Goal: Information Seeking & Learning: Learn about a topic

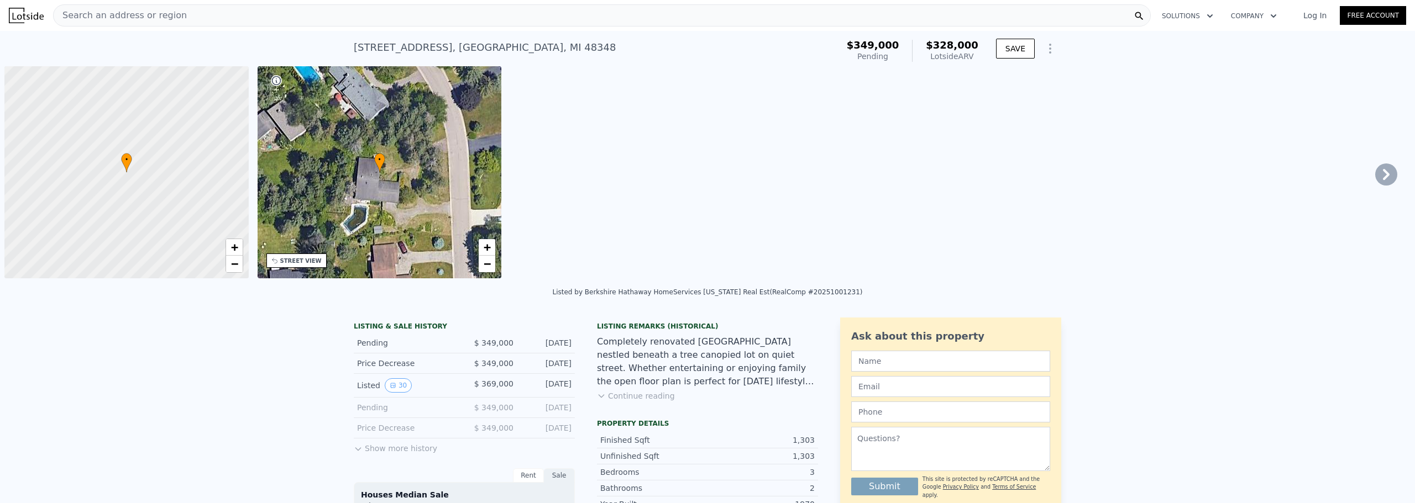
scroll to position [0, 4]
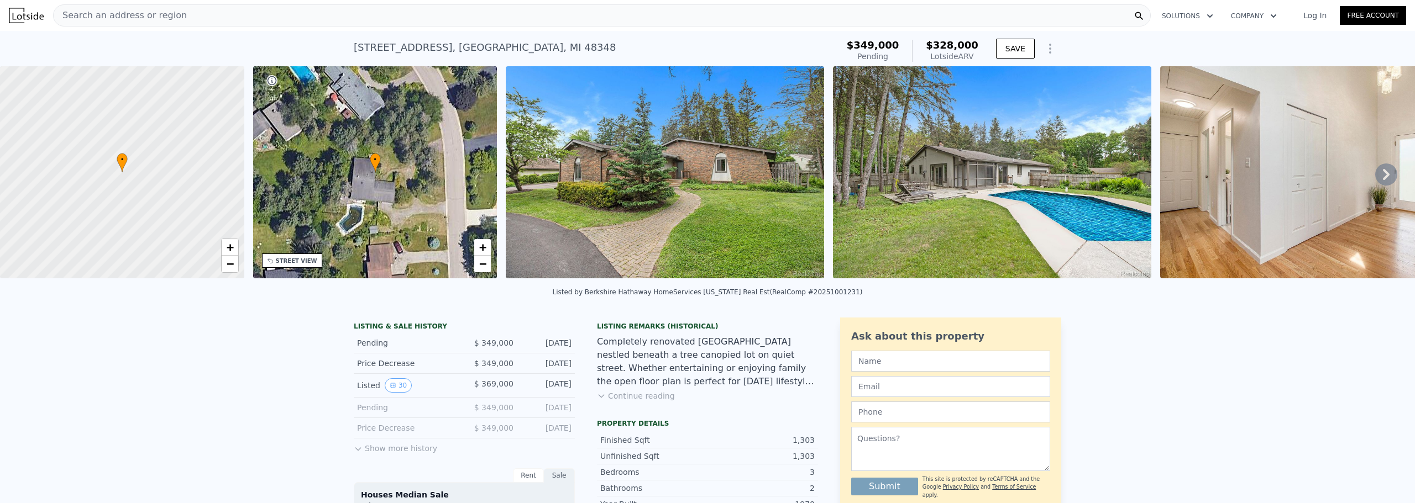
click at [1382, 177] on icon at bounding box center [1385, 174] width 7 height 11
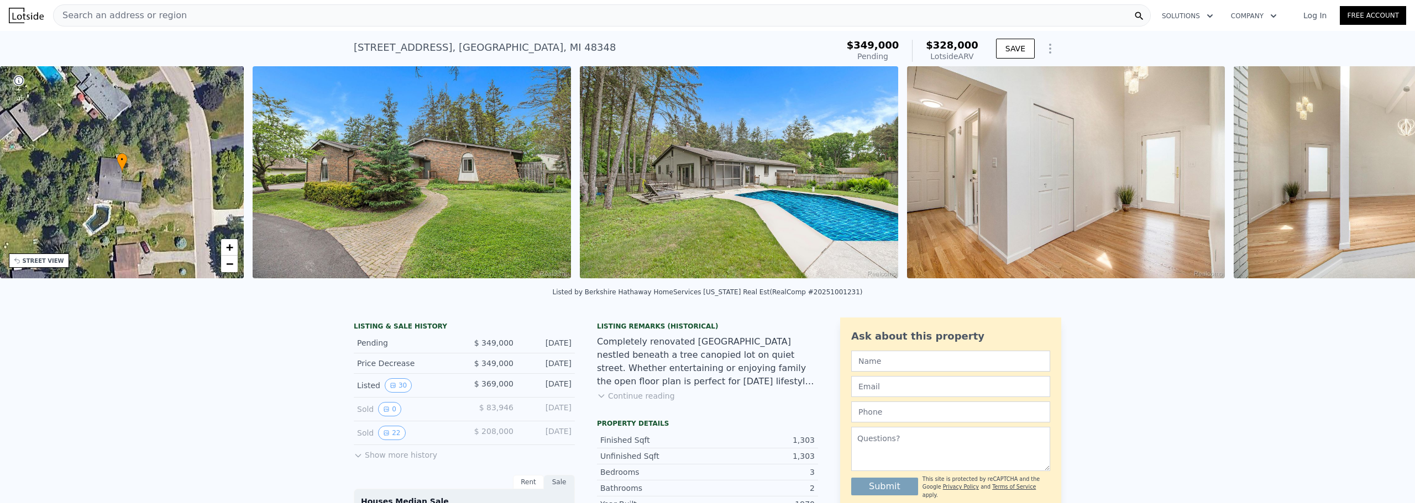
click at [1378, 177] on img at bounding box center [1391, 172] width 317 height 212
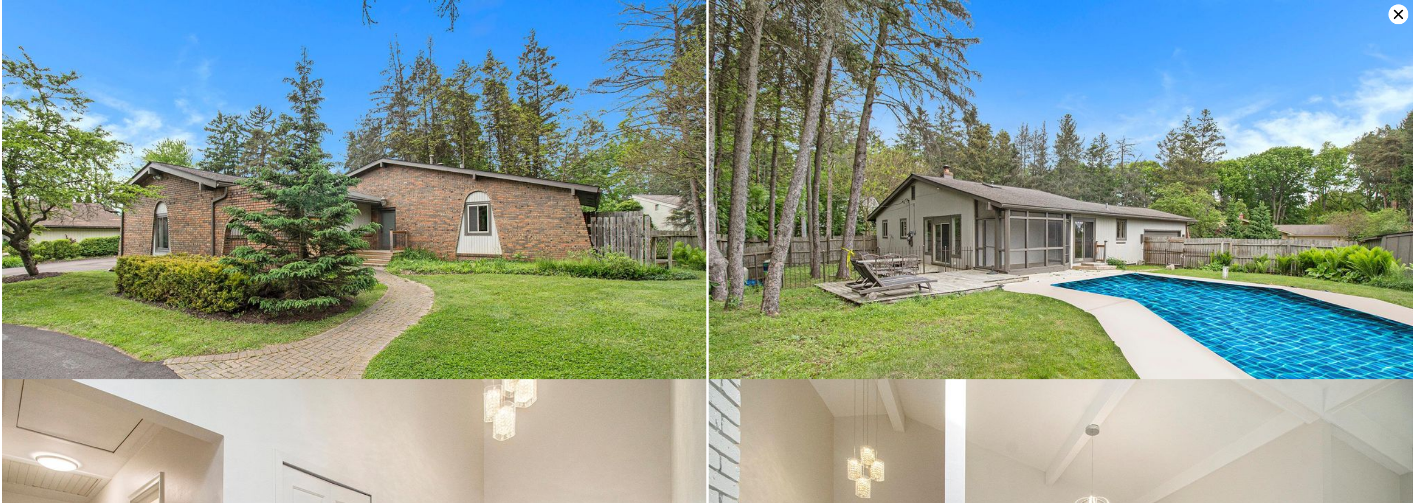
scroll to position [760, 0]
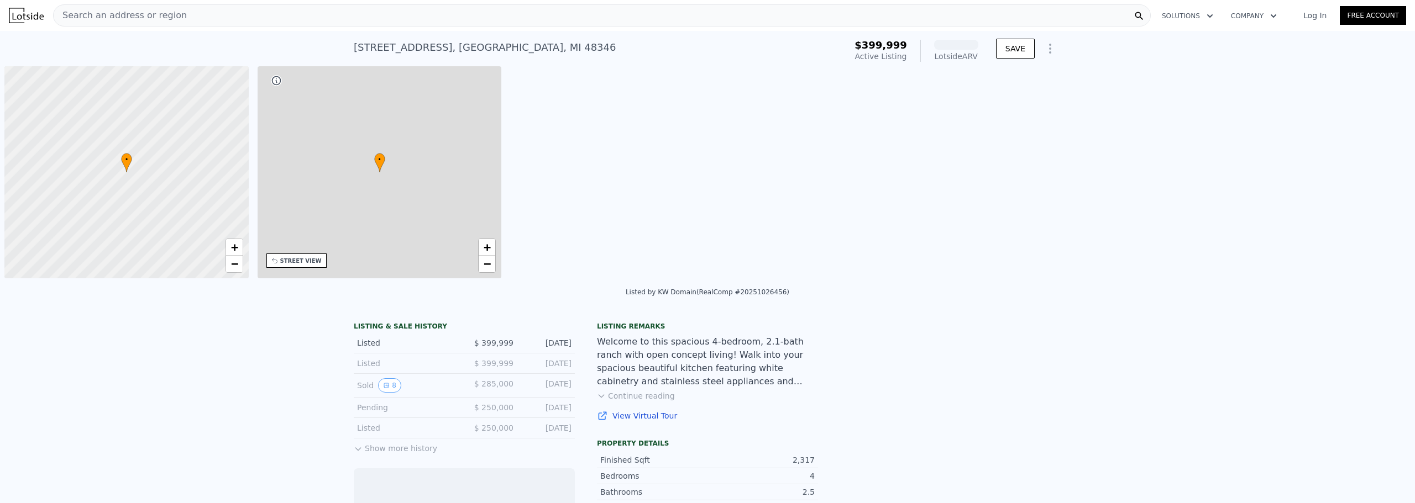
scroll to position [0, 4]
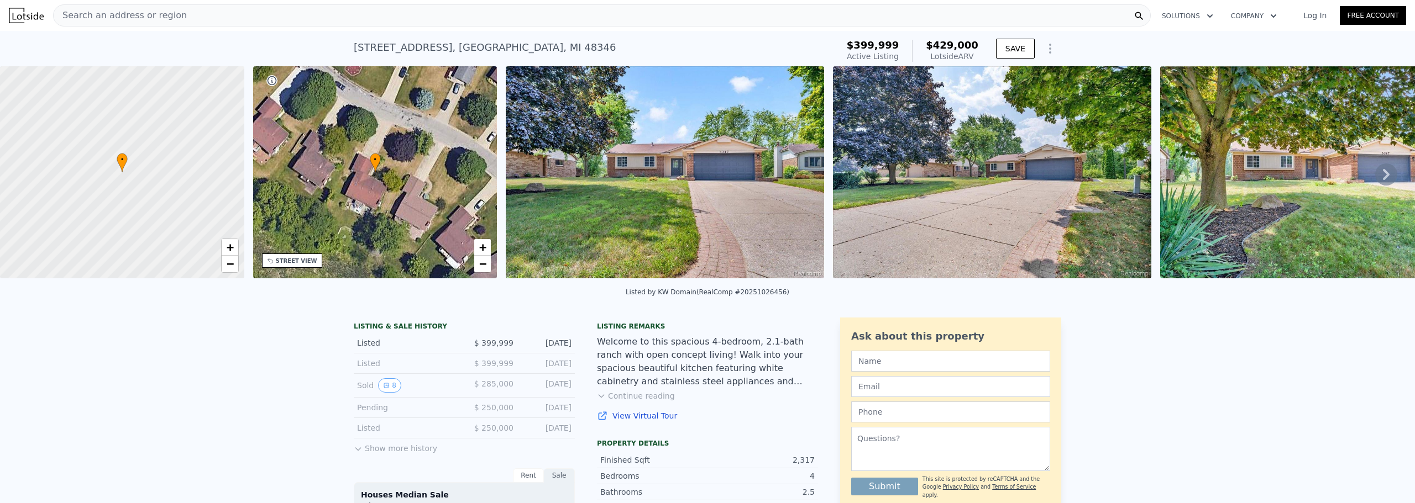
drag, startPoint x: 571, startPoint y: 394, endPoint x: 533, endPoint y: 371, distance: 44.6
click at [560, 393] on div "May 14, 2025" at bounding box center [546, 385] width 49 height 14
drag, startPoint x: 511, startPoint y: 391, endPoint x: 471, endPoint y: 385, distance: 39.8
click at [471, 385] on div "Sold 8 $ 285,000 May 14, 2025" at bounding box center [464, 386] width 221 height 24
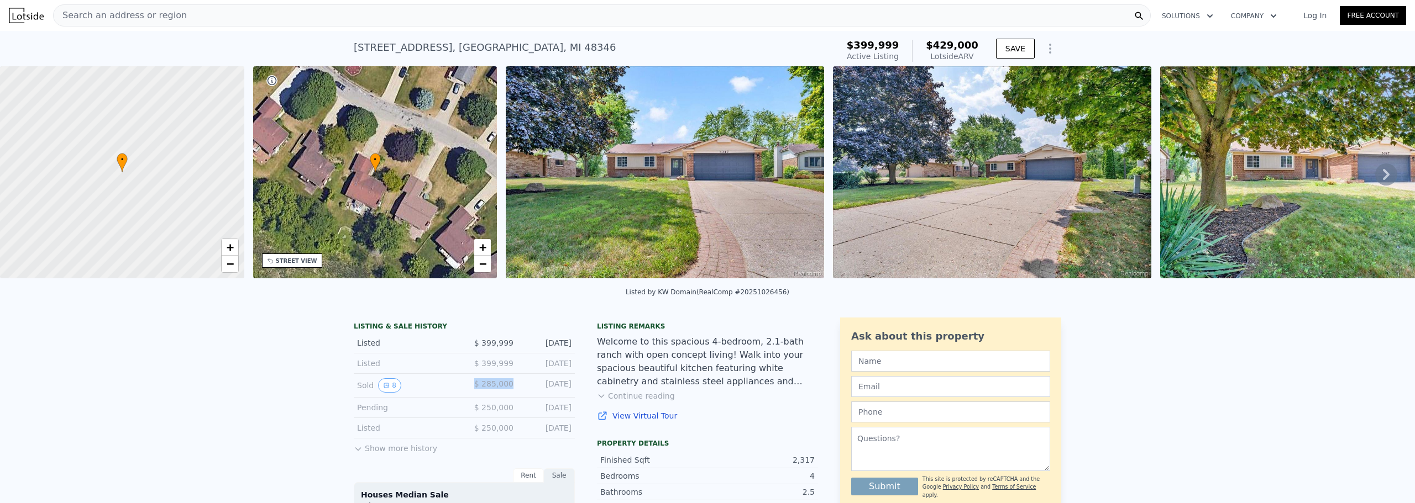
drag, startPoint x: 575, startPoint y: 351, endPoint x: 471, endPoint y: 341, distance: 105.0
click at [384, 388] on icon "View historical data" at bounding box center [386, 385] width 4 height 4
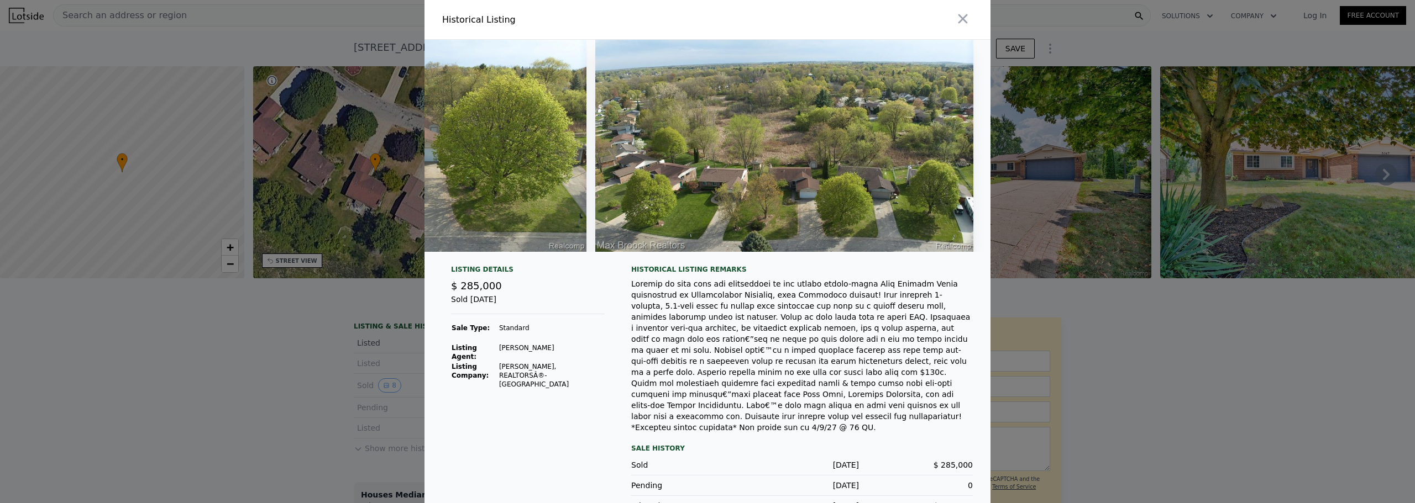
scroll to position [17, 0]
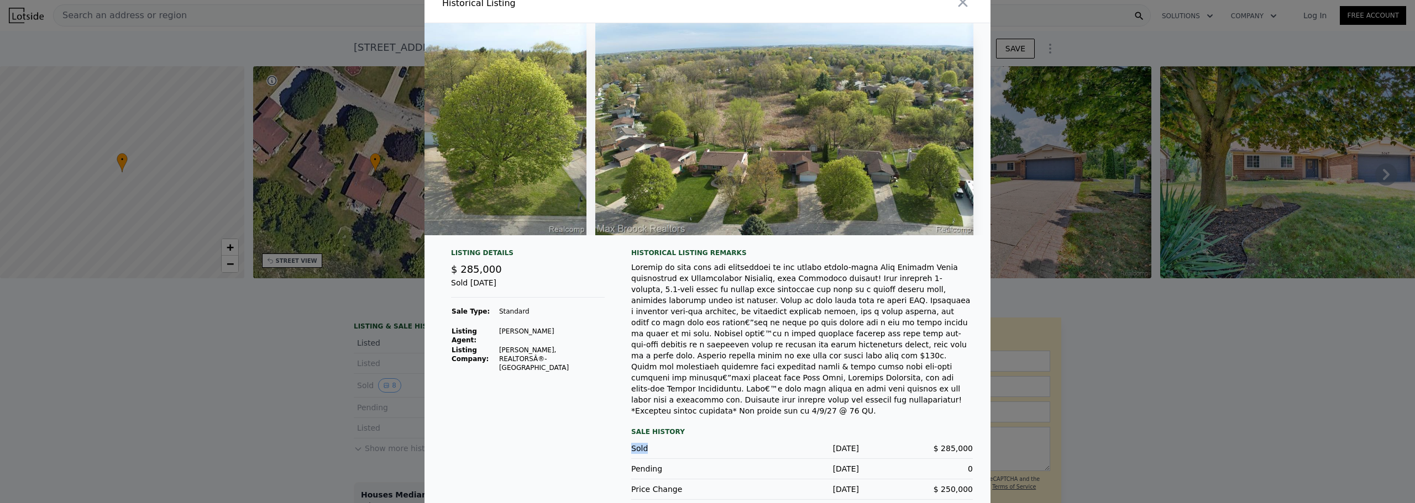
drag, startPoint x: 625, startPoint y: 435, endPoint x: 870, endPoint y: 449, distance: 245.1
click at [756, 445] on div "Listing Details $ 285,000 Sold May 14, 2025 Sale Type: Standard Listing Agent: …" at bounding box center [707, 383] width 566 height 269
click at [956, 444] on span "$ 285,000" at bounding box center [952, 448] width 39 height 9
drag, startPoint x: 931, startPoint y: 475, endPoint x: 980, endPoint y: 472, distance: 48.7
click at [980, 472] on div "Listing Details $ 285,000 Sold May 14, 2025 Sale Type: Standard Listing Agent: …" at bounding box center [707, 383] width 566 height 269
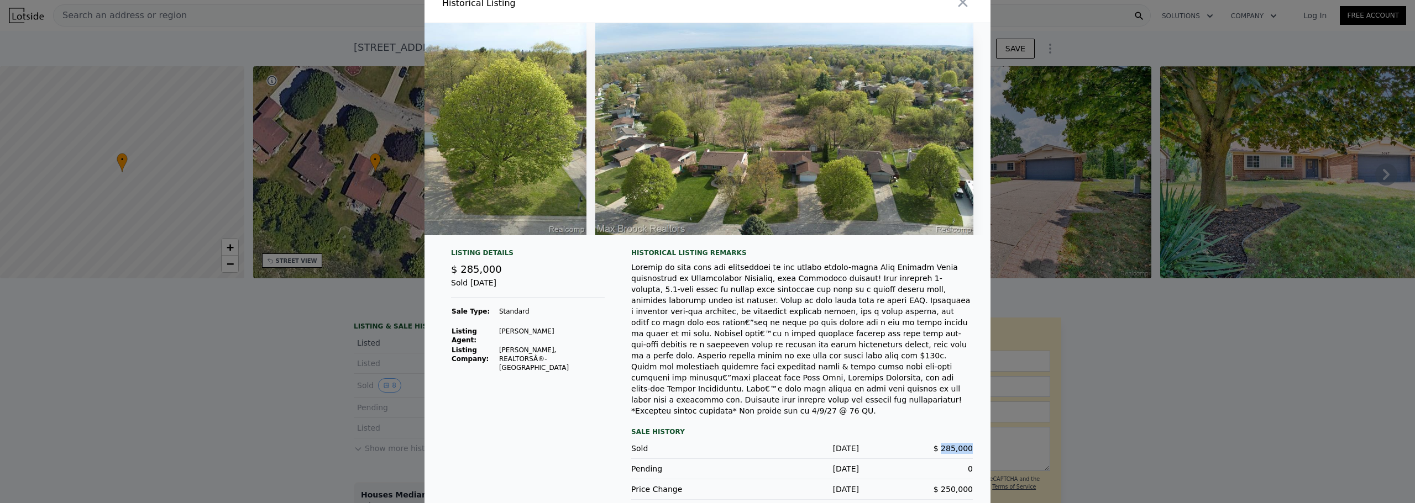
drag, startPoint x: 942, startPoint y: 433, endPoint x: 984, endPoint y: 438, distance: 42.3
click at [984, 438] on div "Listing Details $ 285,000 Sold May 14, 2025 Sale Type: Standard Listing Agent: …" at bounding box center [707, 383] width 566 height 269
drag, startPoint x: 968, startPoint y: 479, endPoint x: 908, endPoint y: 469, distance: 60.0
click at [908, 480] on div "Price Change May 2, 2025 $ 250,000" at bounding box center [801, 490] width 341 height 20
drag, startPoint x: 862, startPoint y: 461, endPoint x: 938, endPoint y: 475, distance: 77.5
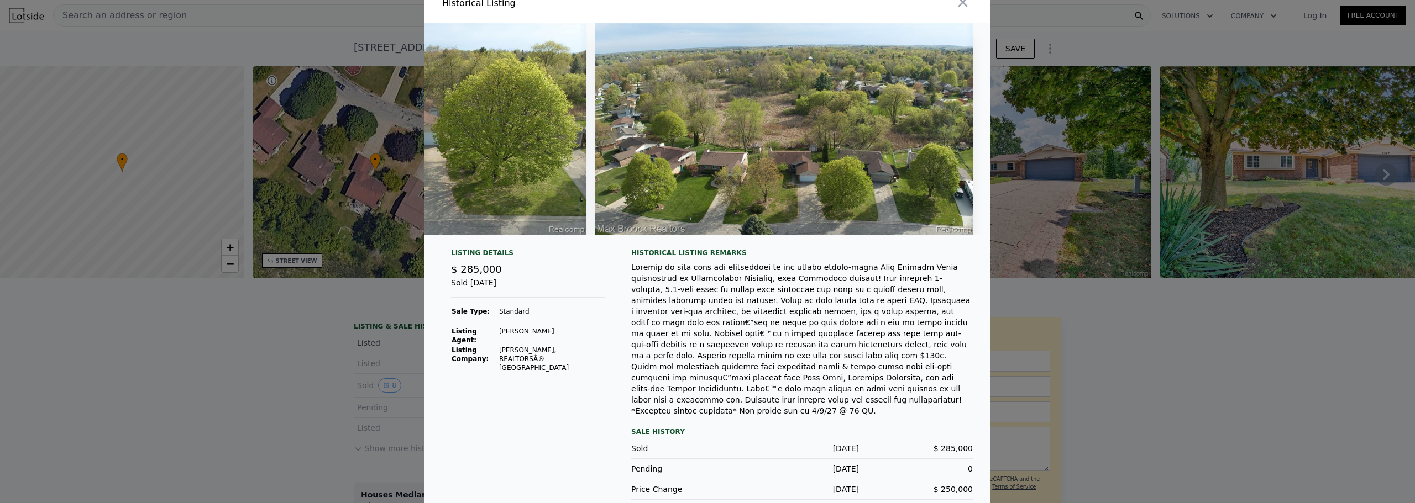
click at [872, 462] on div "Pending May 4, 2025 0" at bounding box center [801, 469] width 341 height 20
click at [1219, 454] on div at bounding box center [707, 251] width 1415 height 503
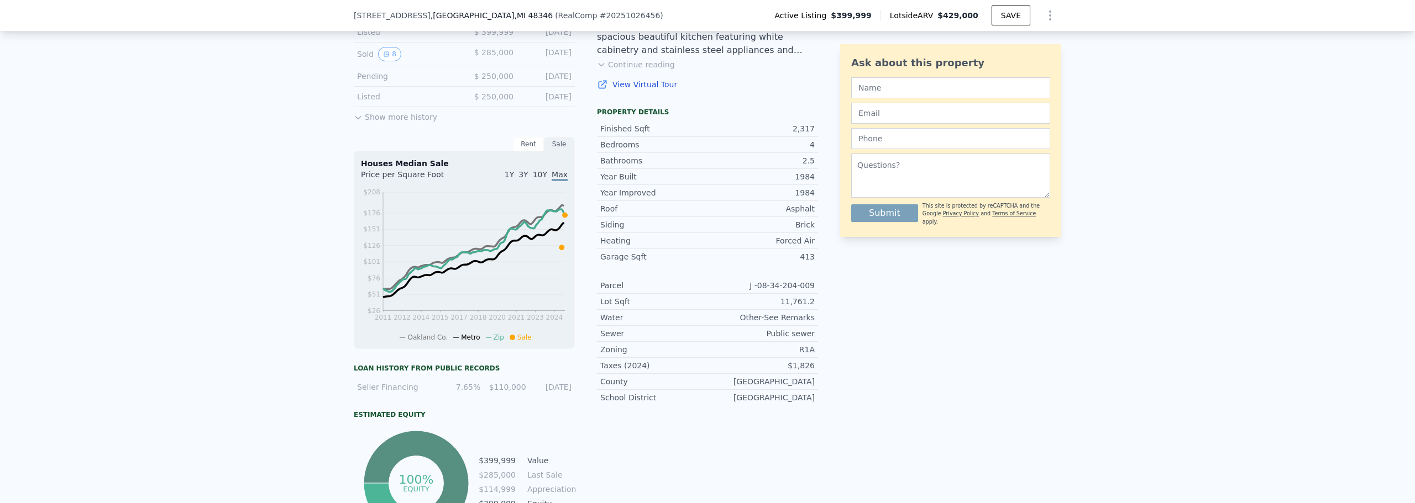
scroll to position [217, 0]
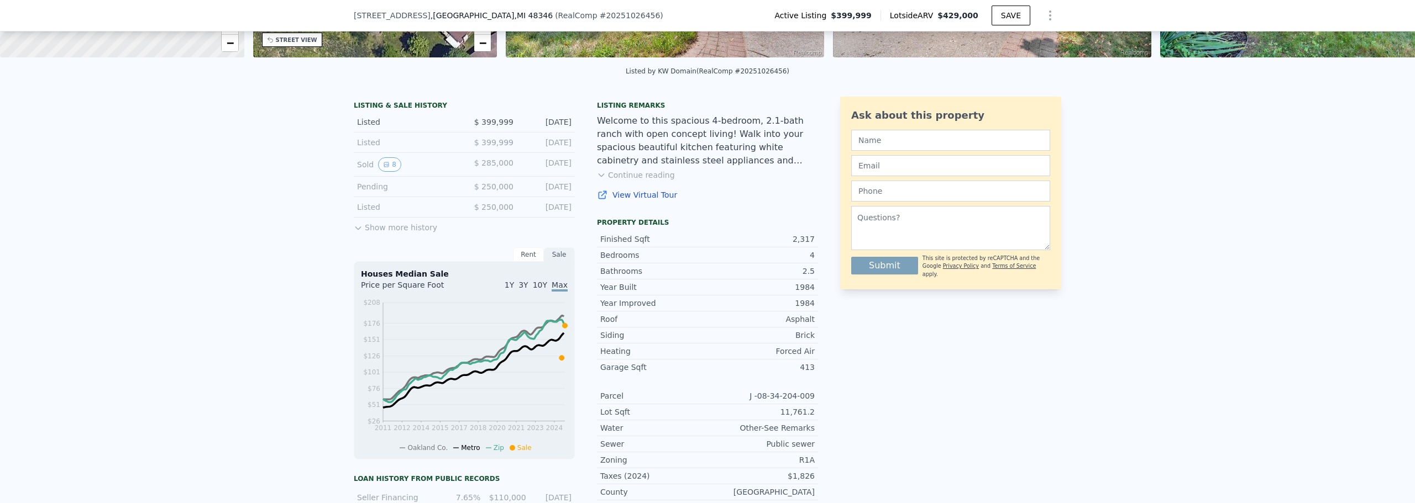
click at [385, 233] on button "Show more history" at bounding box center [395, 225] width 83 height 15
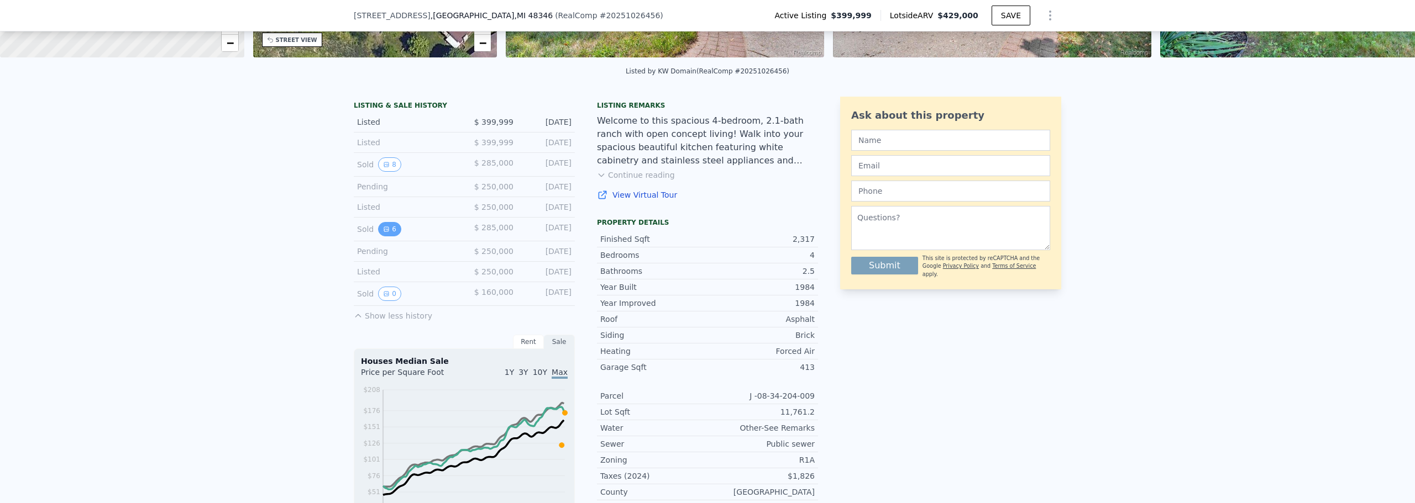
click at [386, 236] on button "6" at bounding box center [389, 229] width 23 height 14
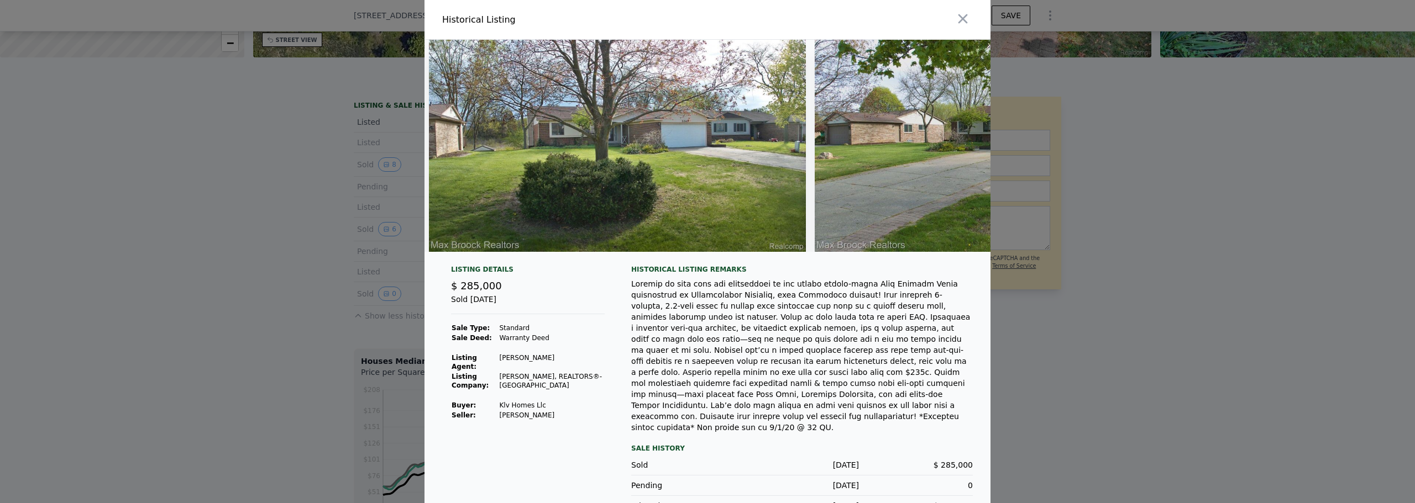
scroll to position [0, 332]
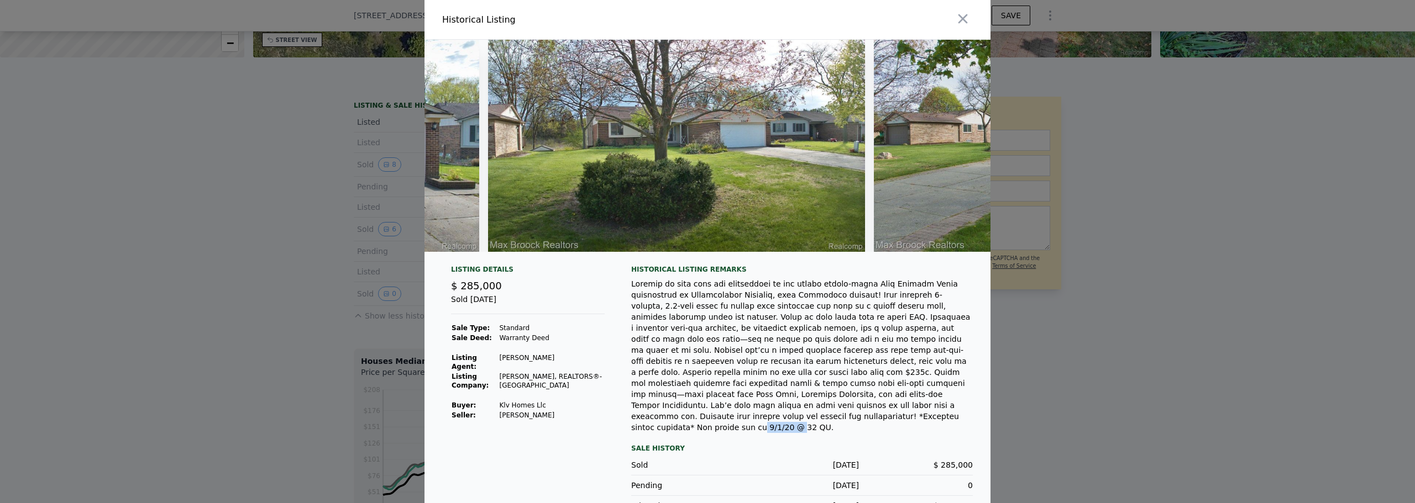
drag, startPoint x: 925, startPoint y: 399, endPoint x: 959, endPoint y: 403, distance: 33.9
click at [959, 403] on div at bounding box center [801, 355] width 341 height 155
drag, startPoint x: 787, startPoint y: 403, endPoint x: 955, endPoint y: 403, distance: 167.4
click at [949, 405] on div at bounding box center [801, 355] width 341 height 155
click at [806, 408] on div at bounding box center [801, 355] width 341 height 155
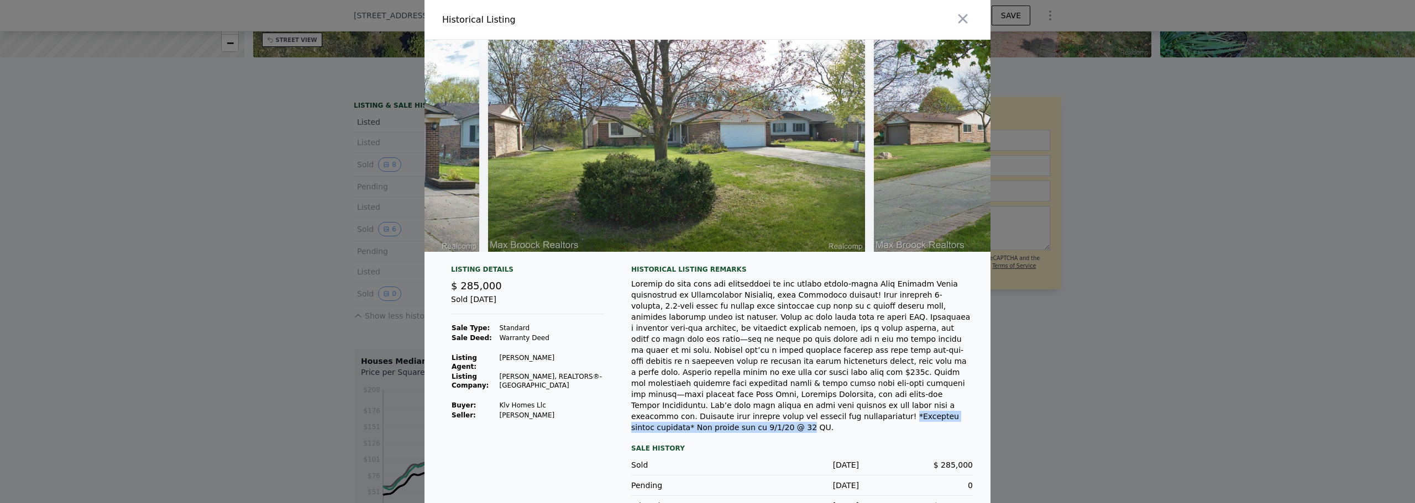
drag, startPoint x: 788, startPoint y: 404, endPoint x: 970, endPoint y: 404, distance: 181.2
click at [970, 404] on div "Listing Details $ 285,000 Sold May 14, 2025 Sale Type: Standard Sale Deed: Warr…" at bounding box center [707, 399] width 566 height 269
click at [928, 405] on div at bounding box center [801, 355] width 341 height 155
click at [933, 403] on div at bounding box center [801, 355] width 341 height 155
click at [972, 402] on div "Listing Details $ 285,000 Sold May 14, 2025 Sale Type: Standard Sale Deed: Warr…" at bounding box center [707, 399] width 566 height 269
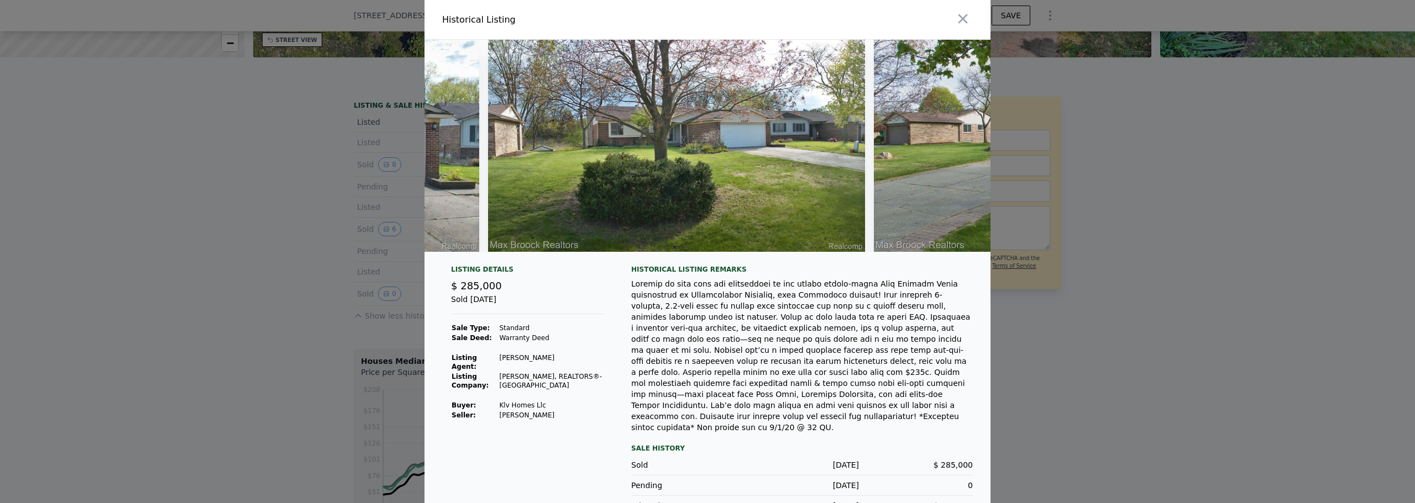
click at [683, 419] on div "Historical Listing remarks Sale History Sold May 14, 2025 $ 285,000 Pending May…" at bounding box center [801, 390] width 341 height 251
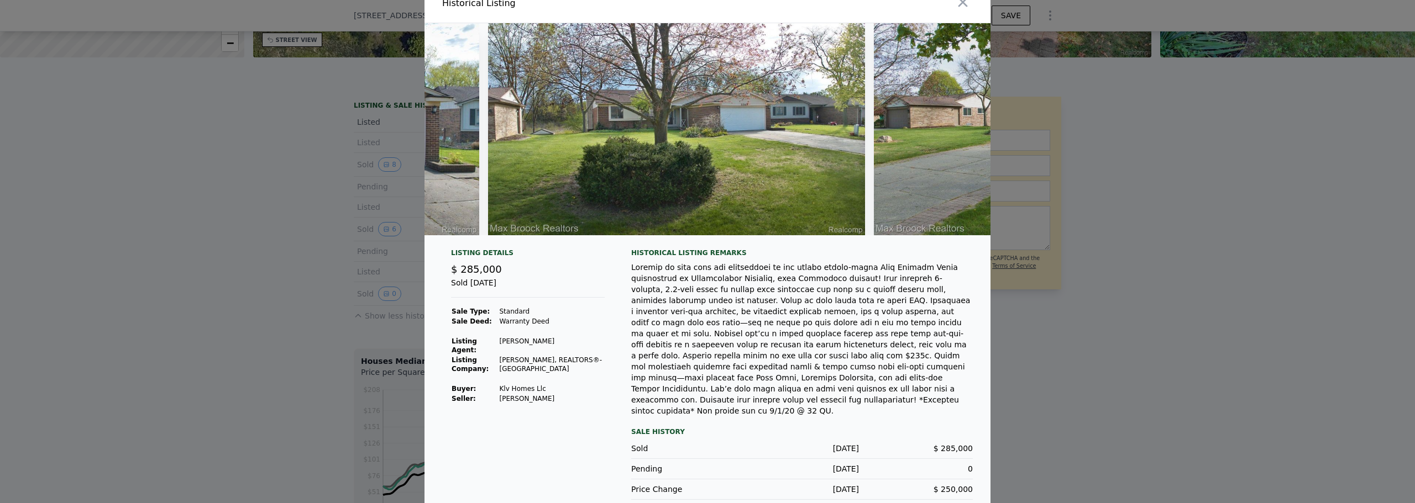
click at [1160, 381] on div at bounding box center [707, 251] width 1415 height 503
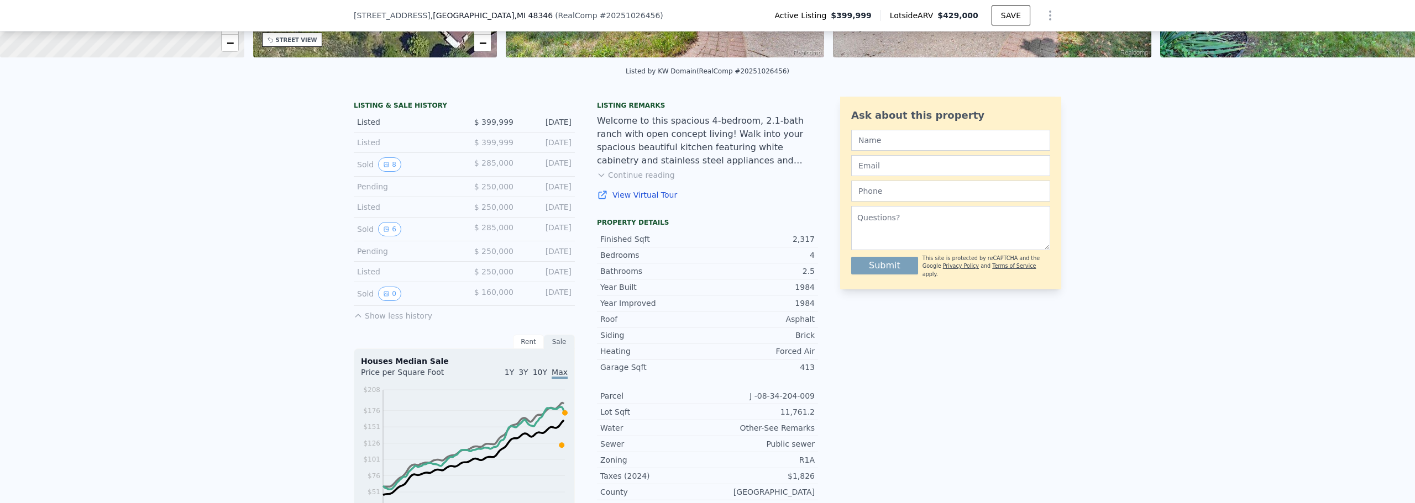
scroll to position [107, 0]
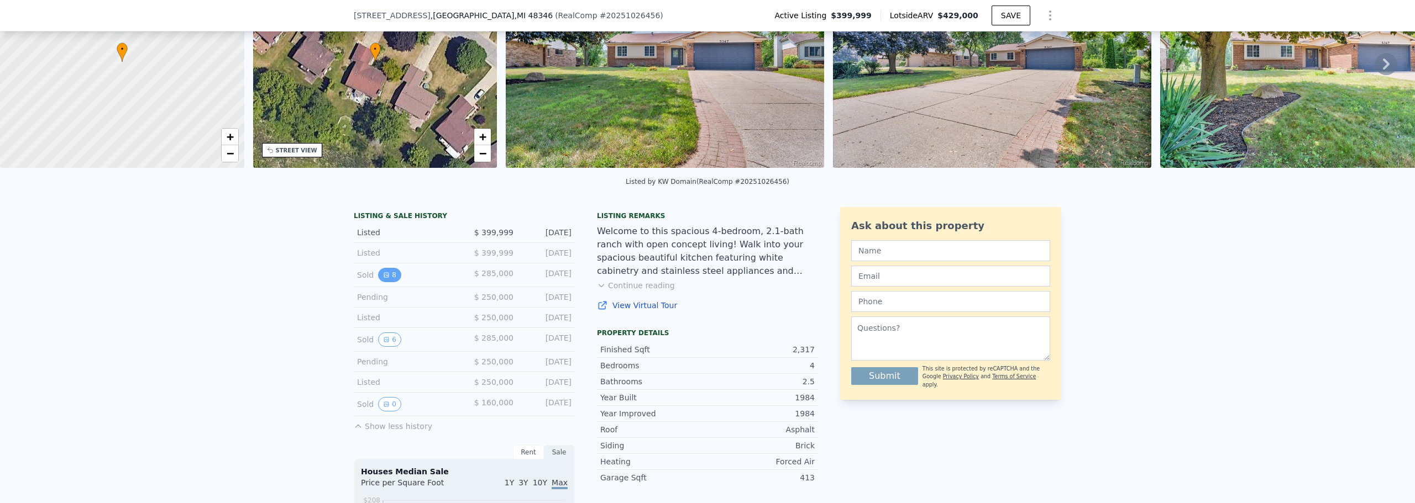
click at [383, 278] on icon "View historical data" at bounding box center [386, 275] width 7 height 7
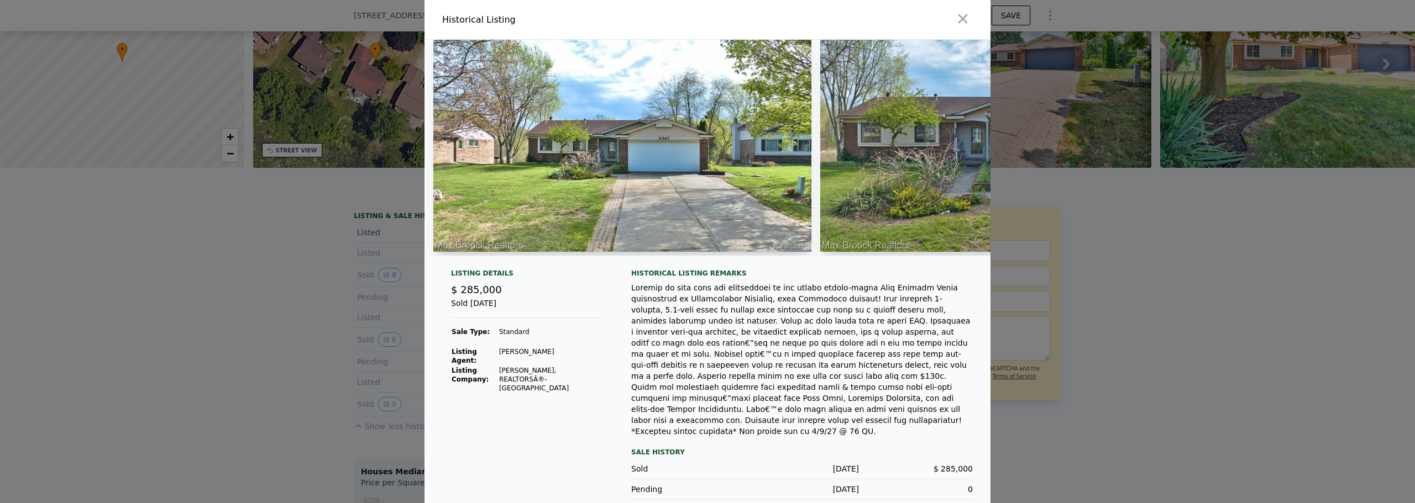
click at [371, 359] on div at bounding box center [707, 251] width 1415 height 503
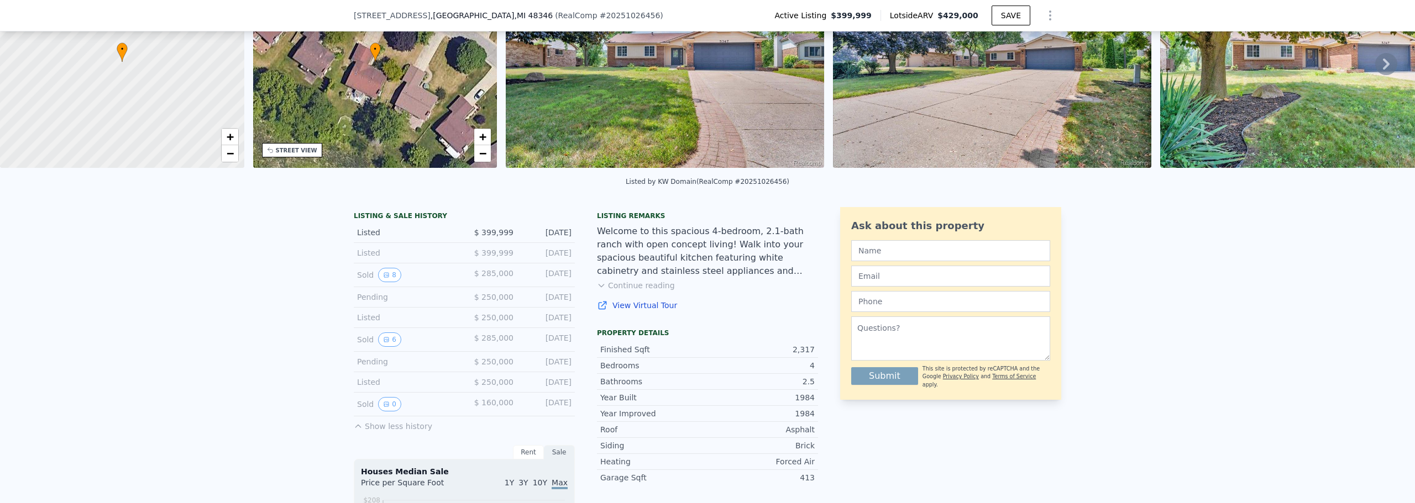
click at [532, 235] on div "Aug 13, 2025" at bounding box center [546, 232] width 49 height 11
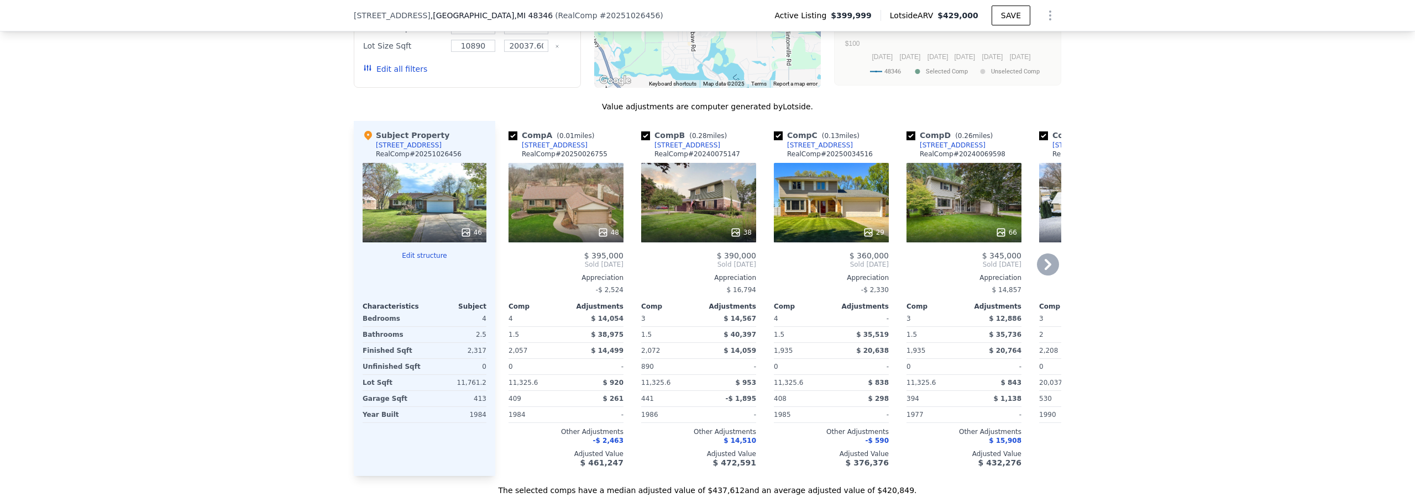
scroll to position [1267, 0]
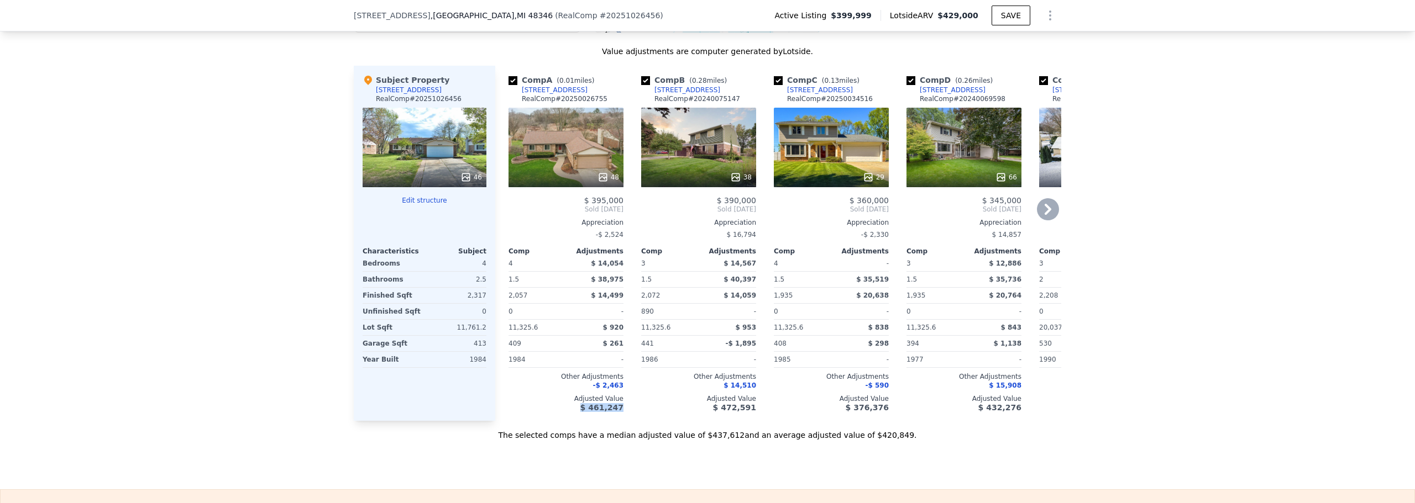
drag, startPoint x: 582, startPoint y: 417, endPoint x: 625, endPoint y: 416, distance: 43.1
click at [625, 416] on div "Comp A ( 0.01 miles) 5335 Timber Ridge Trl RealComp # 20250026755 48 $ 395,000 …" at bounding box center [778, 243] width 566 height 355
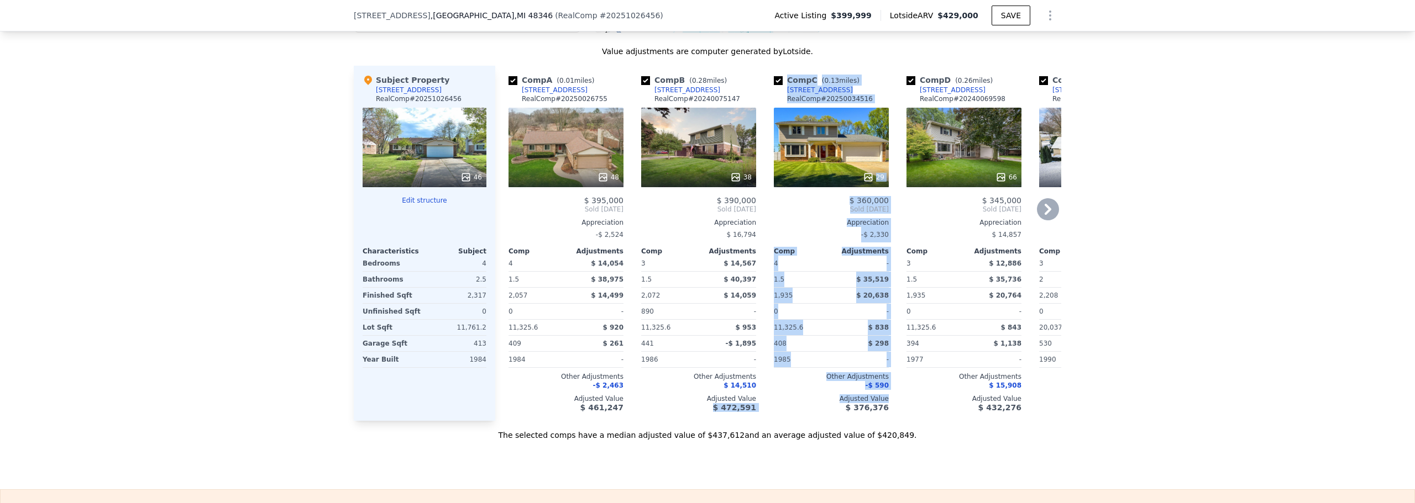
drag, startPoint x: 718, startPoint y: 417, endPoint x: 761, endPoint y: 416, distance: 43.1
click at [761, 419] on div "Comp A ( 0.01 miles) 5335 Timber Ridge Trl RealComp # 20250026755 48 $ 395,000 …" at bounding box center [778, 243] width 566 height 355
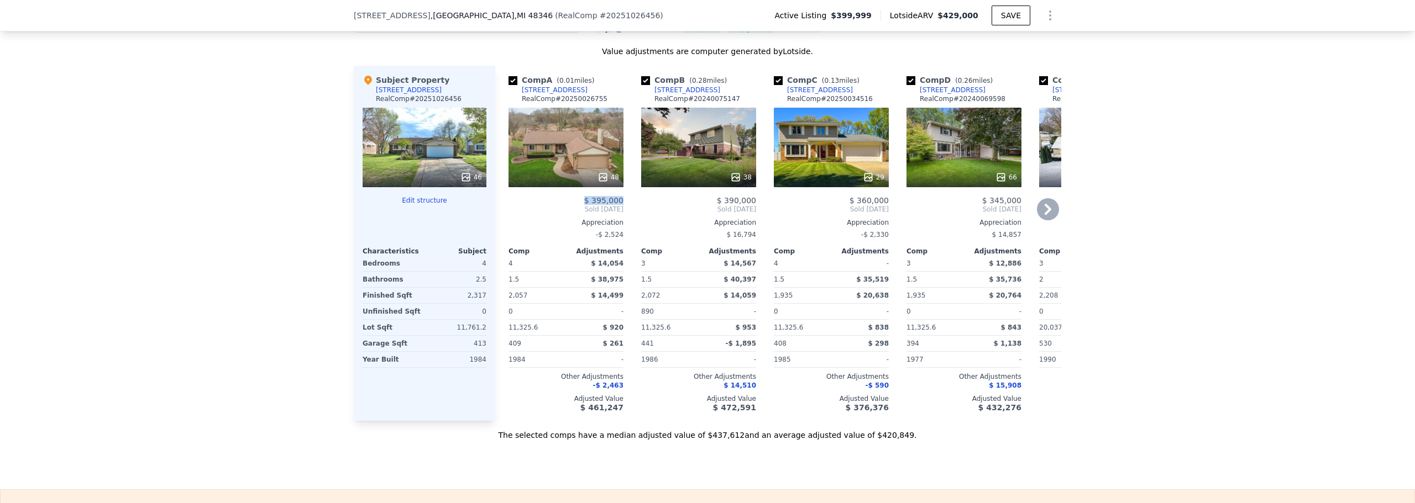
drag, startPoint x: 581, startPoint y: 204, endPoint x: 648, endPoint y: 203, distance: 66.9
click at [622, 205] on div "Comp A ( 0.01 miles) 5335 Timber Ridge Trl RealComp # 20250026755 48 $ 395,000 …" at bounding box center [566, 243] width 124 height 355
drag, startPoint x: 713, startPoint y: 208, endPoint x: 754, endPoint y: 209, distance: 40.4
click at [754, 209] on div "Comp B ( 0.28 miles) 5046 Old Cove Rd RealComp # 20240075147 38 $ 390,000 Sold …" at bounding box center [699, 243] width 124 height 355
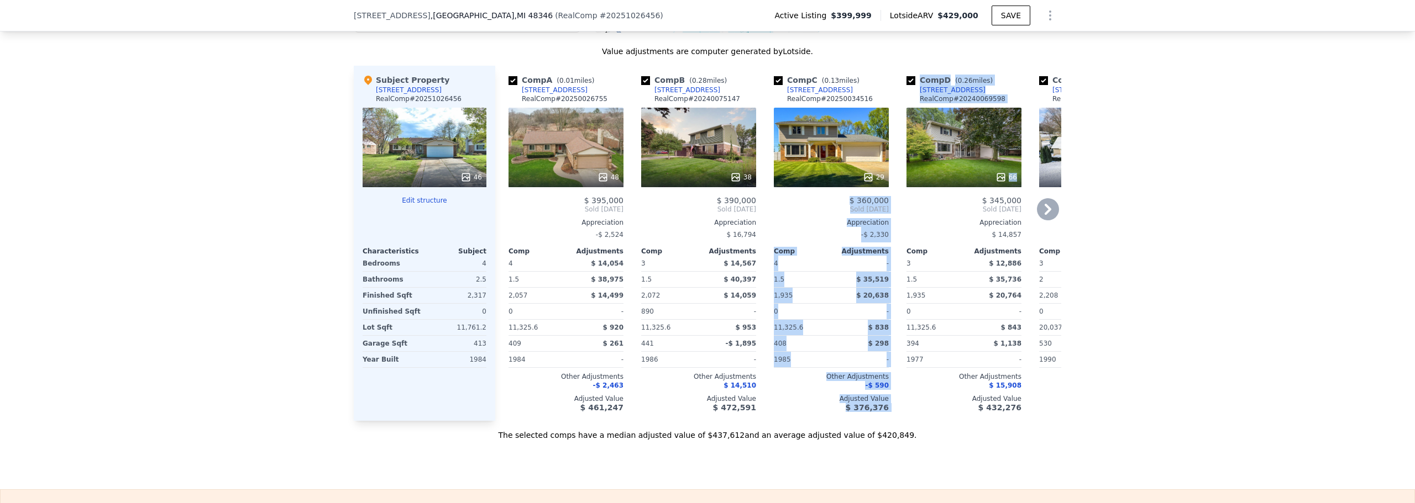
drag, startPoint x: 848, startPoint y: 209, endPoint x: 914, endPoint y: 204, distance: 66.5
click at [909, 204] on div "Comp A ( 0.01 miles) 5335 Timber Ridge Trl RealComp # 20250026755 48 $ 395,000 …" at bounding box center [778, 243] width 566 height 355
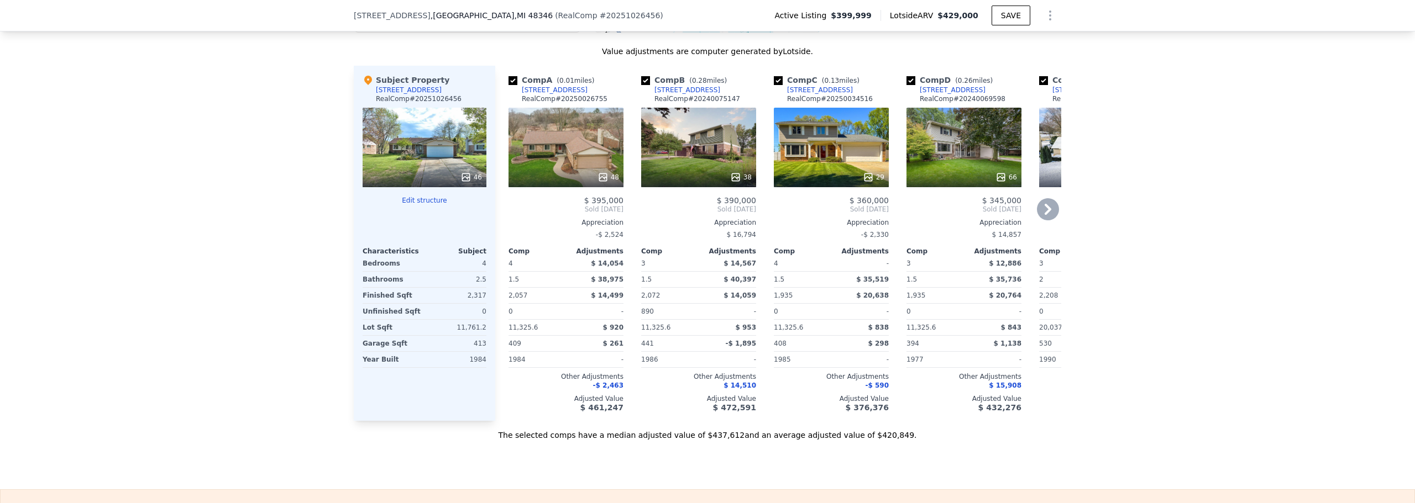
click at [1037, 219] on icon at bounding box center [1048, 209] width 22 height 22
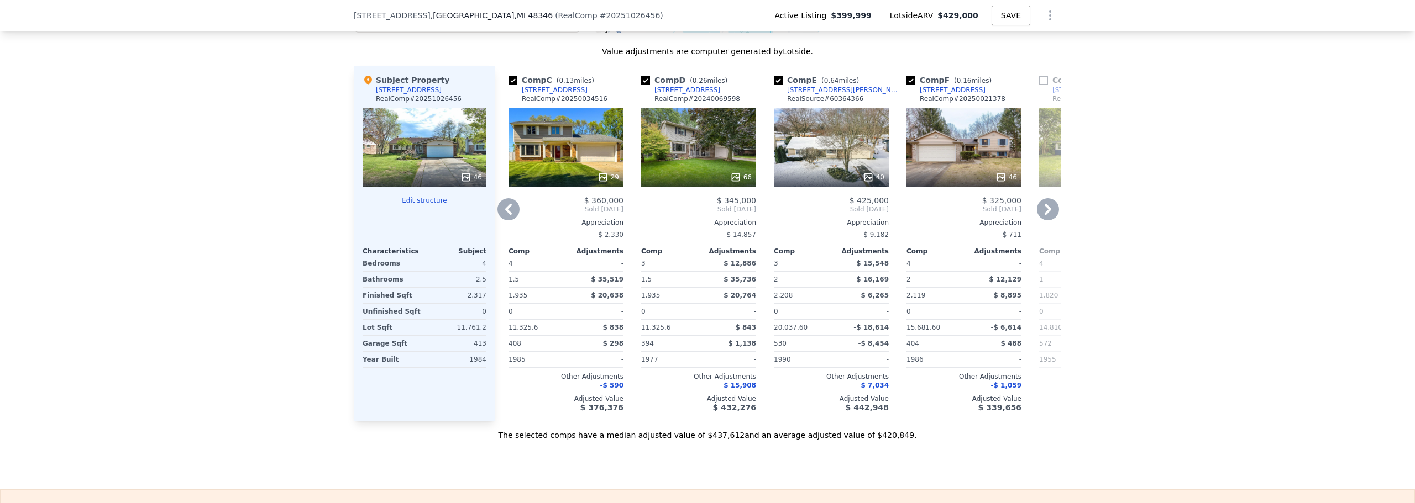
click at [1044, 215] on icon at bounding box center [1047, 209] width 7 height 11
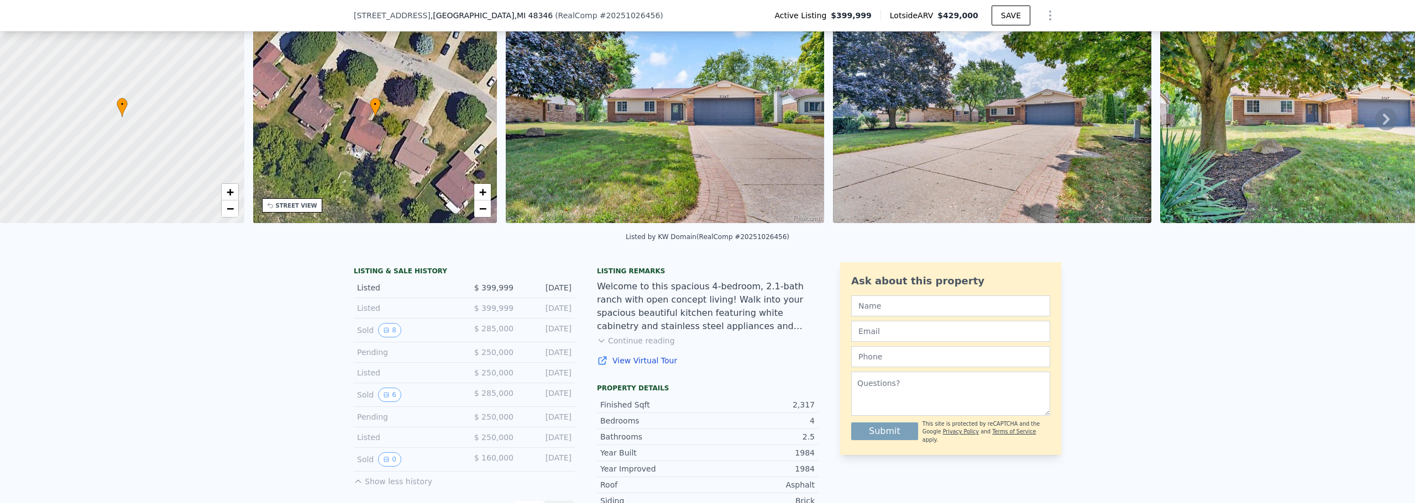
scroll to position [0, 0]
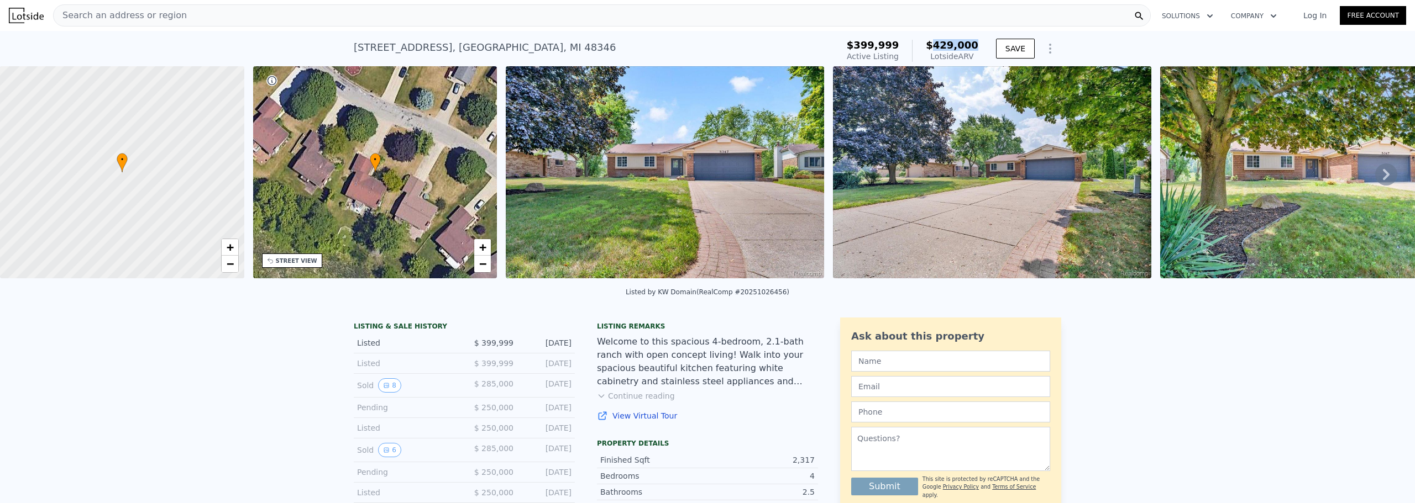
drag, startPoint x: 938, startPoint y: 46, endPoint x: 975, endPoint y: 42, distance: 37.3
click at [975, 42] on span "$429,000" at bounding box center [952, 45] width 52 height 12
click at [939, 46] on span "$429,000" at bounding box center [952, 45] width 52 height 12
drag, startPoint x: 933, startPoint y: 48, endPoint x: 978, endPoint y: 41, distance: 45.2
click at [978, 41] on div "$399,999 Active Listing $429,000 Lotside ARV" at bounding box center [912, 50] width 140 height 31
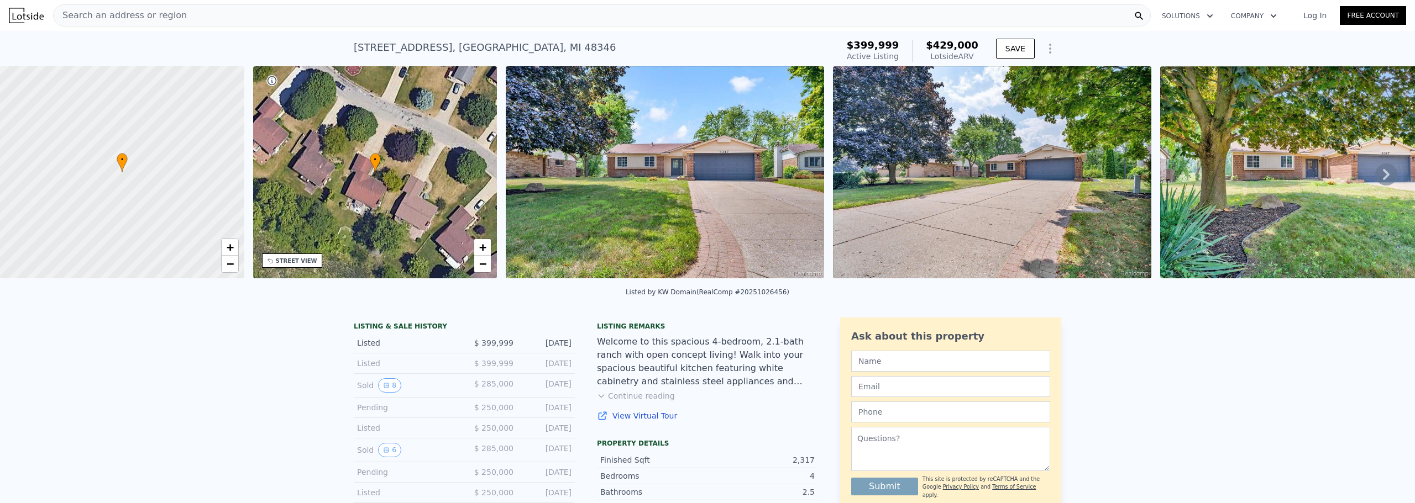
click at [1375, 177] on icon at bounding box center [1386, 175] width 22 height 22
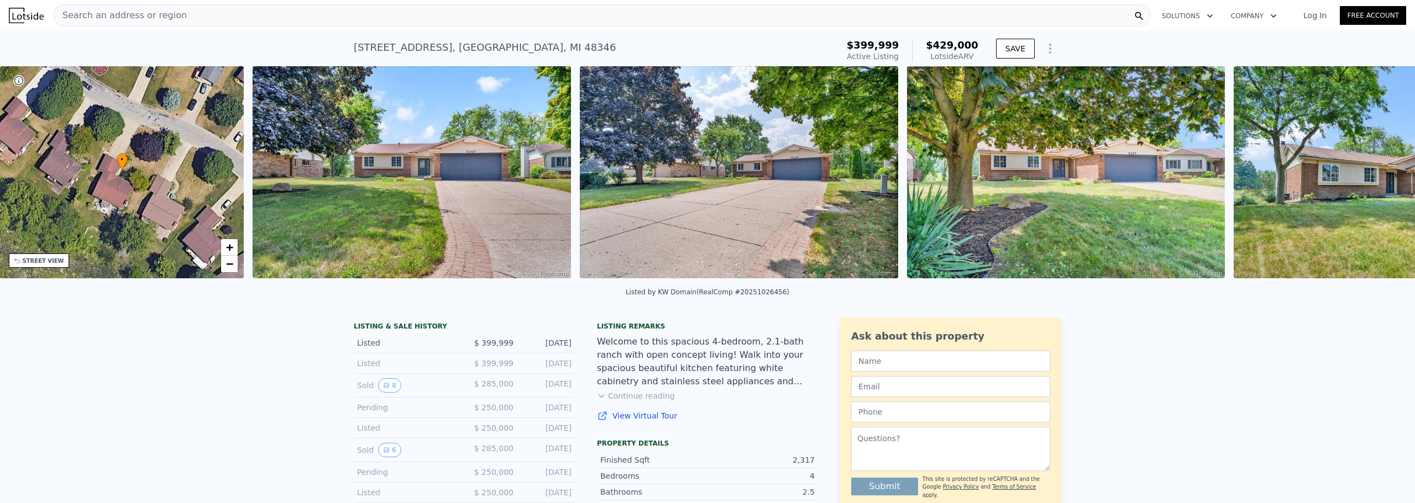
scroll to position [0, 506]
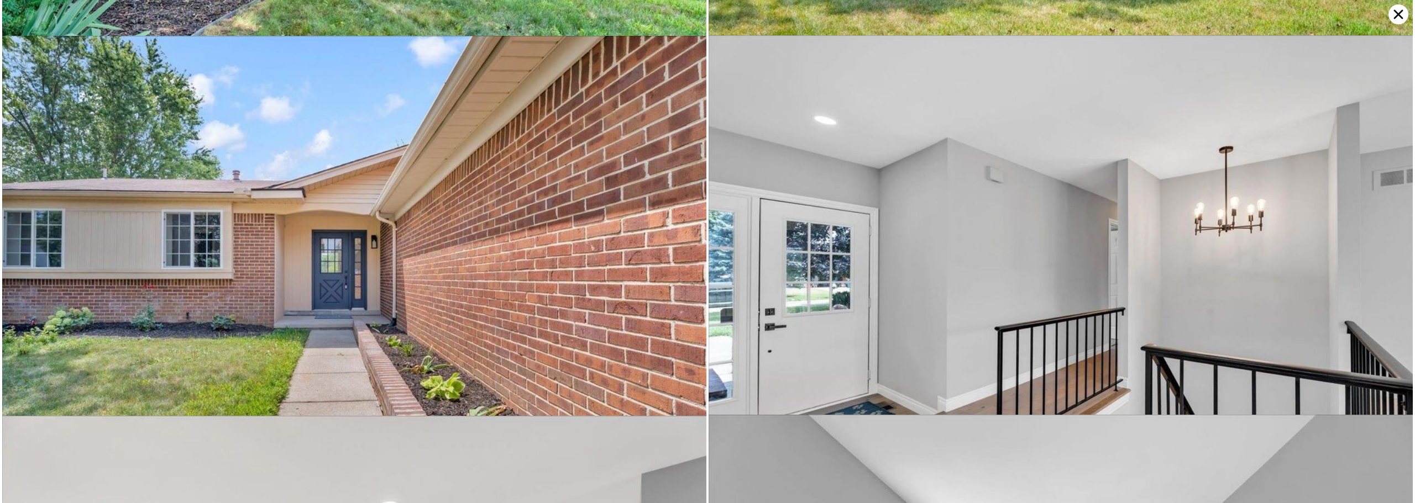
scroll to position [760, 0]
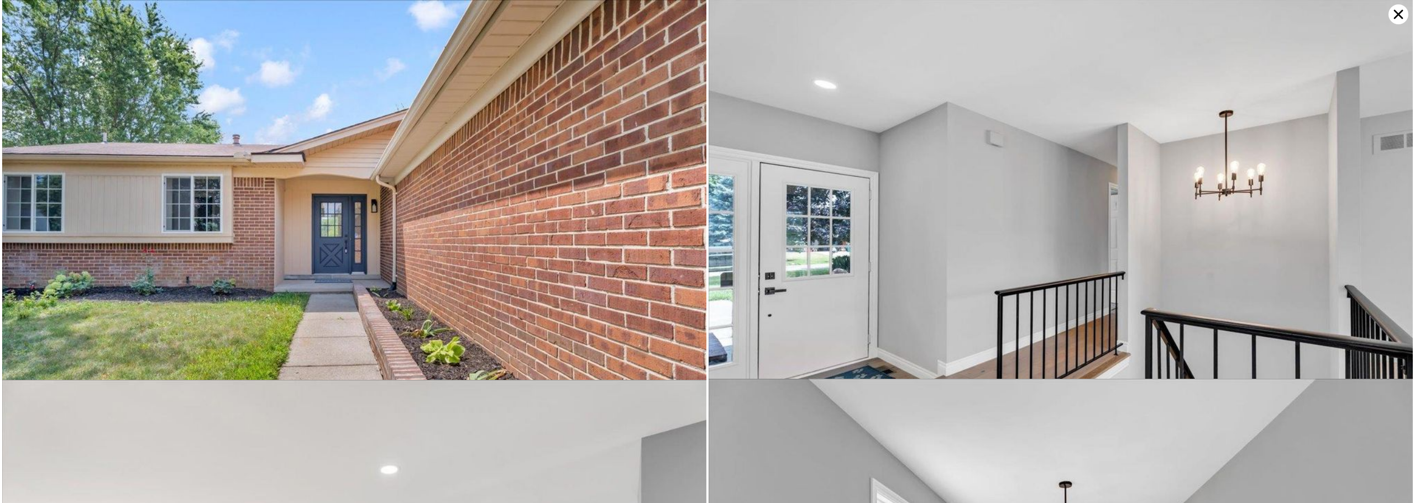
click at [1400, 17] on icon at bounding box center [1398, 14] width 20 height 20
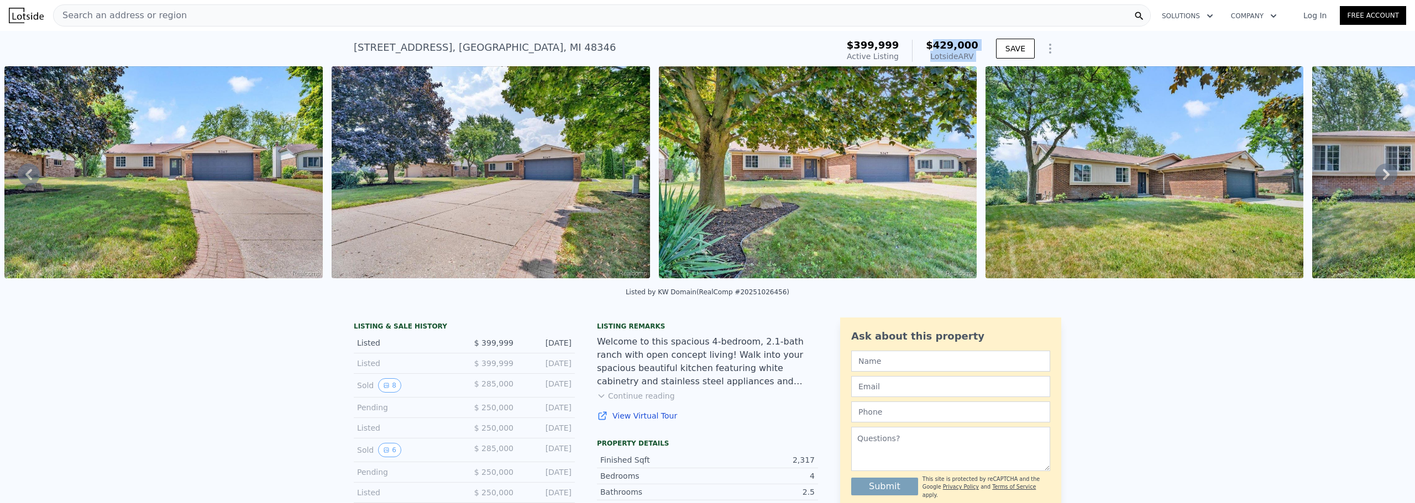
drag, startPoint x: 939, startPoint y: 50, endPoint x: 992, endPoint y: 46, distance: 53.2
click at [992, 46] on div "$399,999 Active Listing $429,000 Lotside ARV SAVE" at bounding box center [951, 50] width 219 height 31
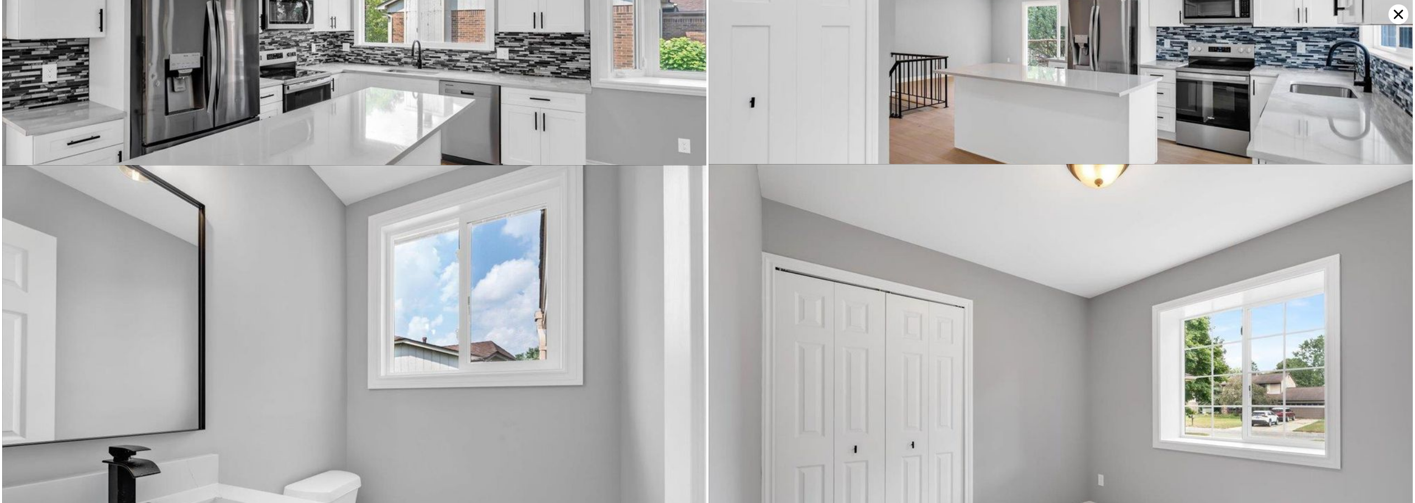
scroll to position [3416, 0]
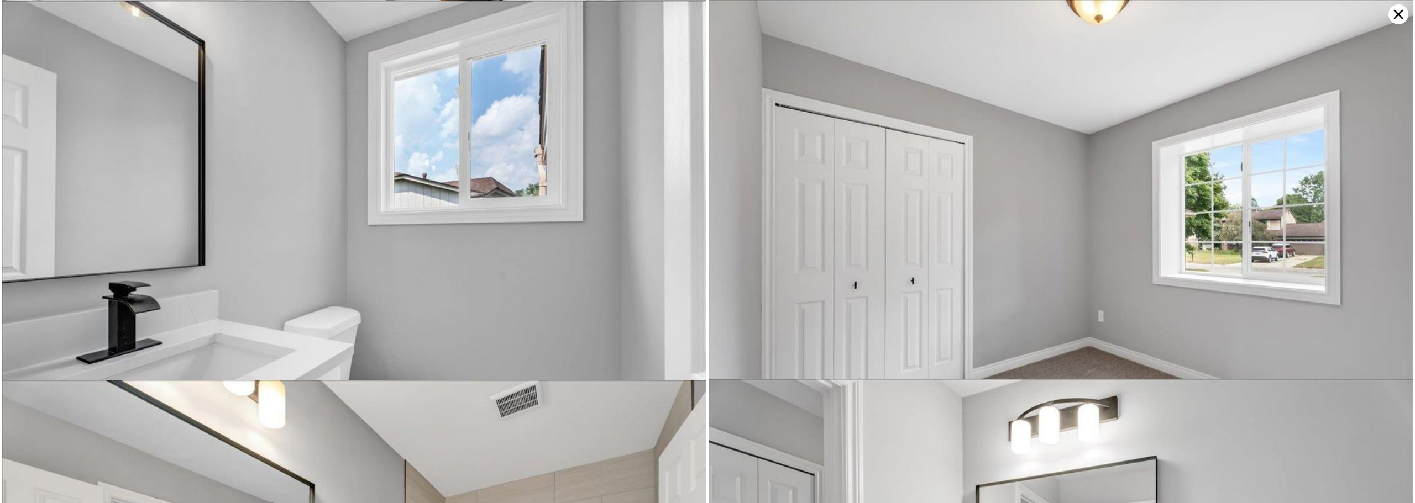
click at [1405, 18] on icon at bounding box center [1398, 14] width 20 height 20
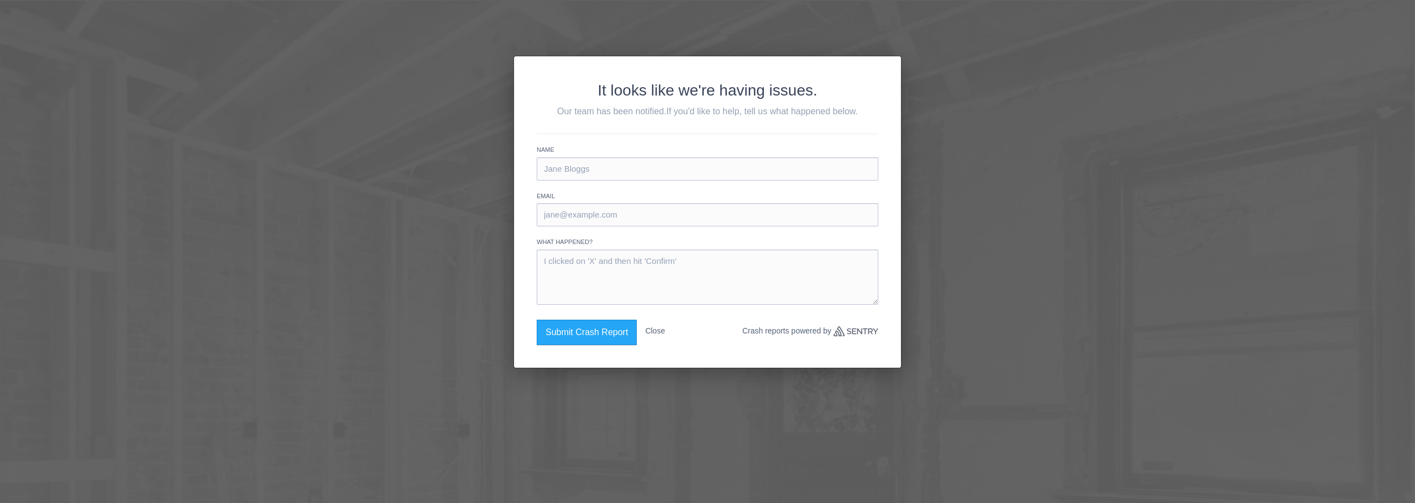
click at [661, 333] on button "Close" at bounding box center [655, 331] width 20 height 23
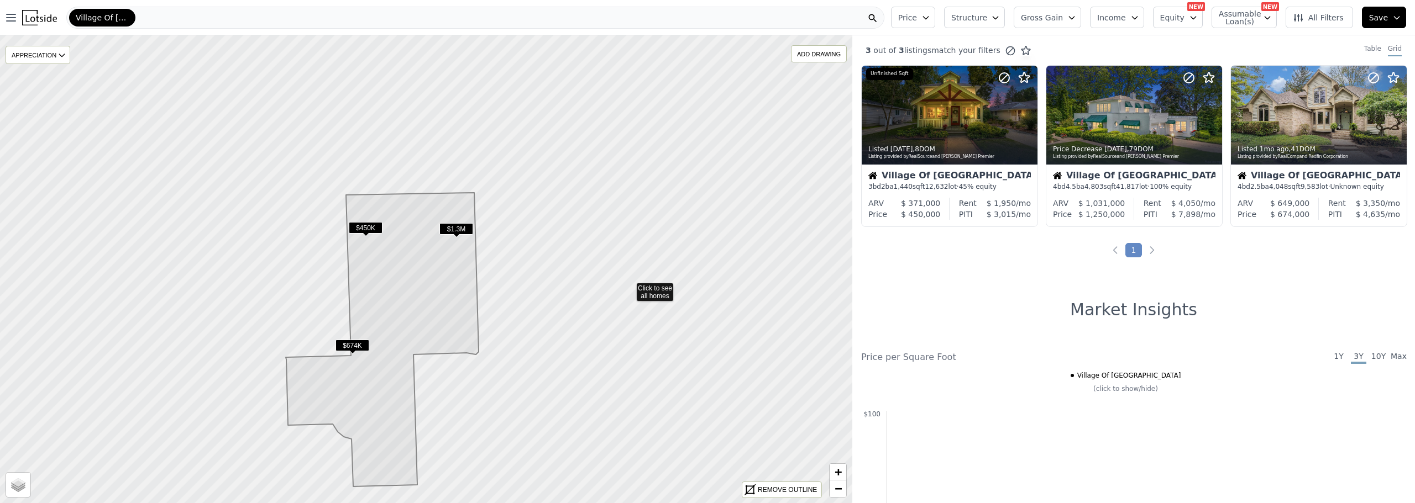
drag, startPoint x: 650, startPoint y: 258, endPoint x: 675, endPoint y: 309, distance: 56.3
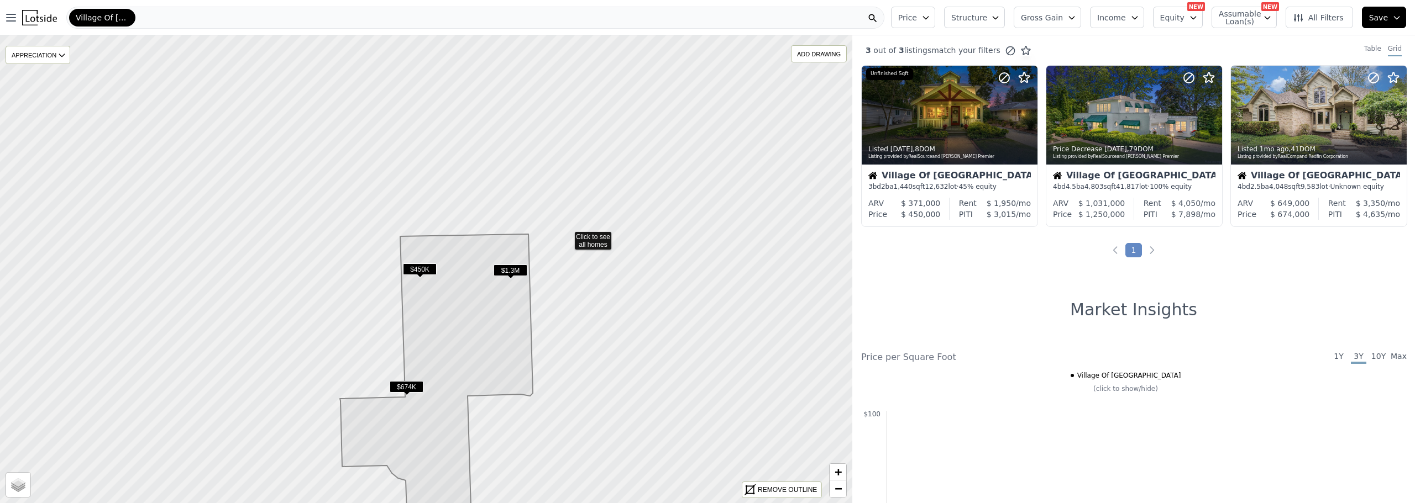
click at [596, 335] on icon at bounding box center [435, 286] width 1026 height 565
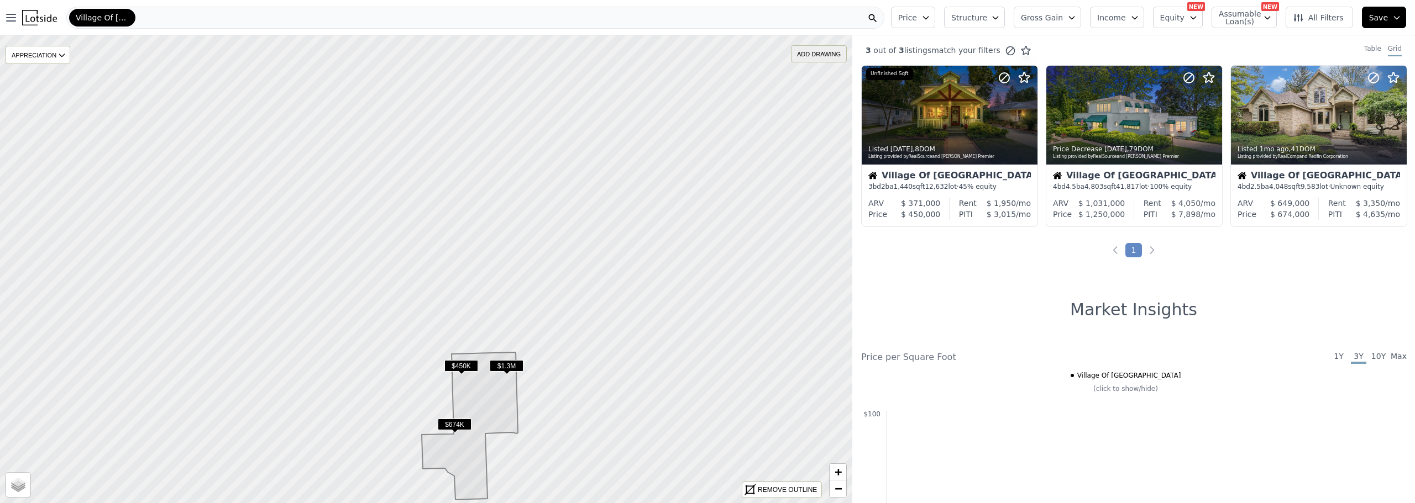
click at [815, 51] on div "ADD DRAWING" at bounding box center [818, 54] width 55 height 16
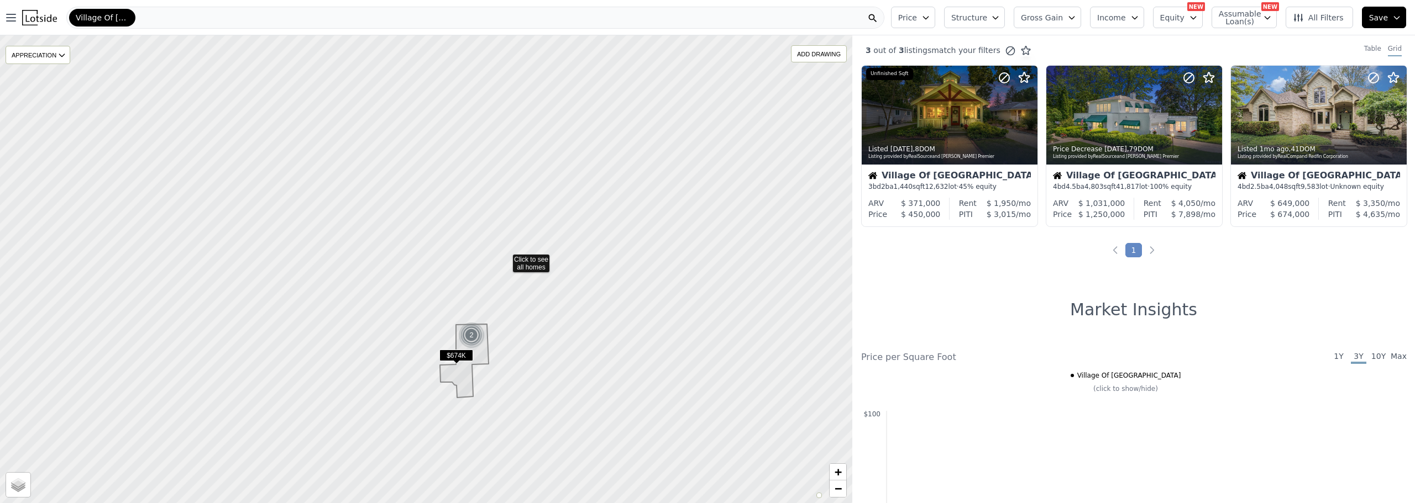
click at [505, 258] on icon at bounding box center [426, 269] width 1026 height 565
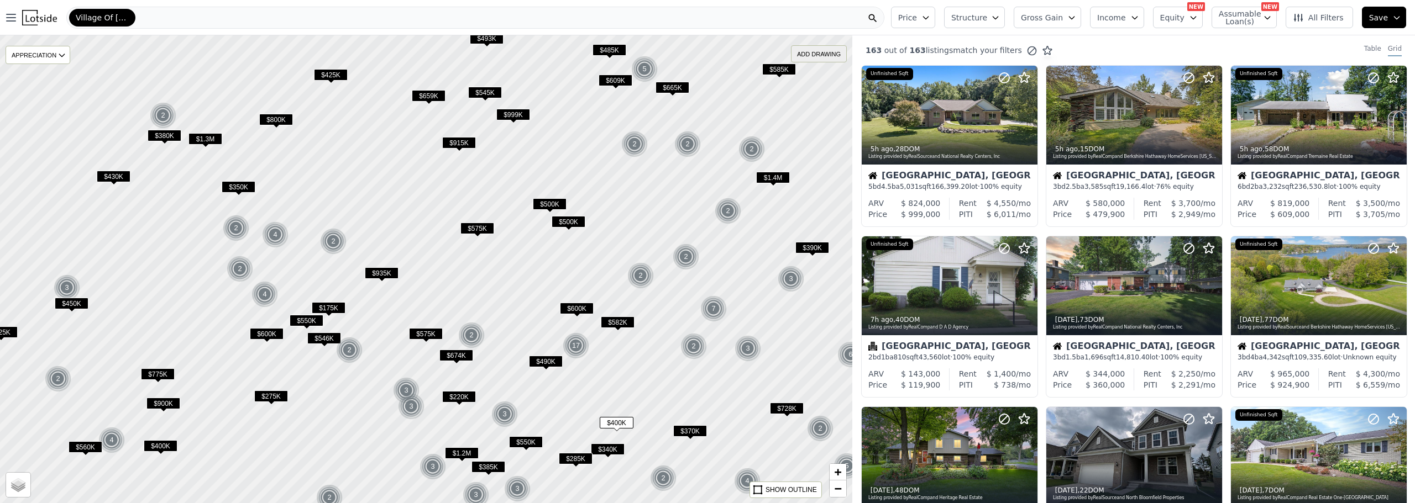
click at [818, 56] on div "ADD DRAWING" at bounding box center [818, 54] width 55 height 16
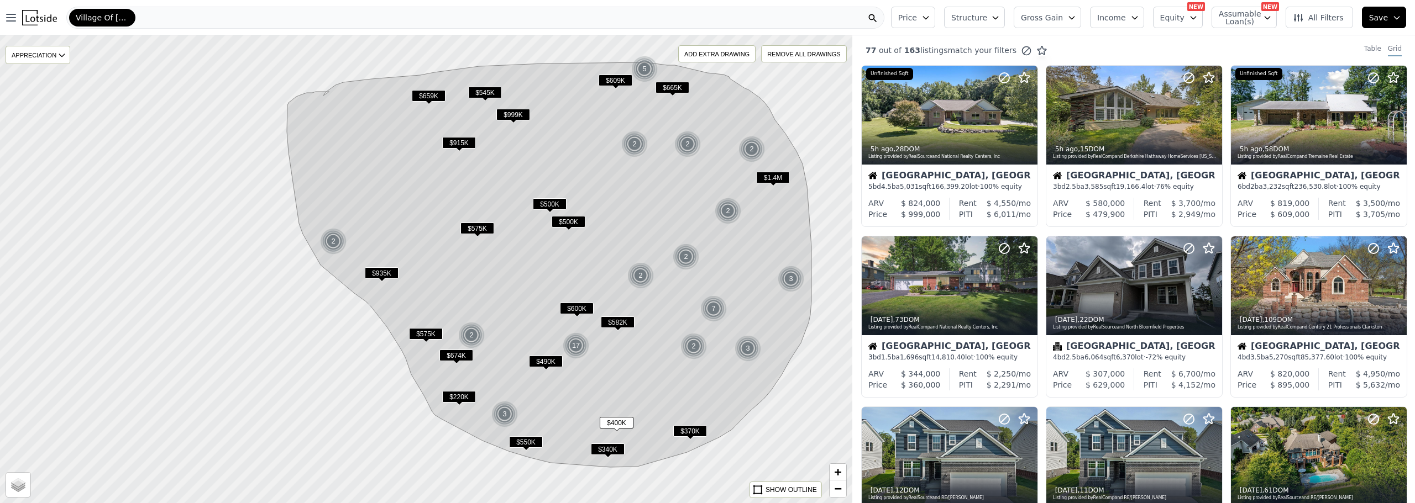
click at [606, 450] on span "$340K" at bounding box center [608, 450] width 34 height 12
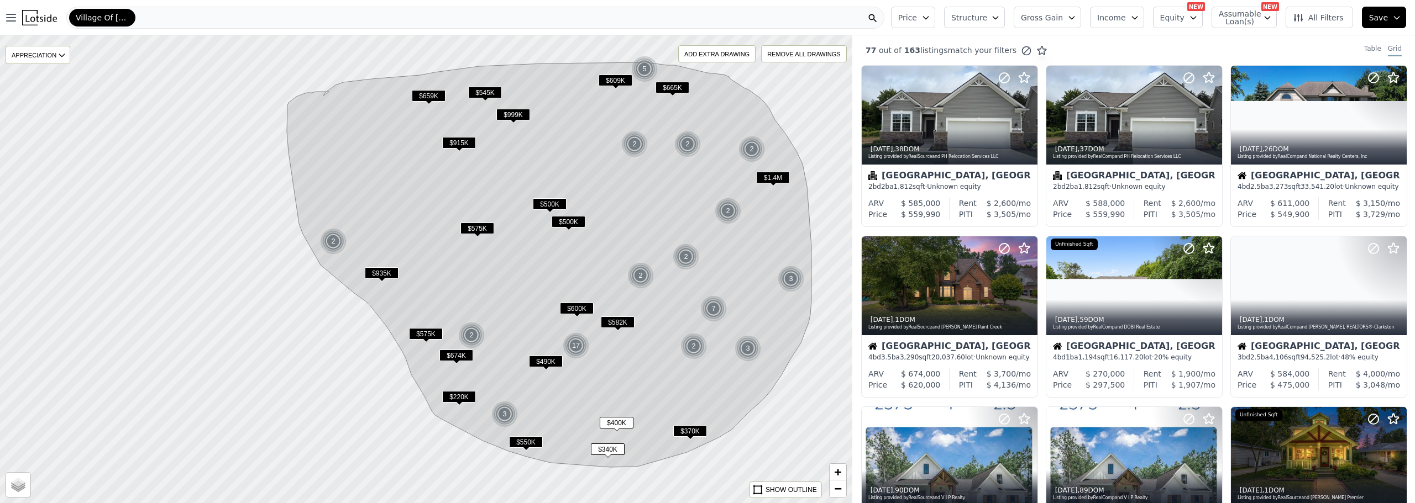
scroll to position [371, 0]
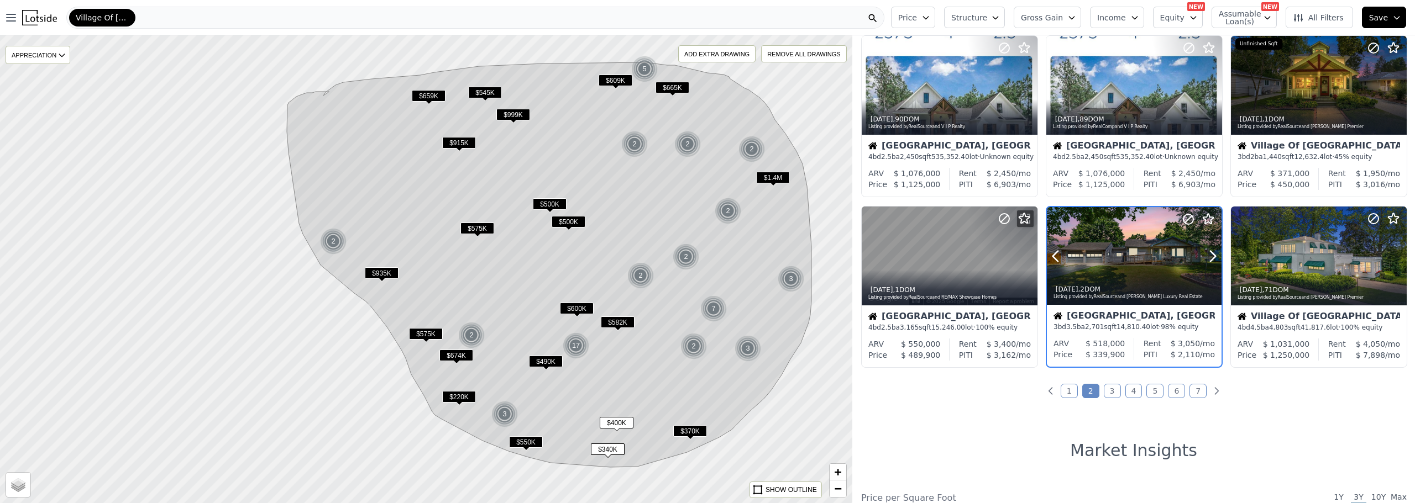
click at [1166, 257] on div at bounding box center [1185, 242] width 71 height 71
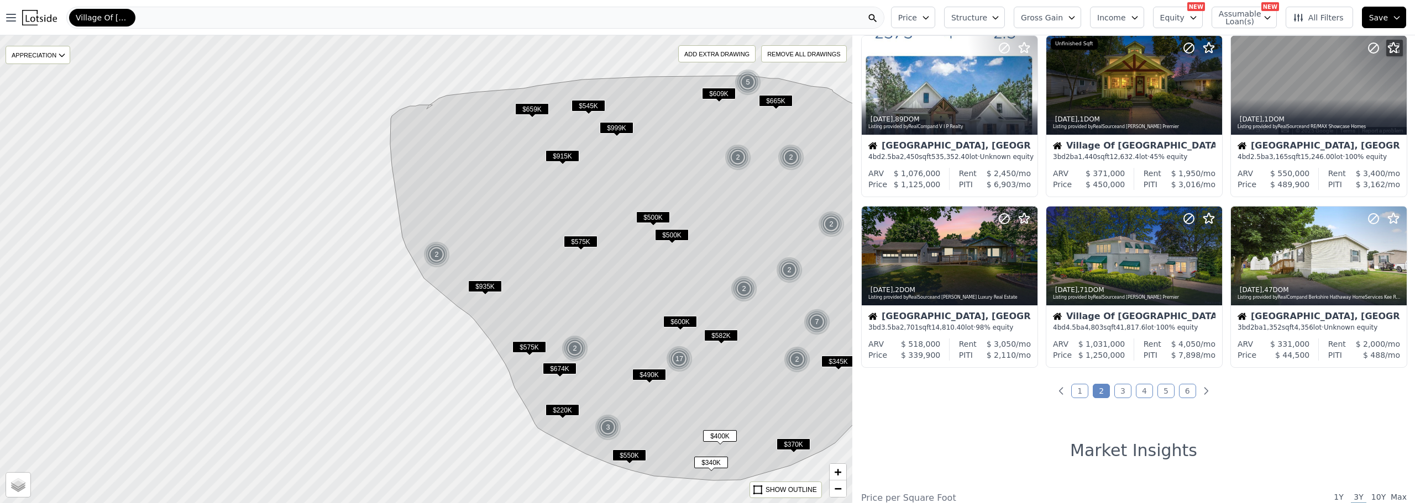
click at [1322, 23] on span "All Filters" at bounding box center [1317, 17] width 51 height 11
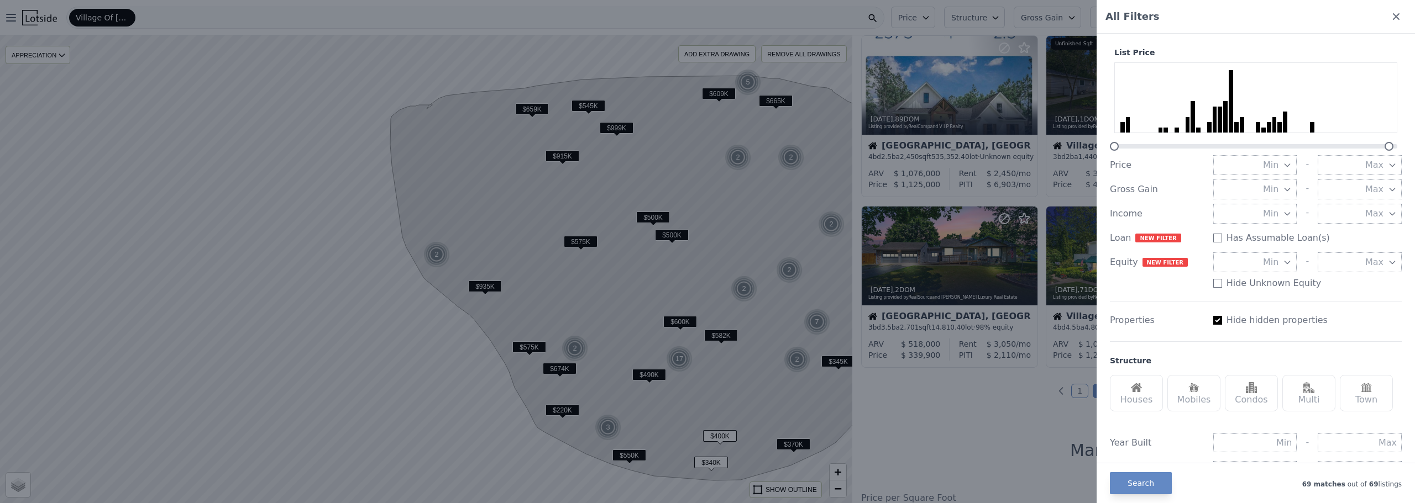
drag, startPoint x: 940, startPoint y: 8, endPoint x: 938, endPoint y: 14, distance: 6.2
click at [941, 9] on div at bounding box center [707, 251] width 1415 height 503
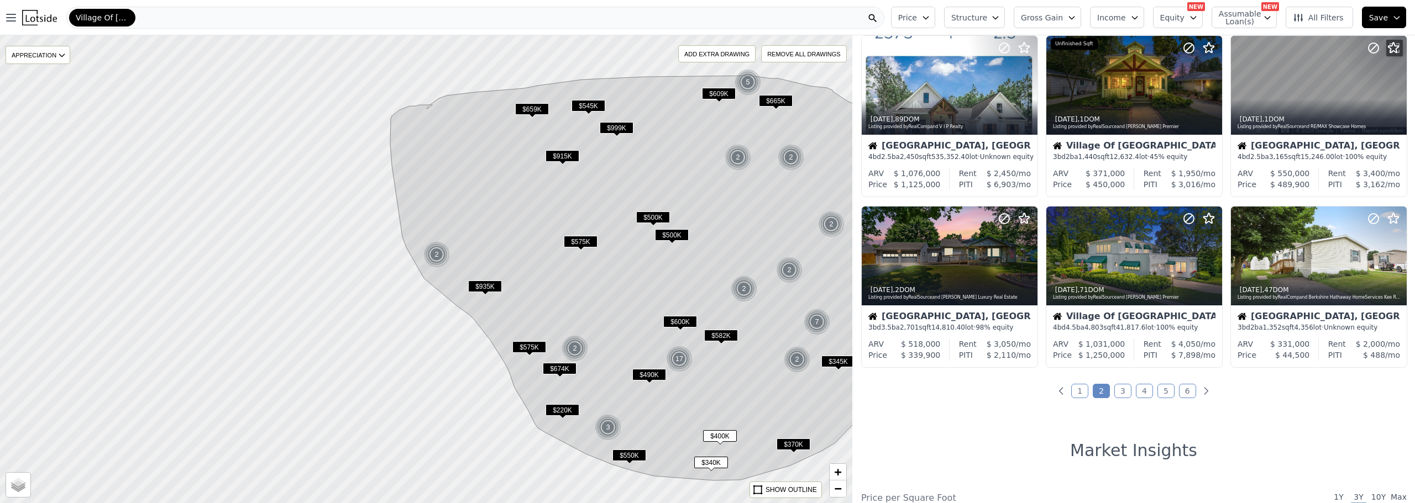
click at [917, 22] on span "Price" at bounding box center [907, 17] width 19 height 11
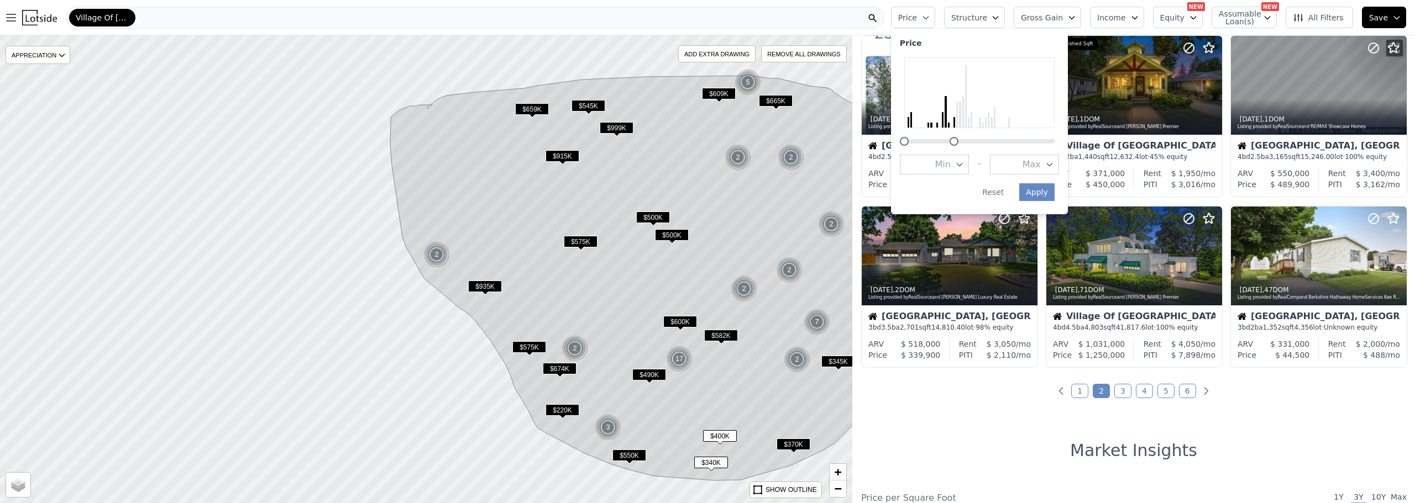
drag, startPoint x: 1070, startPoint y: 143, endPoint x: 1037, endPoint y: 165, distance: 39.4
click at [958, 143] on div at bounding box center [953, 141] width 9 height 9
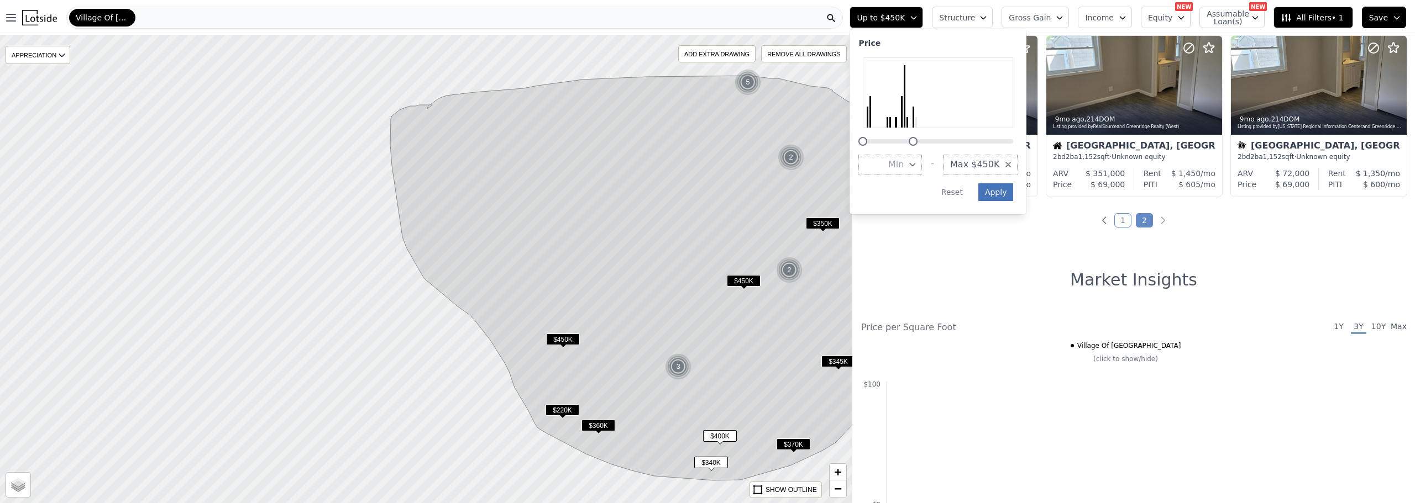
click at [1013, 196] on button "Apply" at bounding box center [995, 192] width 35 height 18
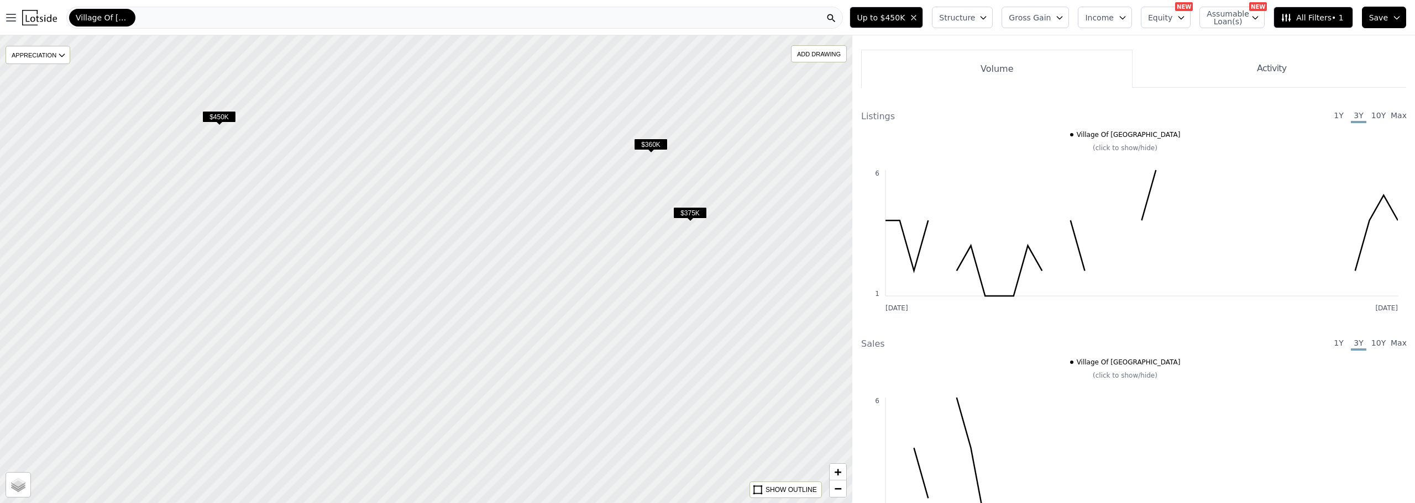
drag, startPoint x: 370, startPoint y: 312, endPoint x: 430, endPoint y: 200, distance: 126.6
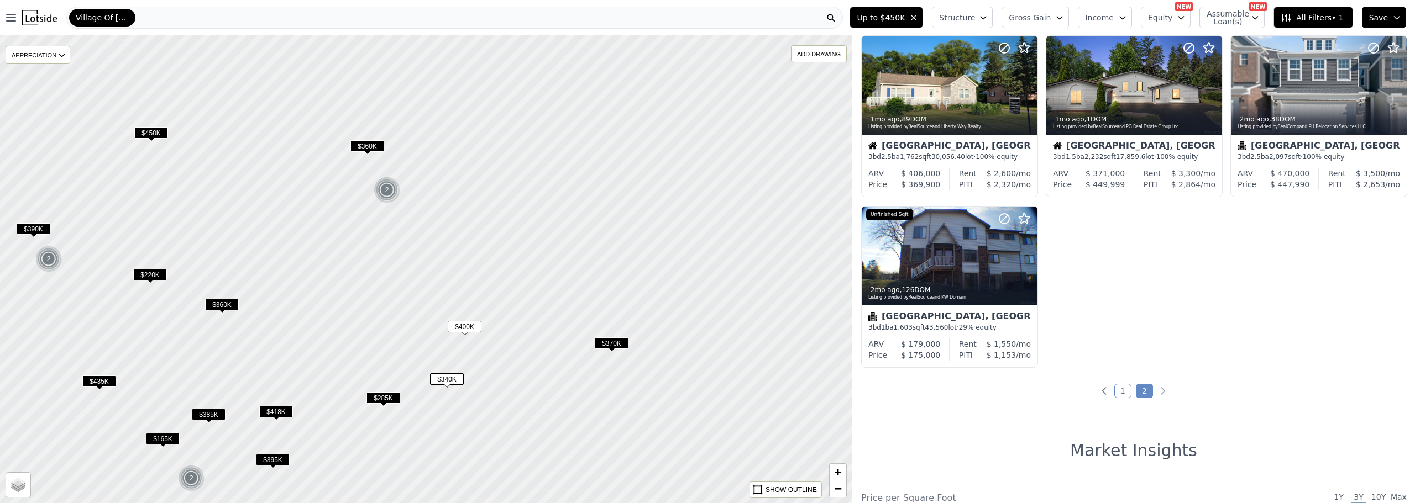
drag, startPoint x: 596, startPoint y: 313, endPoint x: 450, endPoint y: 299, distance: 146.5
click at [425, 293] on div at bounding box center [421, 269] width 1022 height 561
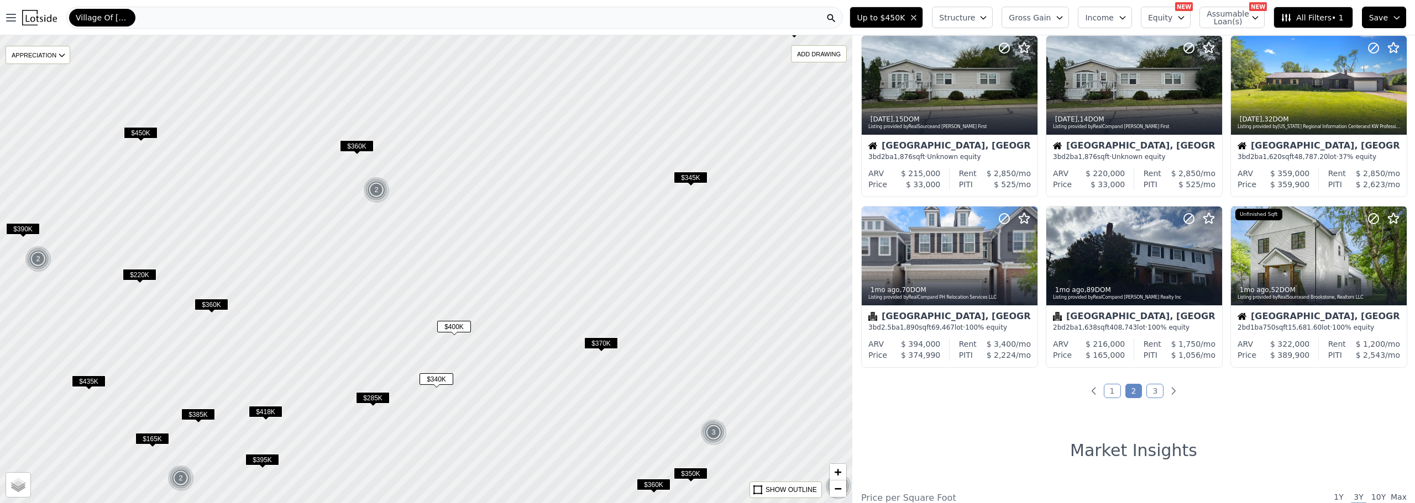
click at [386, 400] on span "$285K" at bounding box center [373, 398] width 34 height 12
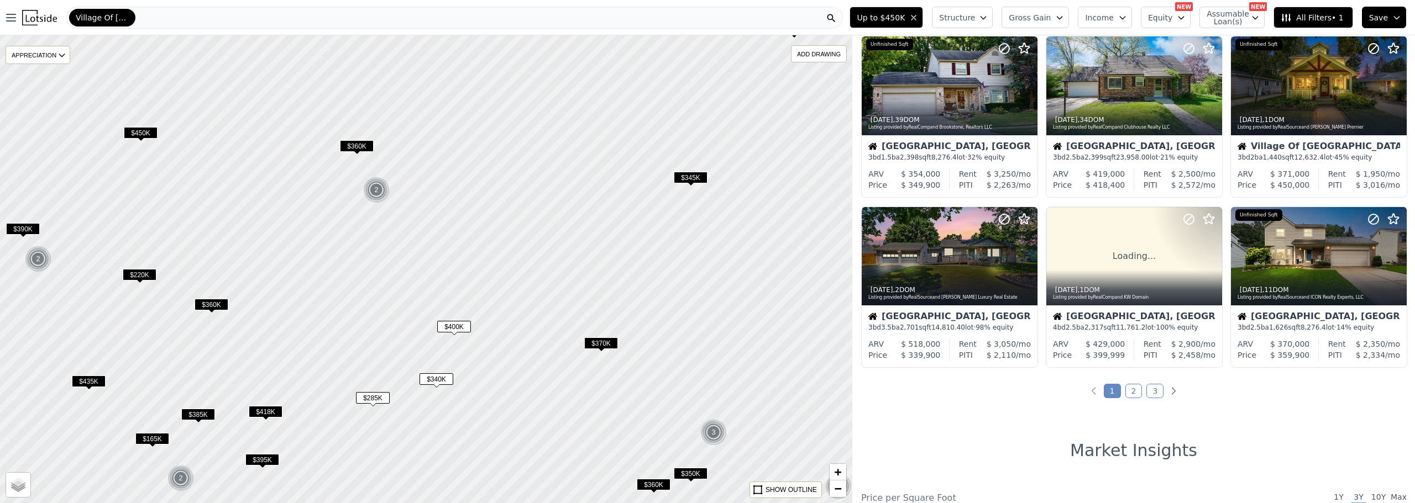
scroll to position [30, 0]
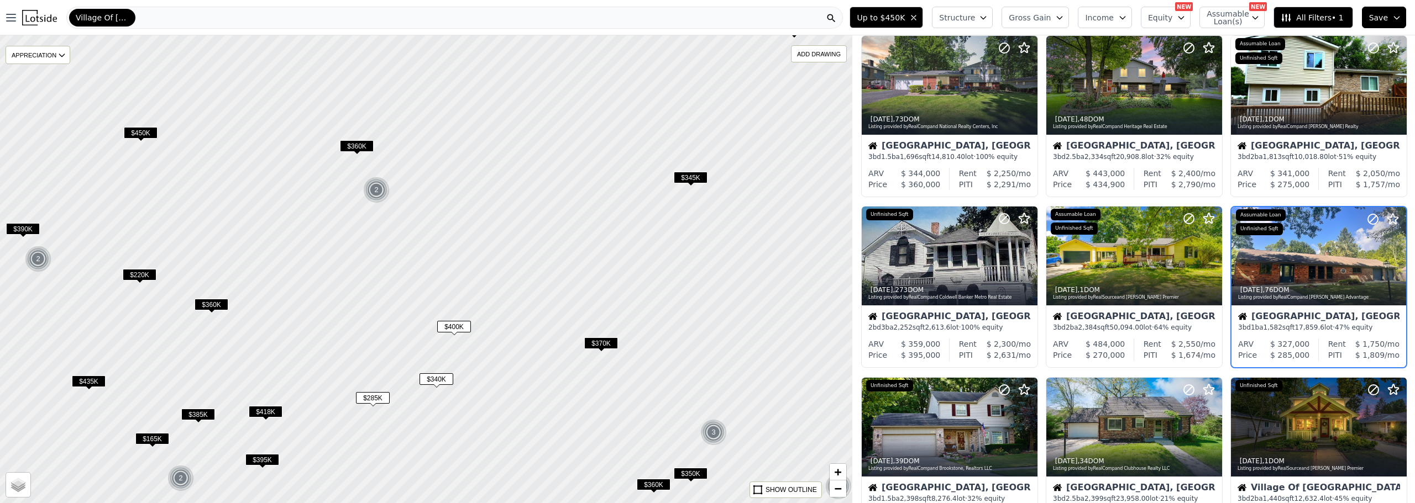
click at [374, 397] on span "$285K" at bounding box center [373, 398] width 34 height 12
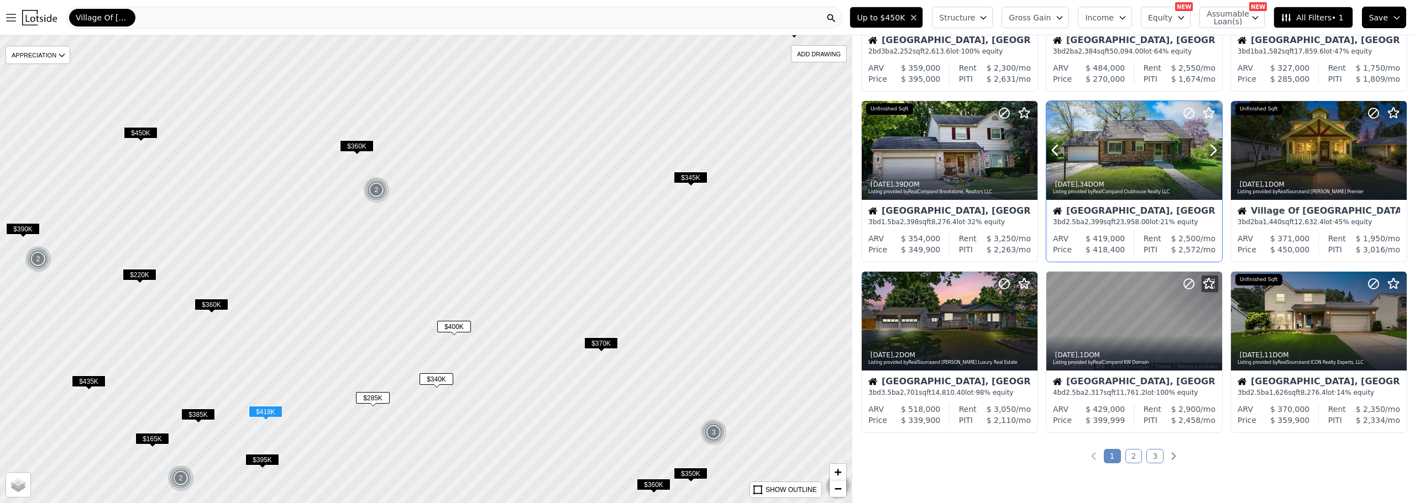
scroll to position [361, 0]
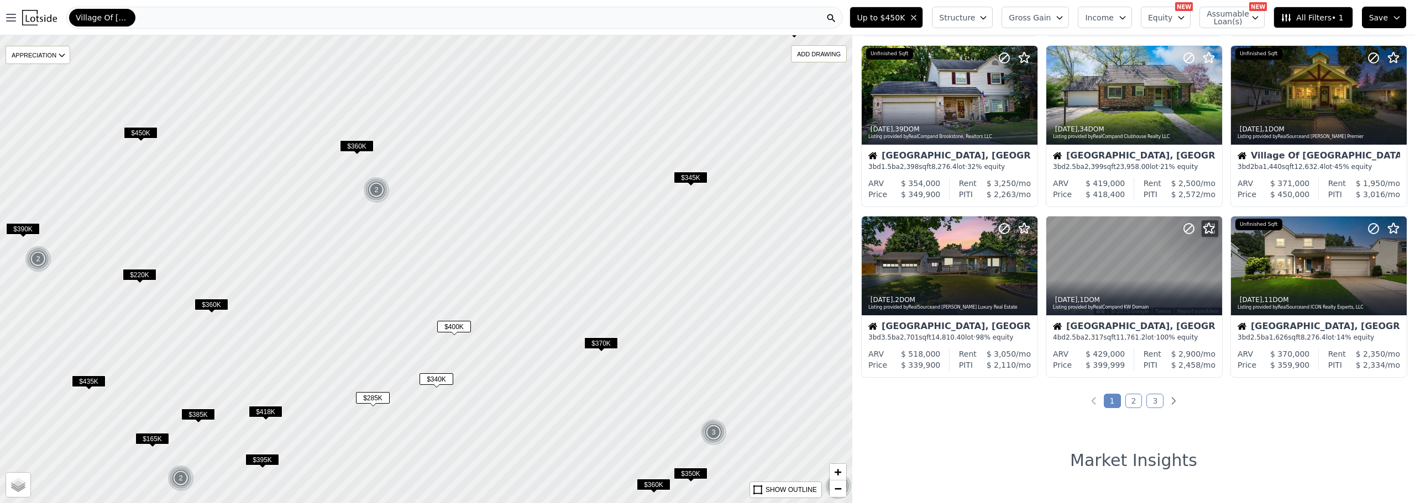
click at [1129, 400] on link "2" at bounding box center [1133, 401] width 17 height 14
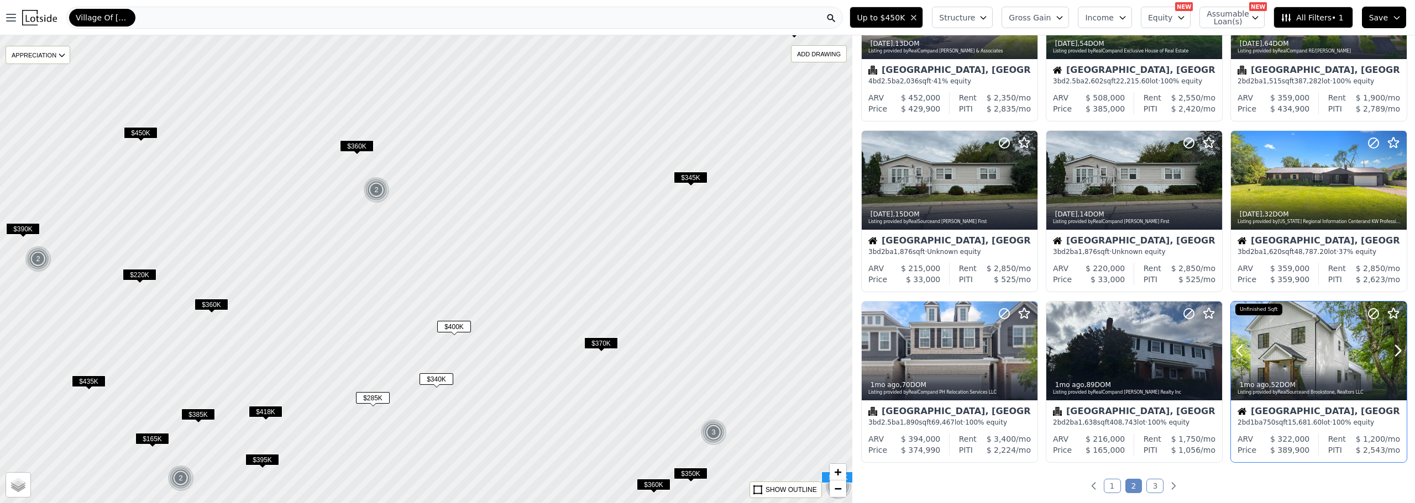
scroll to position [332, 0]
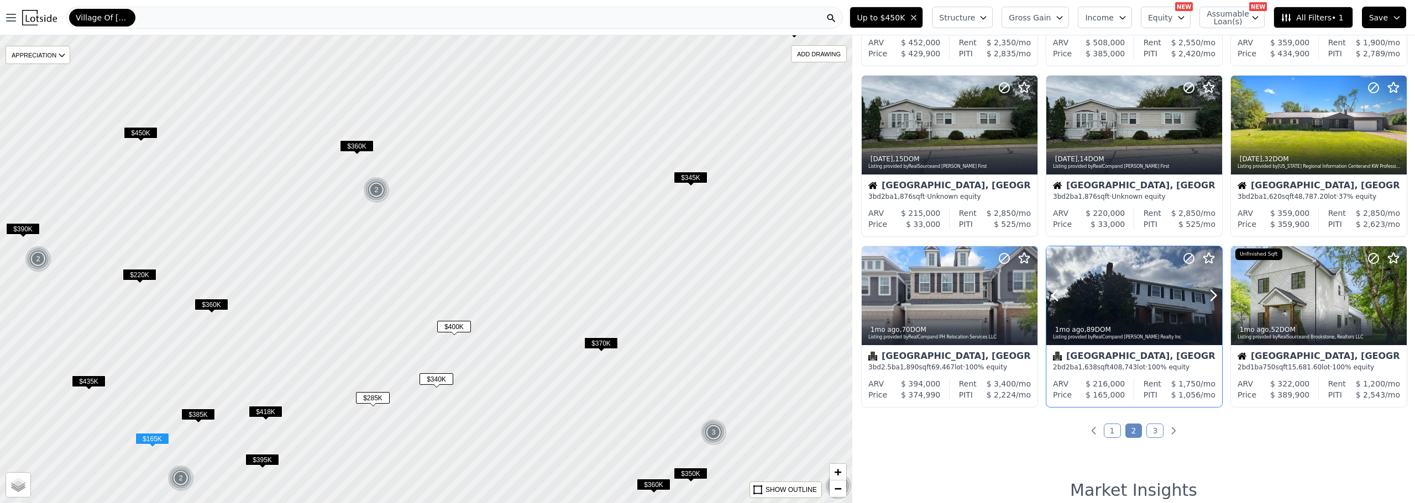
click at [1143, 322] on div "1mo ago , 89 DOM Listing provided by RealComp and Mark Lamphier Realty Inc" at bounding box center [1134, 332] width 176 height 27
click at [1154, 433] on link "3" at bounding box center [1154, 431] width 17 height 14
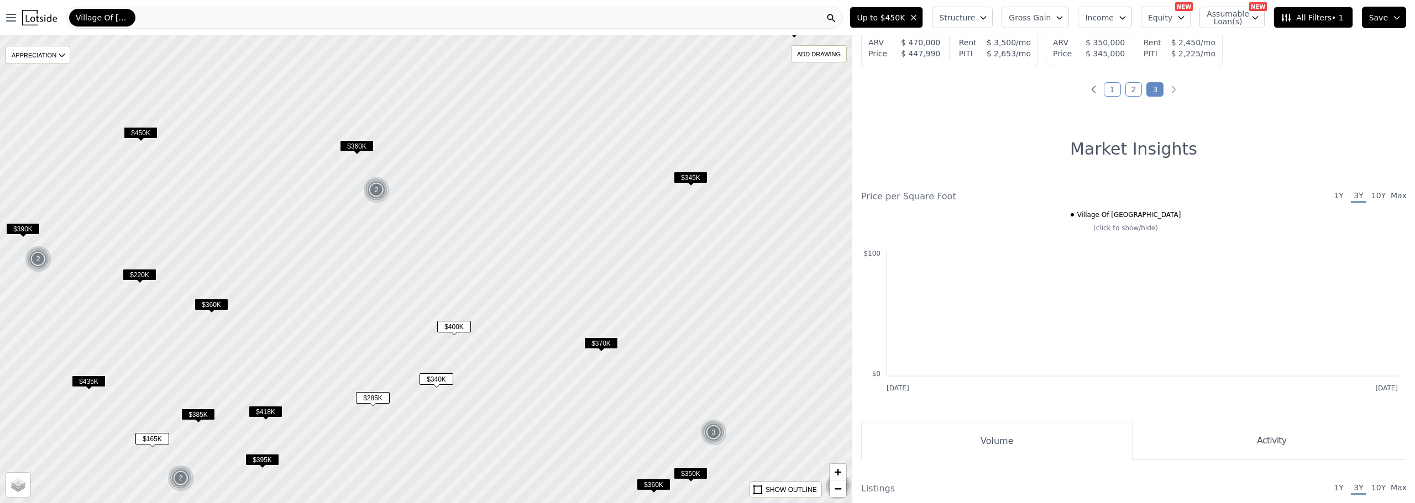
scroll to position [0, 0]
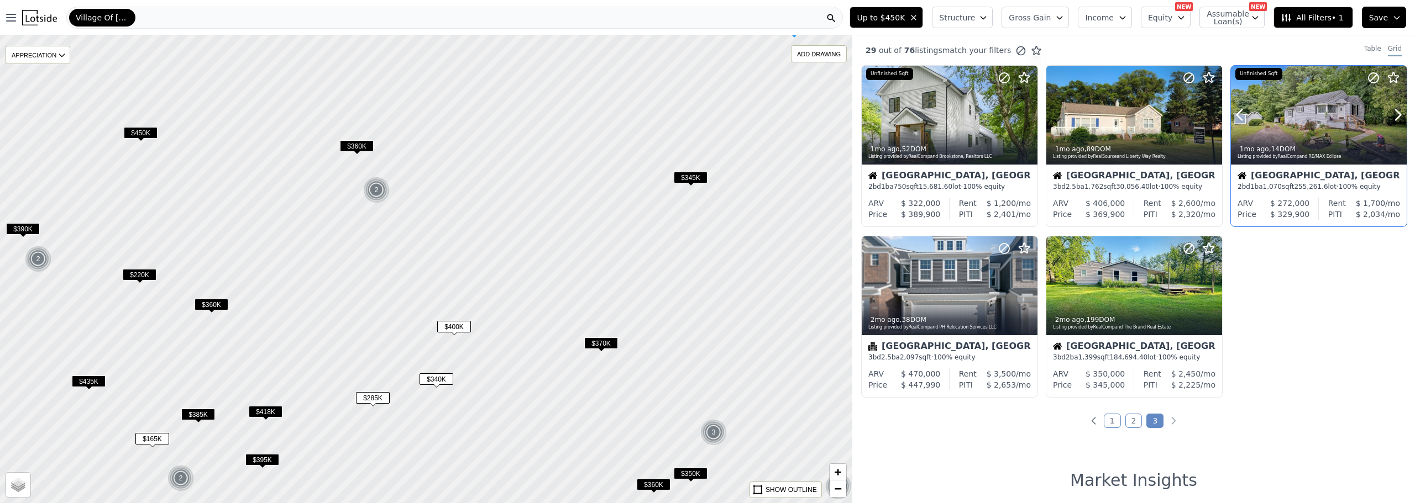
click at [1309, 107] on div at bounding box center [1319, 115] width 176 height 99
click at [1151, 295] on div at bounding box center [1186, 271] width 71 height 71
click at [1108, 420] on link "1" at bounding box center [1111, 421] width 17 height 14
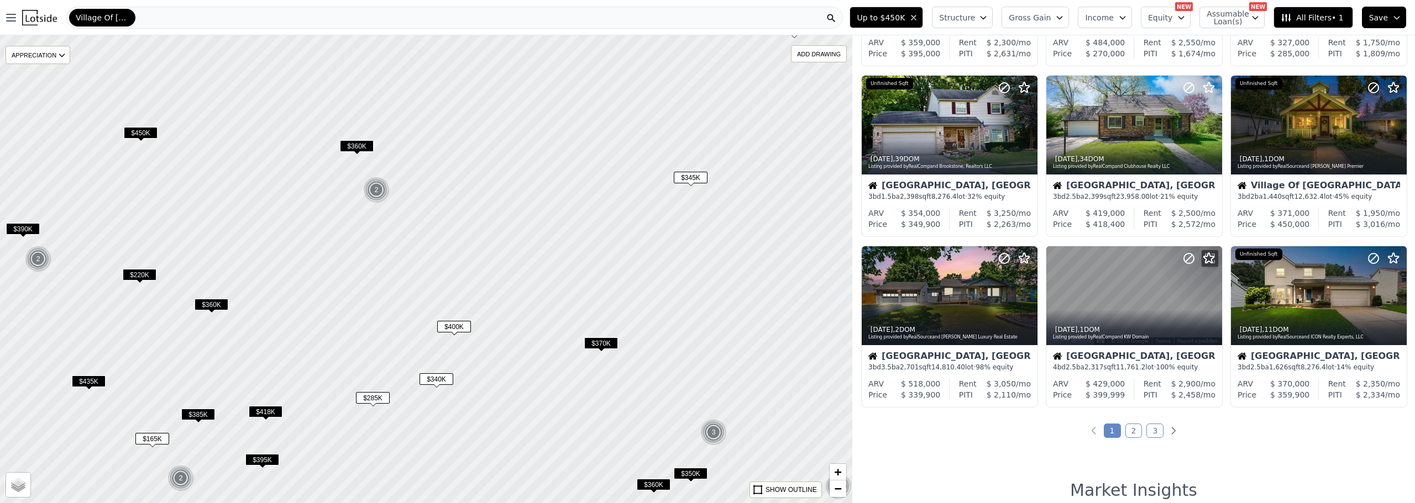
scroll to position [387, 0]
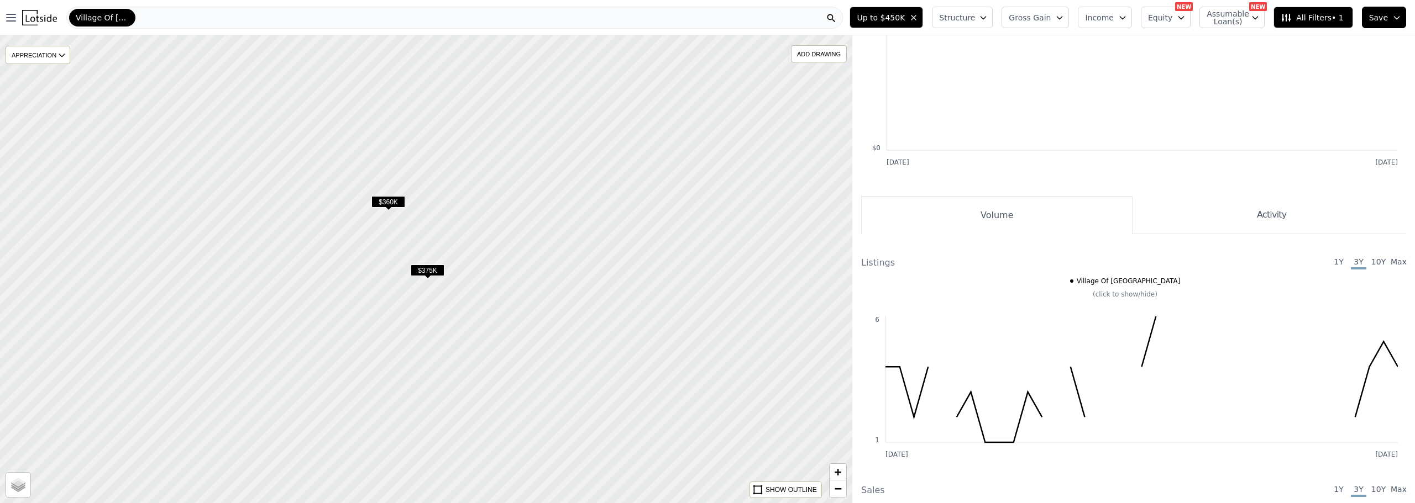
click at [386, 208] on span "$360K" at bounding box center [388, 202] width 34 height 12
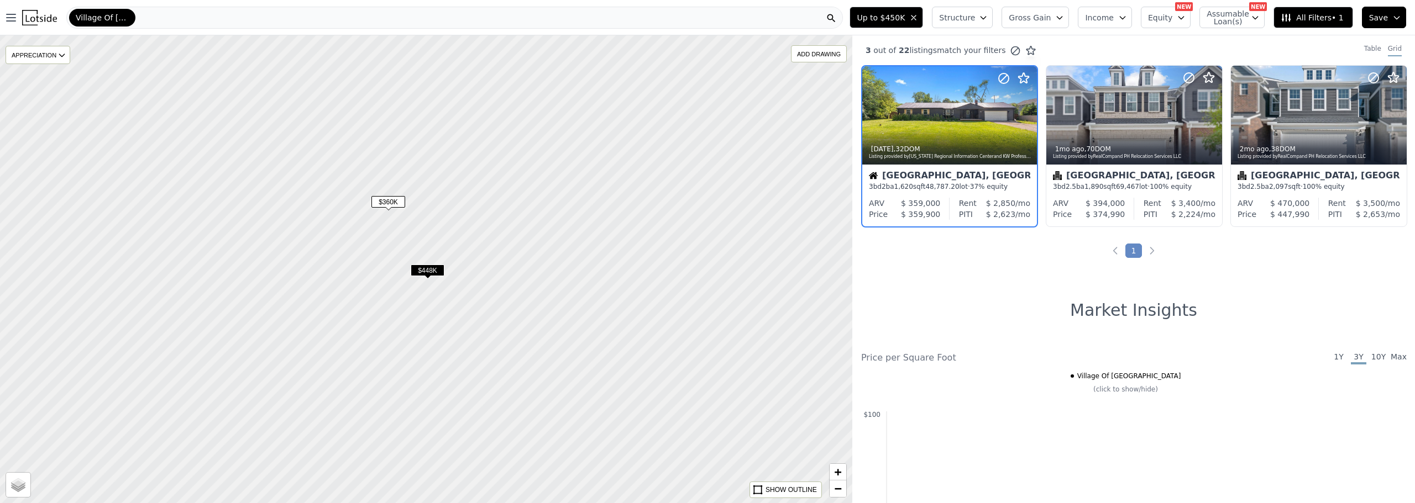
click at [387, 203] on span "$360K" at bounding box center [388, 202] width 34 height 12
click at [434, 275] on span "$448K" at bounding box center [428, 271] width 34 height 12
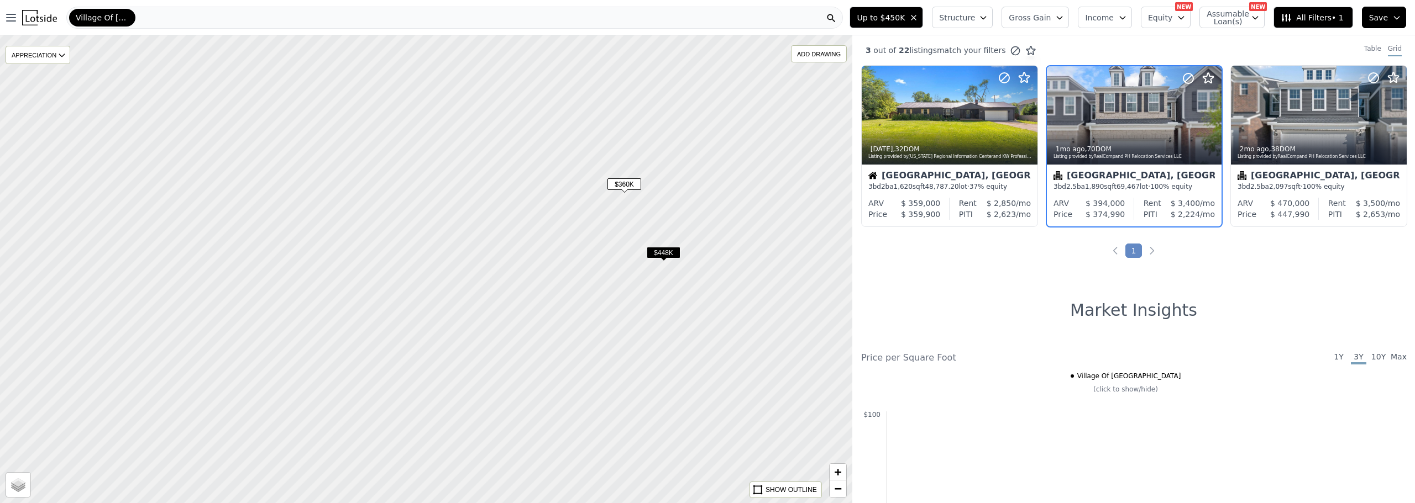
drag, startPoint x: 371, startPoint y: 330, endPoint x: 602, endPoint y: 312, distance: 231.7
click at [603, 312] on div at bounding box center [435, 267] width 1022 height 561
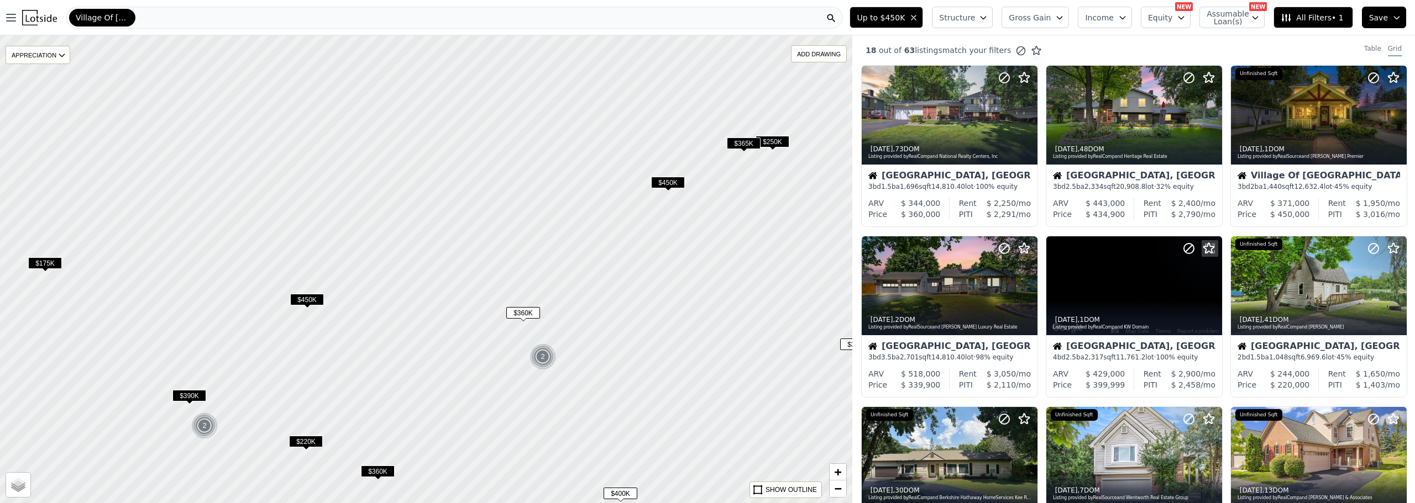
drag, startPoint x: 439, startPoint y: 343, endPoint x: 427, endPoint y: 409, distance: 67.5
click at [427, 409] on div at bounding box center [426, 268] width 1022 height 561
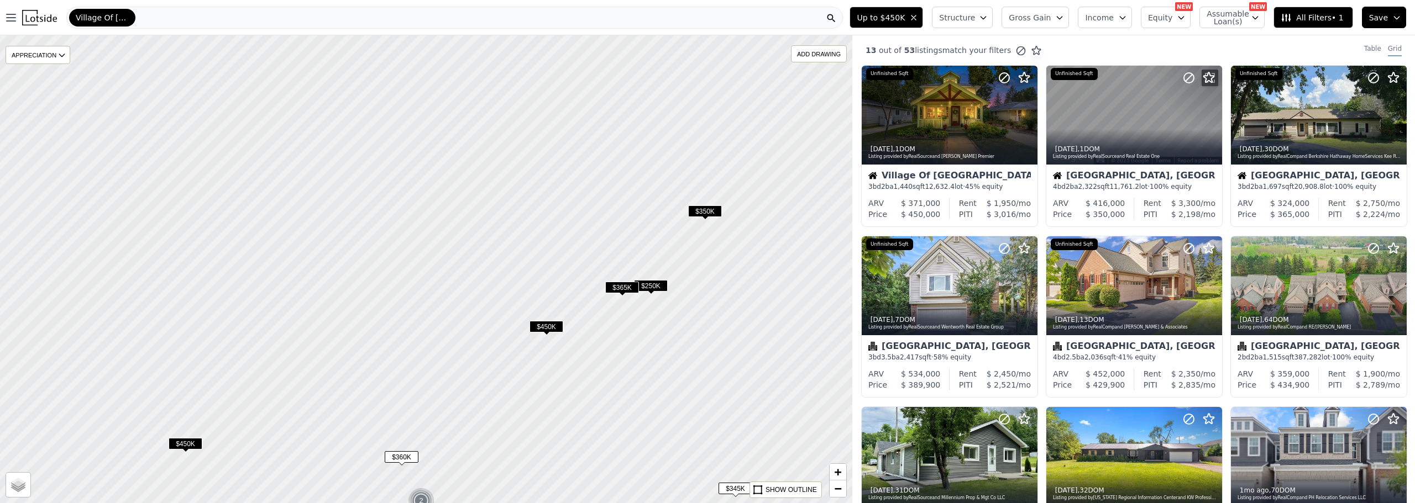
drag, startPoint x: 507, startPoint y: 286, endPoint x: 345, endPoint y: 369, distance: 181.6
click at [345, 369] on div at bounding box center [419, 268] width 1022 height 561
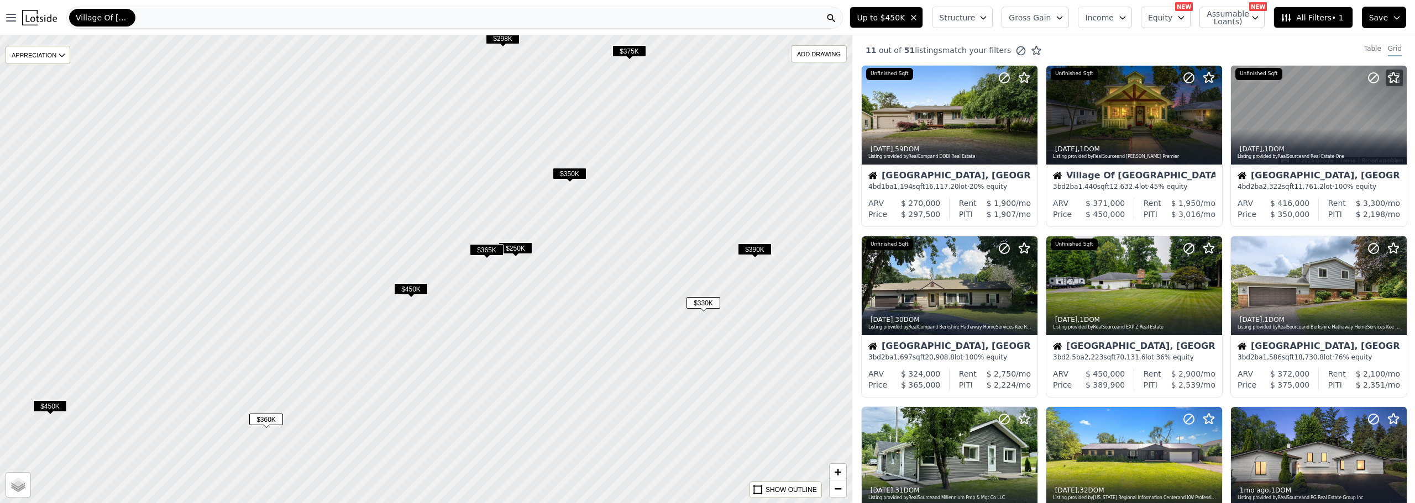
drag, startPoint x: 671, startPoint y: 350, endPoint x: 572, endPoint y: 301, distance: 110.2
click at [572, 301] on div at bounding box center [424, 268] width 1022 height 561
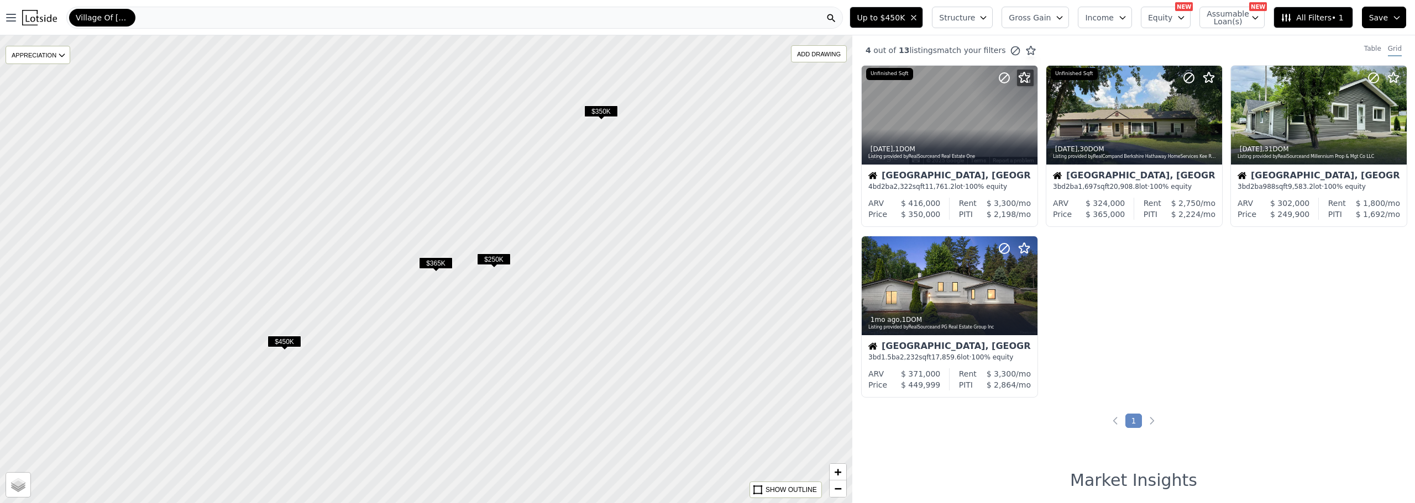
click at [493, 260] on span "$250K" at bounding box center [494, 260] width 34 height 12
click at [442, 267] on span "$365K" at bounding box center [436, 263] width 34 height 12
click at [1163, 146] on div "2w ago , 30 DOM" at bounding box center [1134, 149] width 162 height 9
click at [946, 287] on div at bounding box center [949, 286] width 176 height 99
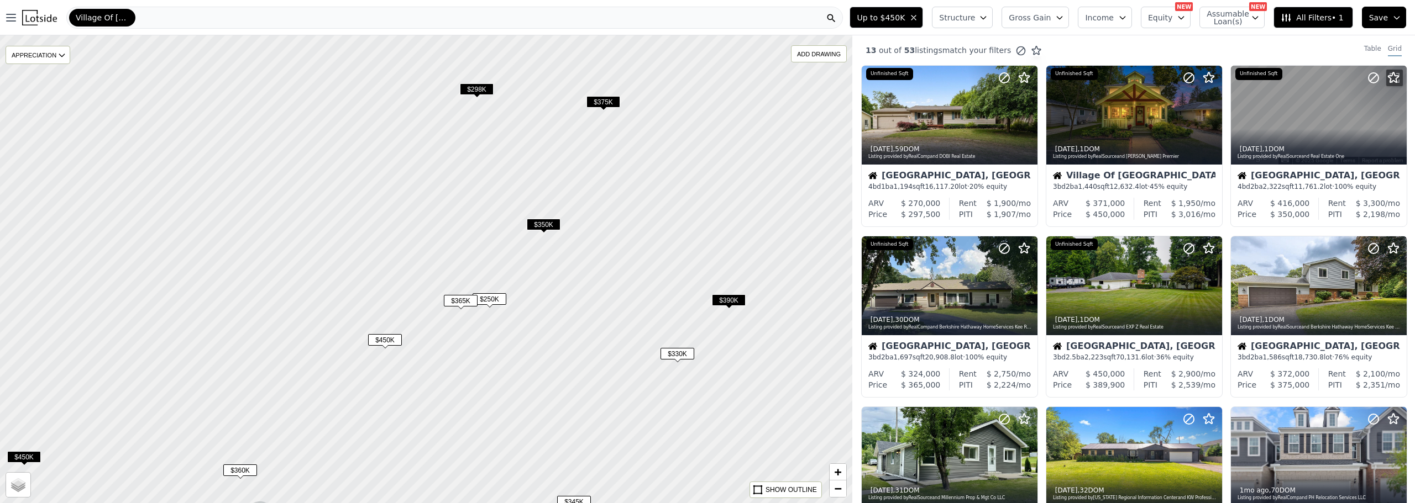
drag, startPoint x: 694, startPoint y: 224, endPoint x: 597, endPoint y: 284, distance: 114.1
click at [608, 282] on div at bounding box center [426, 268] width 1022 height 561
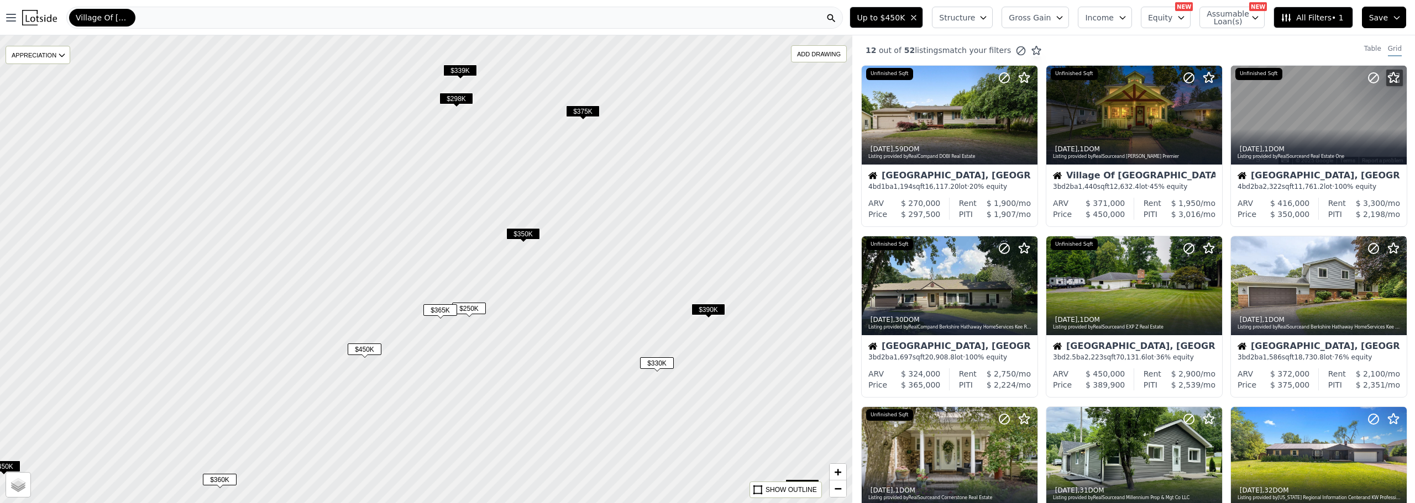
click at [522, 238] on span "$350K" at bounding box center [523, 234] width 34 height 12
click at [527, 244] on div "$350K" at bounding box center [523, 236] width 34 height 16
click at [527, 241] on div "$350K" at bounding box center [523, 236] width 34 height 16
click at [524, 233] on span "$350K" at bounding box center [523, 234] width 34 height 12
click at [1347, 123] on div at bounding box center [1371, 101] width 71 height 71
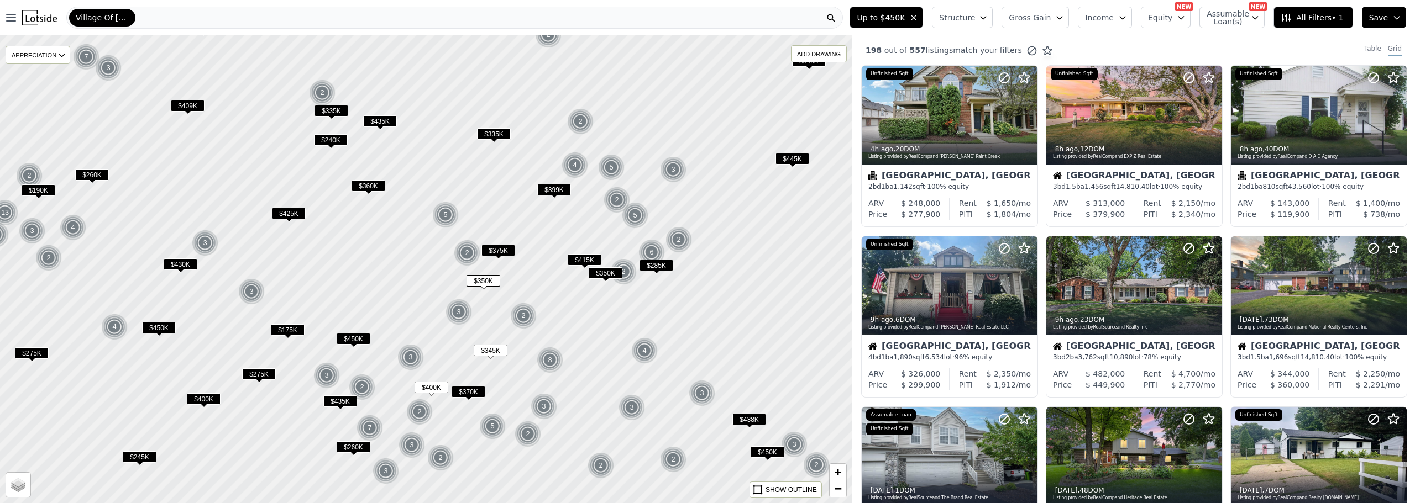
drag, startPoint x: 507, startPoint y: 341, endPoint x: 507, endPoint y: 306, distance: 35.4
click at [472, 314] on div at bounding box center [416, 261] width 1022 height 561
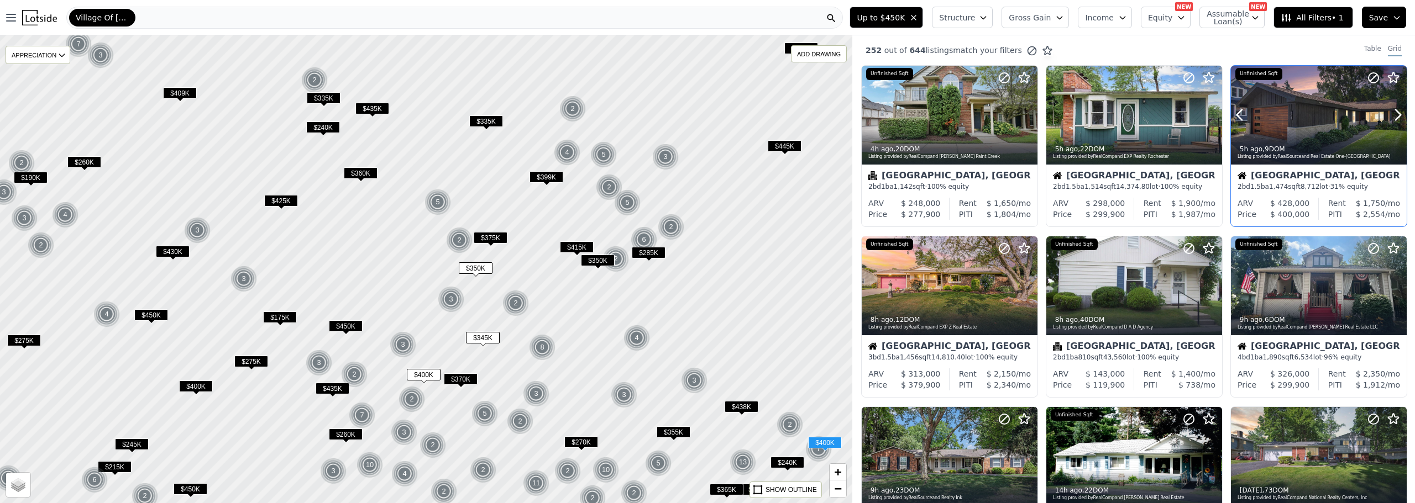
click at [1317, 130] on div at bounding box center [1319, 139] width 176 height 20
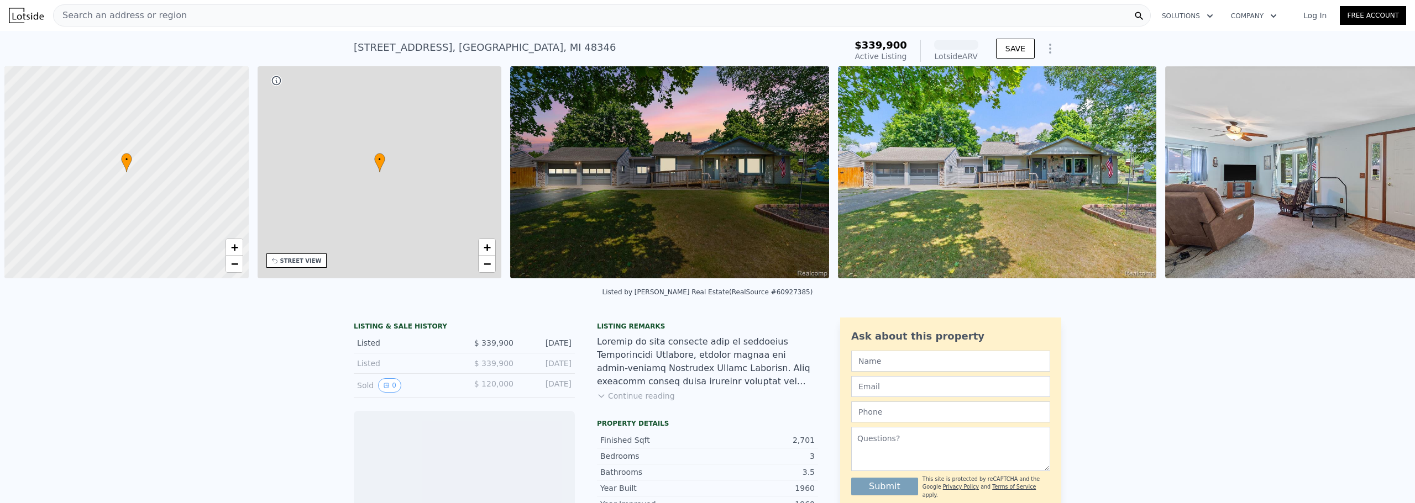
scroll to position [0, 4]
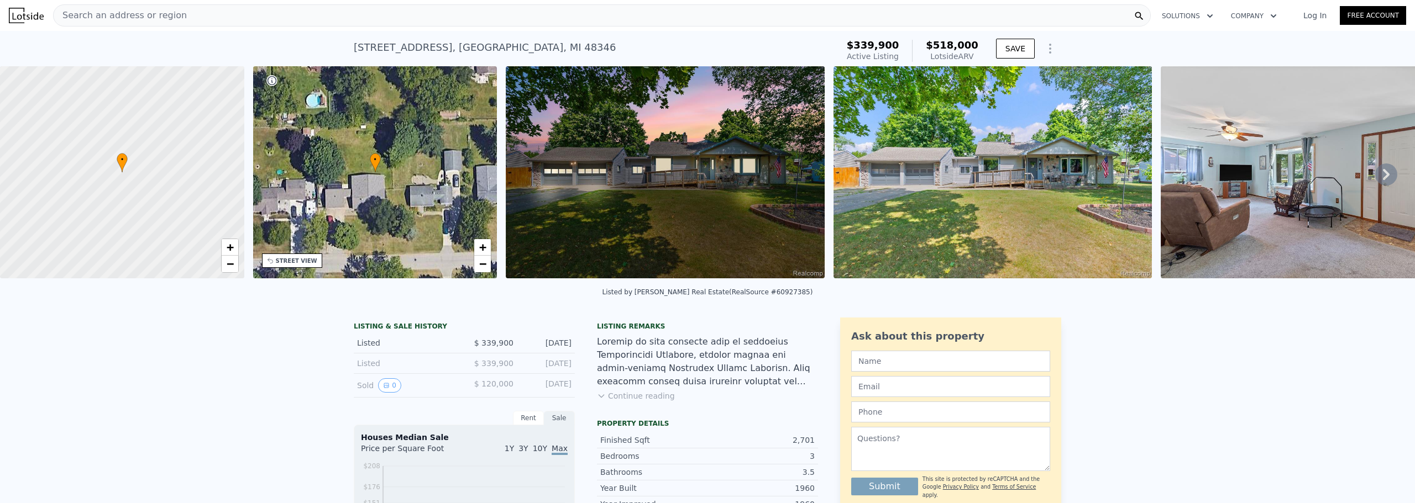
click at [1382, 180] on icon at bounding box center [1385, 174] width 7 height 11
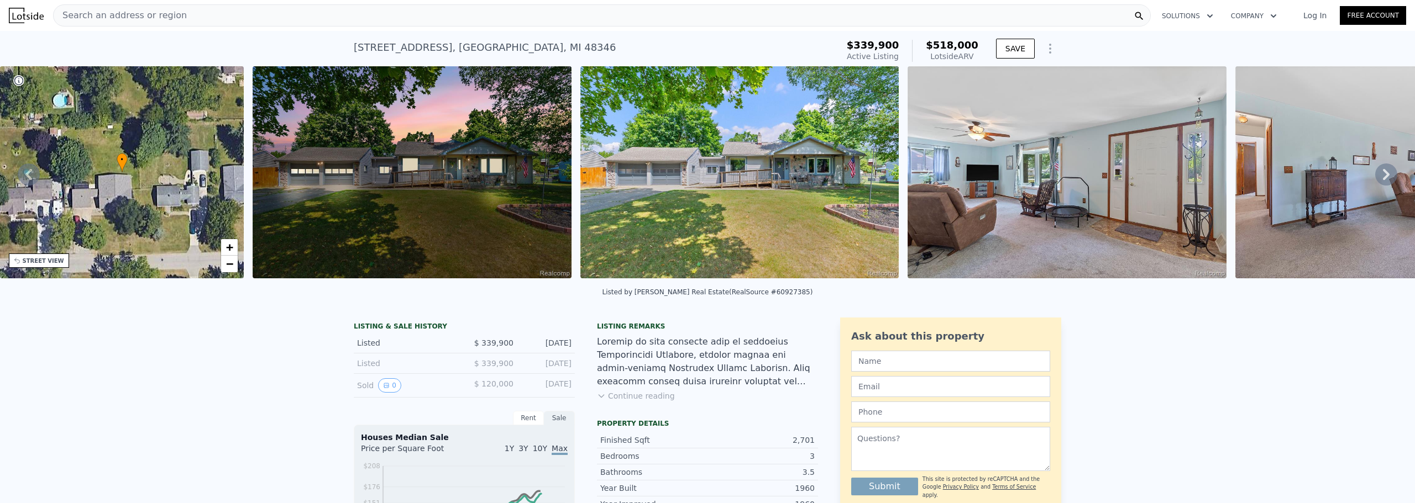
click at [1382, 180] on icon at bounding box center [1385, 174] width 7 height 11
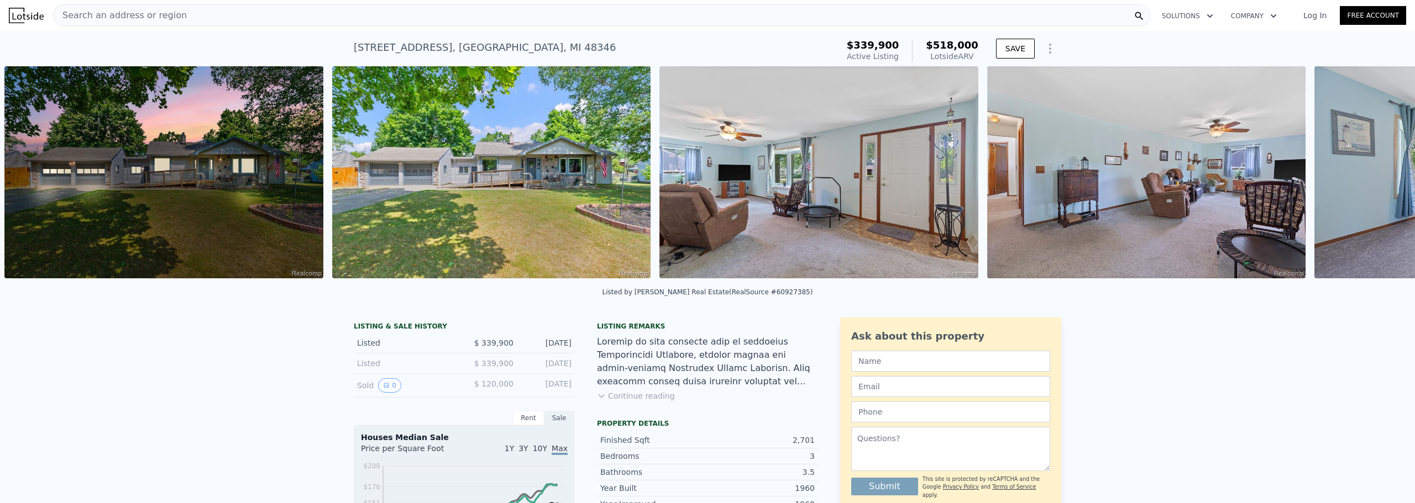
click at [1379, 180] on div "• + − • + − STREET VIEW Loading... SATELLITE VIEW" at bounding box center [707, 174] width 1415 height 216
click at [439, 177] on img at bounding box center [491, 172] width 319 height 212
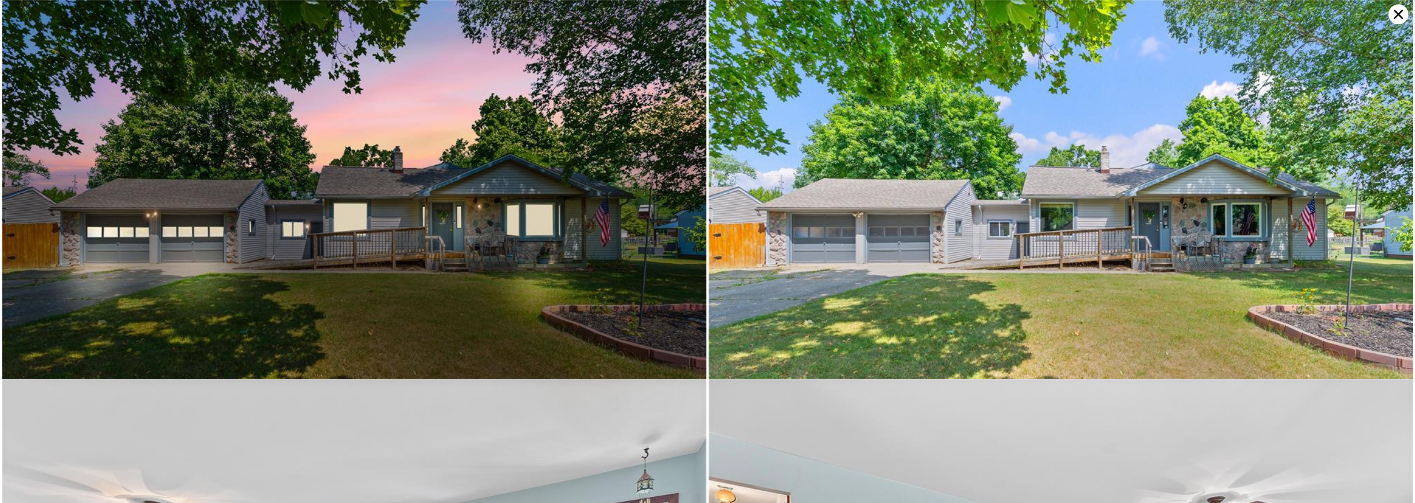
drag, startPoint x: 1393, startPoint y: 12, endPoint x: 1391, endPoint y: 25, distance: 12.9
click at [1393, 13] on icon at bounding box center [1398, 14] width 20 height 20
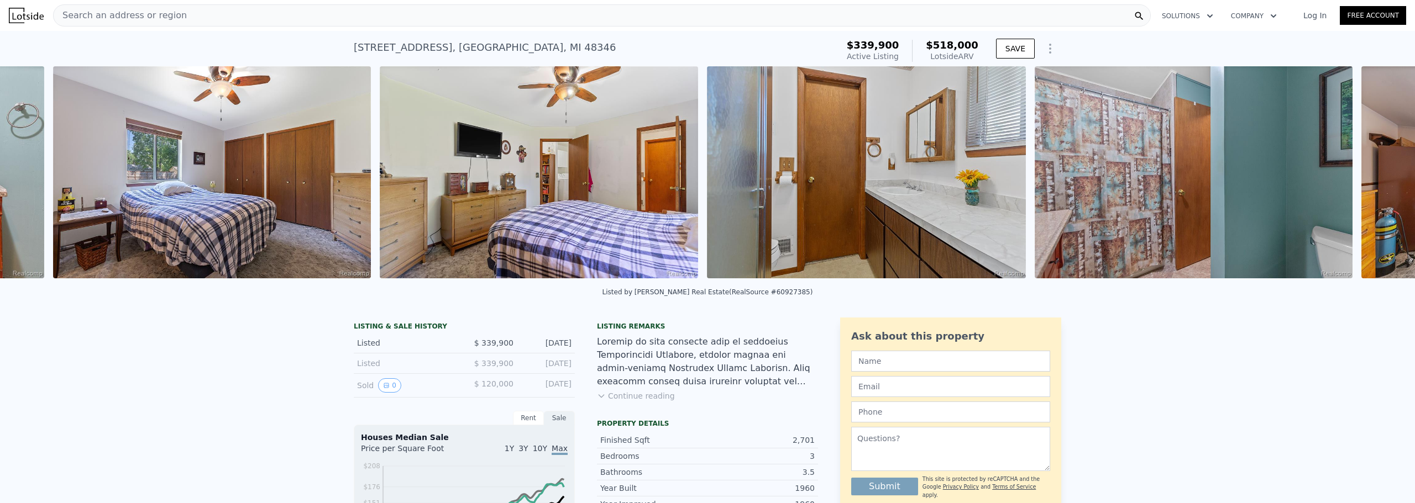
scroll to position [0, 4104]
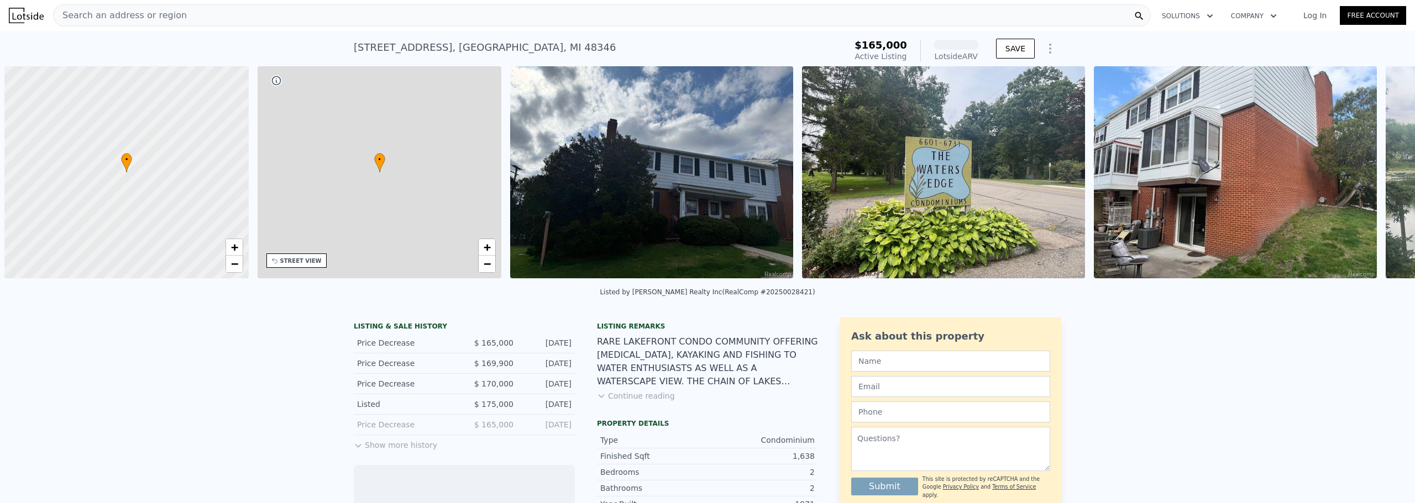
scroll to position [0, 4]
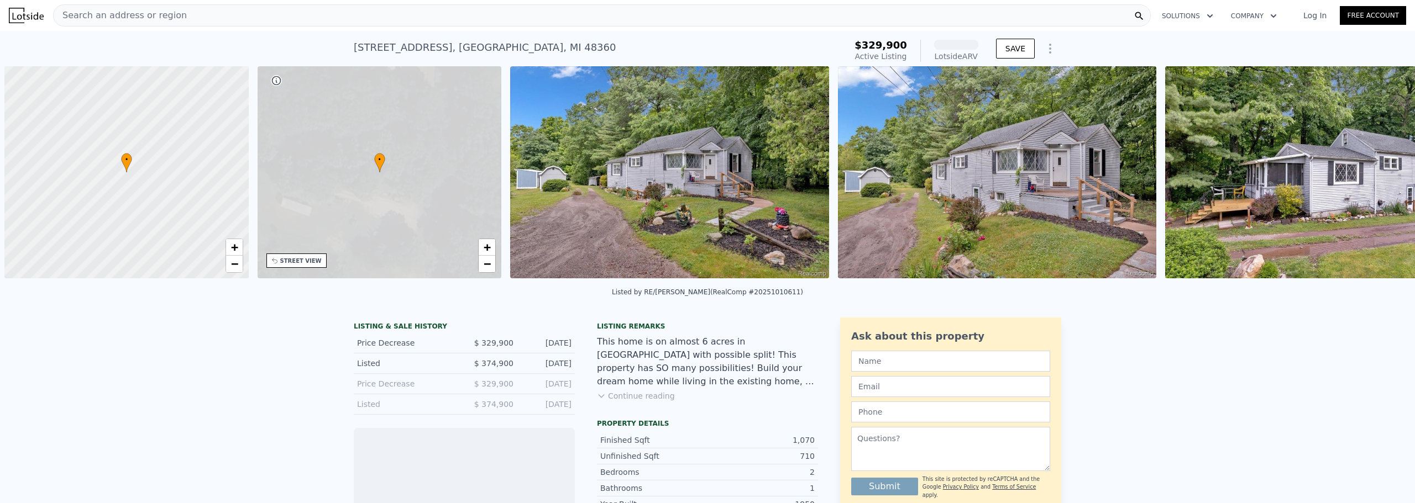
scroll to position [0, 4]
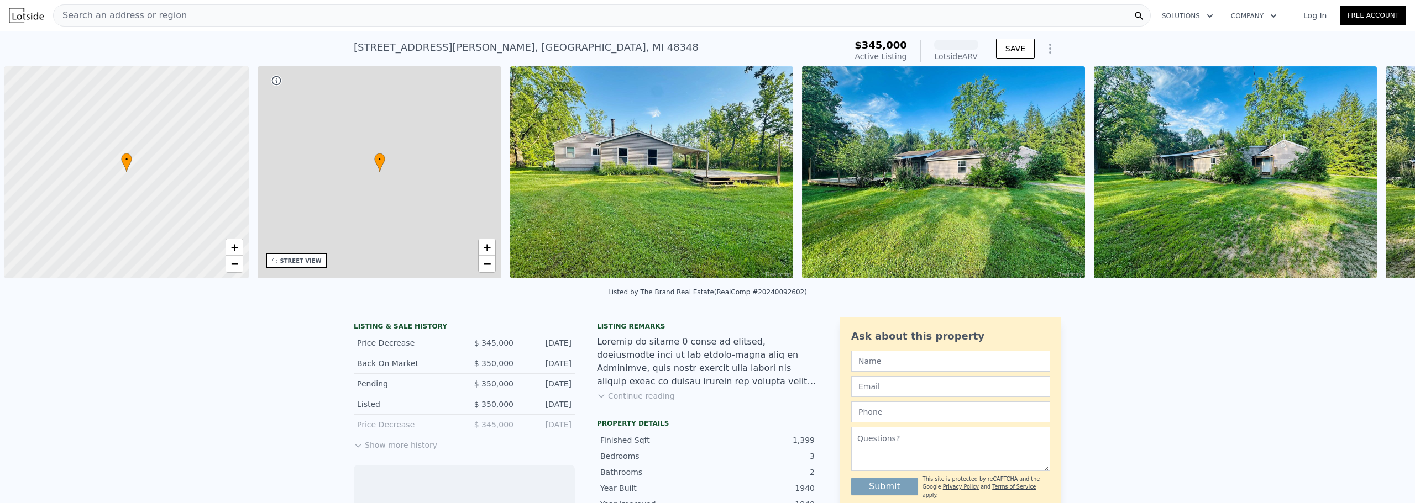
scroll to position [0, 4]
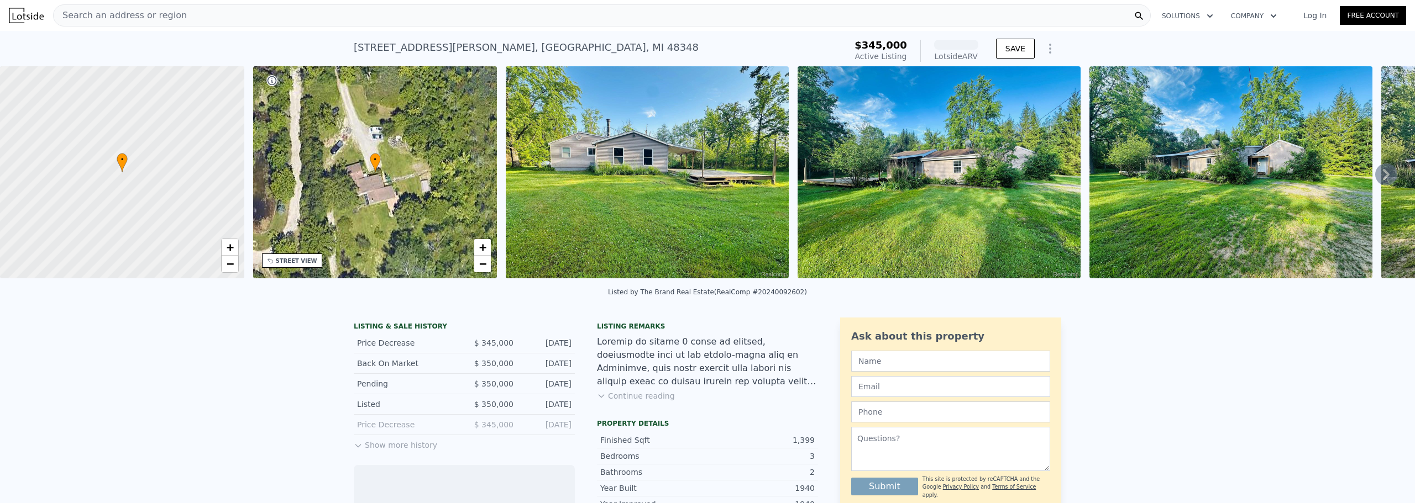
click at [650, 167] on img at bounding box center [647, 172] width 283 height 212
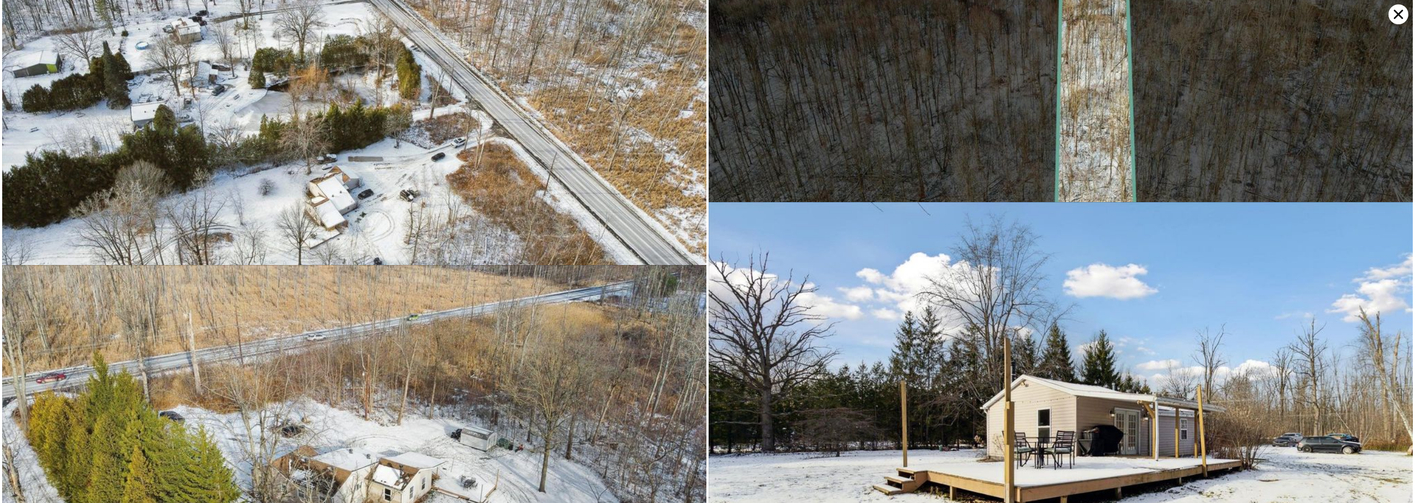
scroll to position [5927, 0]
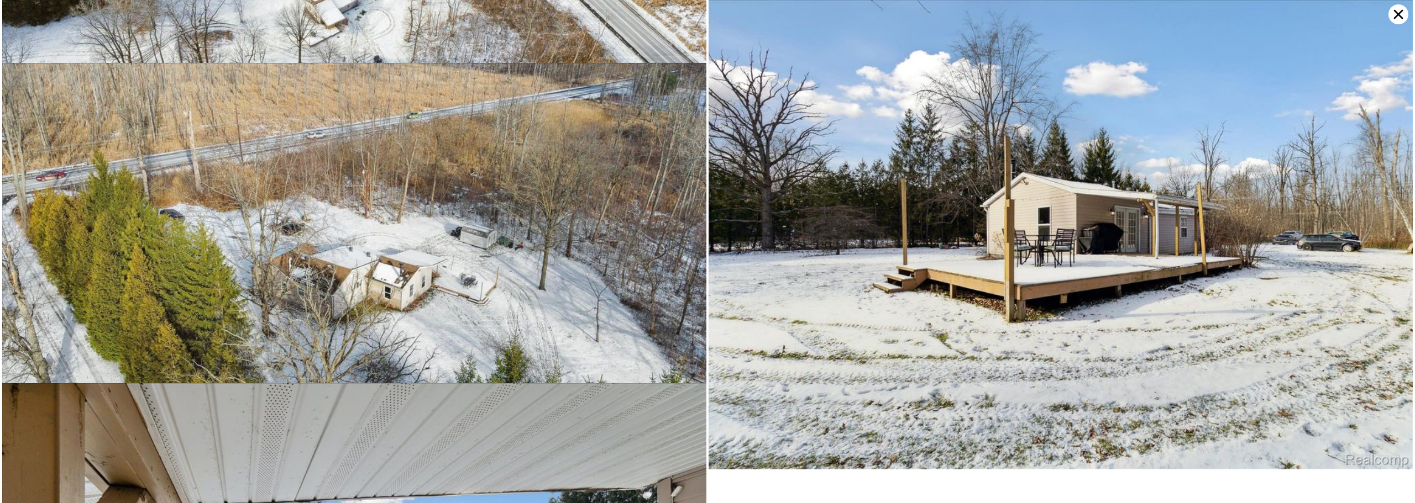
click at [1398, 15] on icon at bounding box center [1398, 14] width 20 height 20
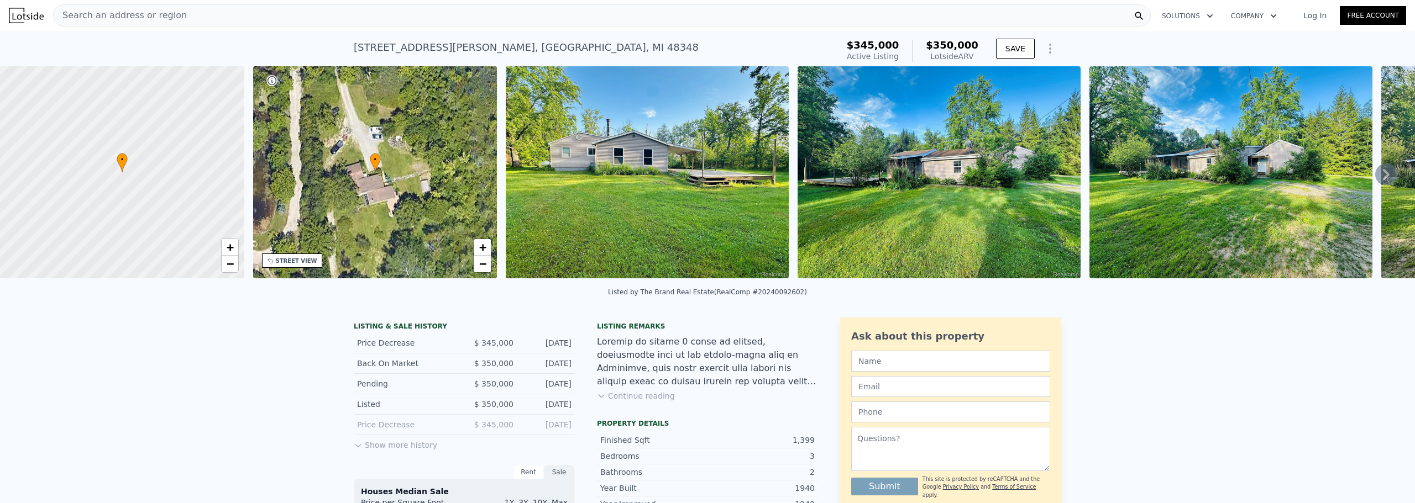
click at [1382, 177] on icon at bounding box center [1385, 174] width 7 height 11
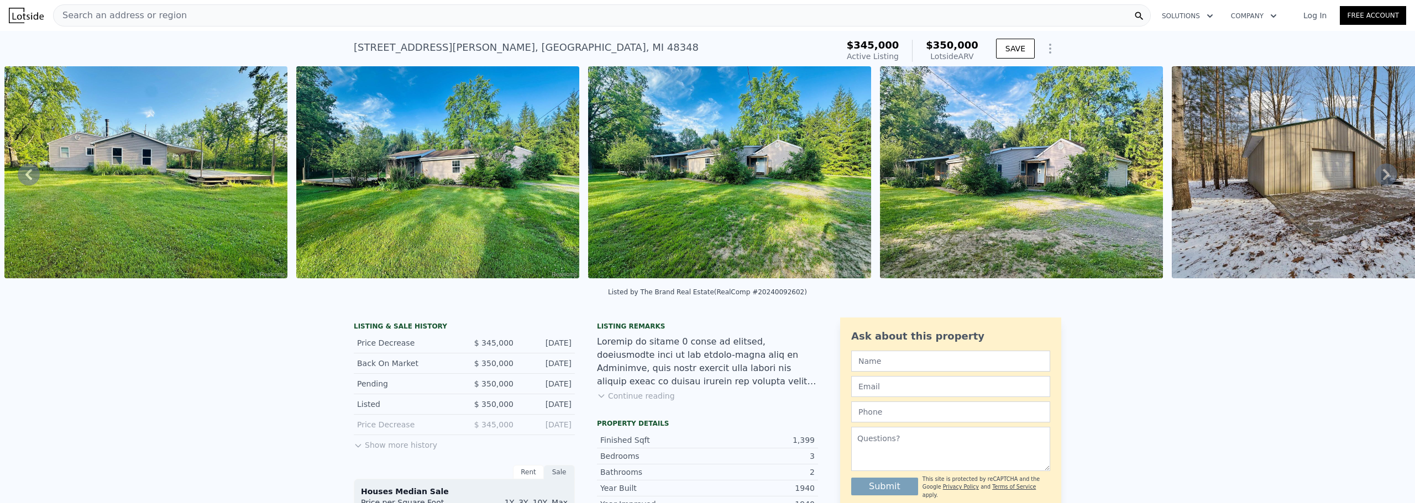
click at [1382, 177] on icon at bounding box center [1385, 174] width 7 height 11
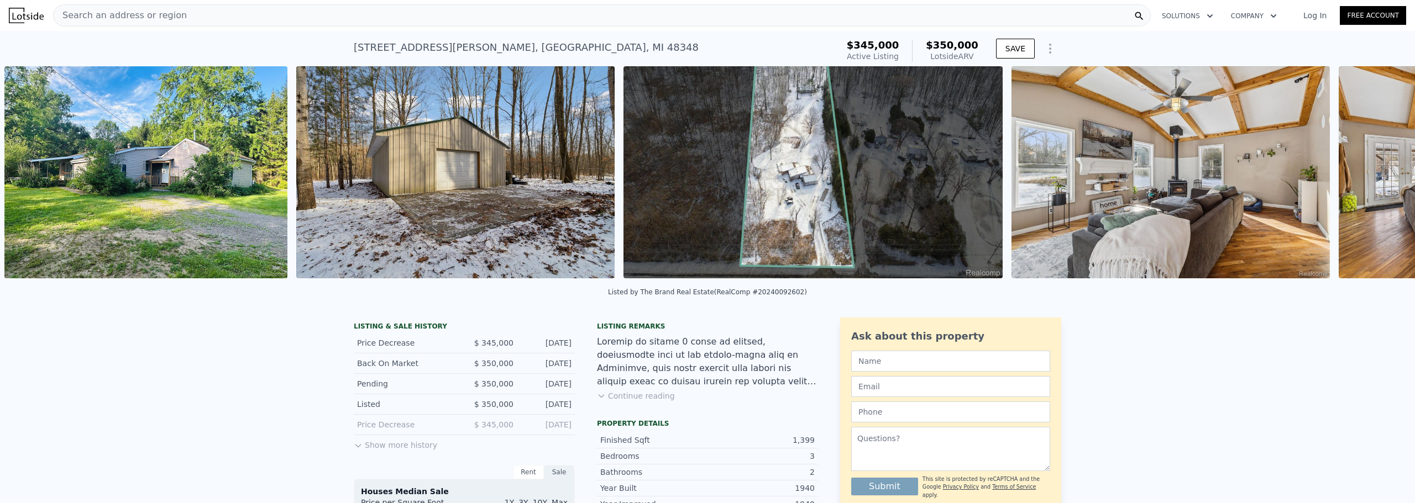
click at [1377, 177] on div "• + − • + − STREET VIEW Loading... SATELLITE VIEW" at bounding box center [707, 174] width 1415 height 216
click at [1382, 177] on icon at bounding box center [1385, 174] width 7 height 11
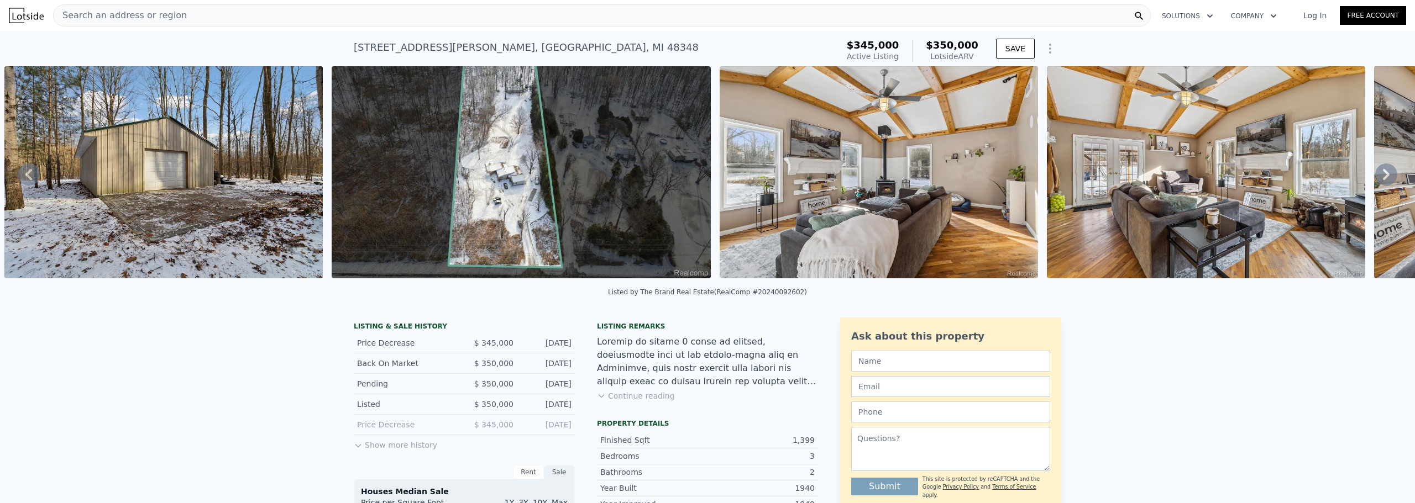
click at [1382, 177] on icon at bounding box center [1385, 174] width 7 height 11
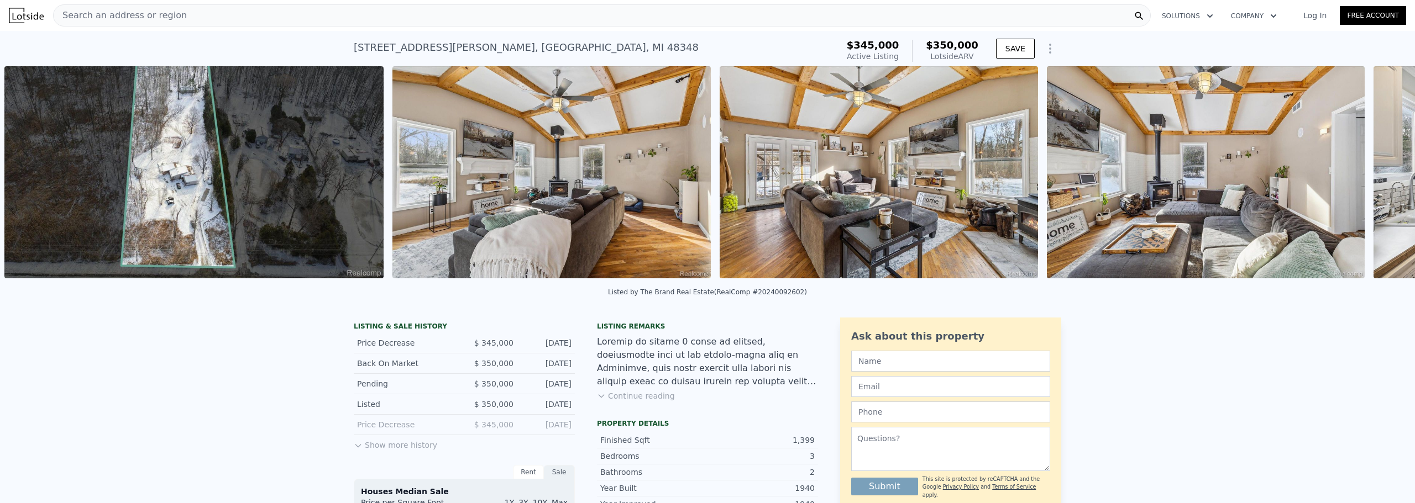
click at [1377, 177] on div "• + − • + − STREET VIEW Loading... SATELLITE VIEW" at bounding box center [707, 174] width 1415 height 216
click at [1382, 177] on icon at bounding box center [1385, 174] width 7 height 11
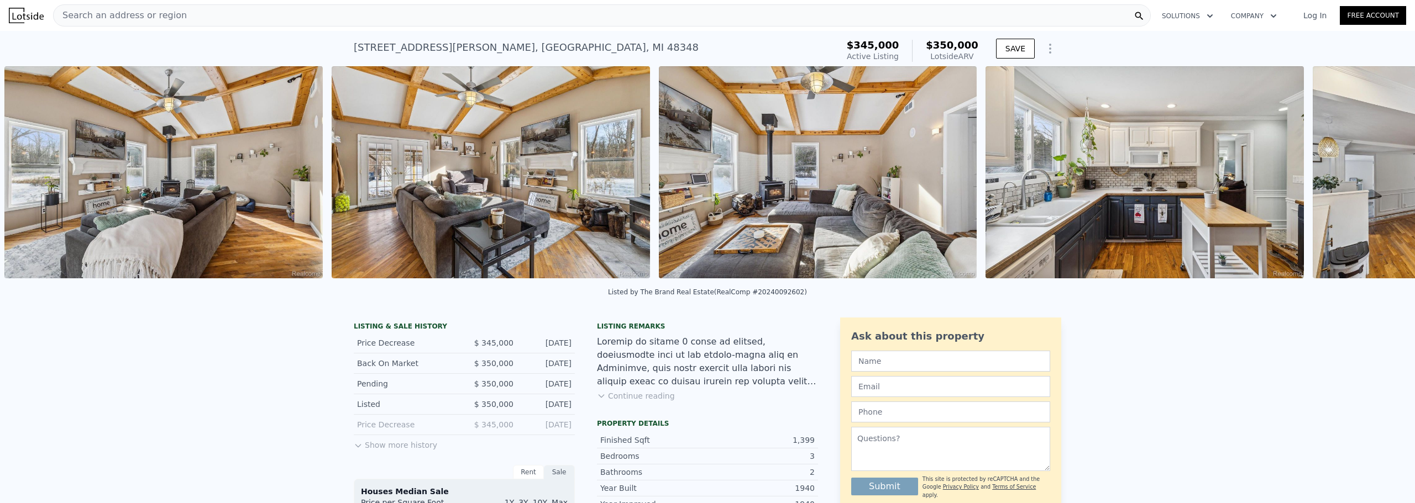
click at [1377, 177] on div "• + − • + − STREET VIEW Loading... SATELLITE VIEW" at bounding box center [707, 174] width 1415 height 216
click at [1382, 177] on icon at bounding box center [1385, 174] width 7 height 11
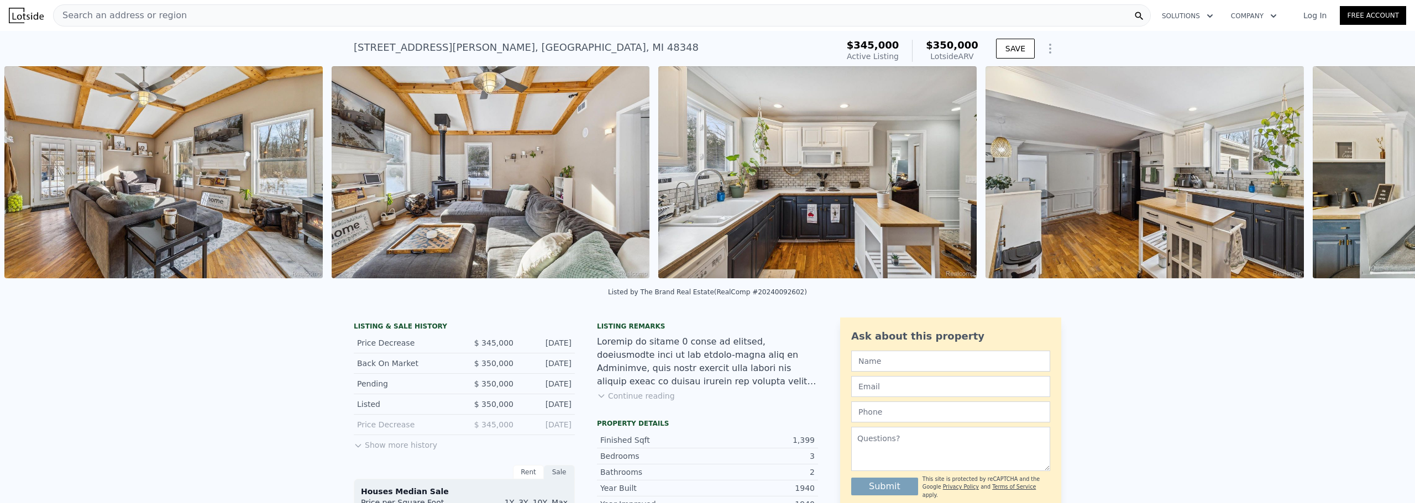
click at [1377, 177] on div "• + − • + − STREET VIEW Loading... SATELLITE VIEW" at bounding box center [707, 174] width 1415 height 216
click at [1382, 177] on icon at bounding box center [1385, 174] width 7 height 11
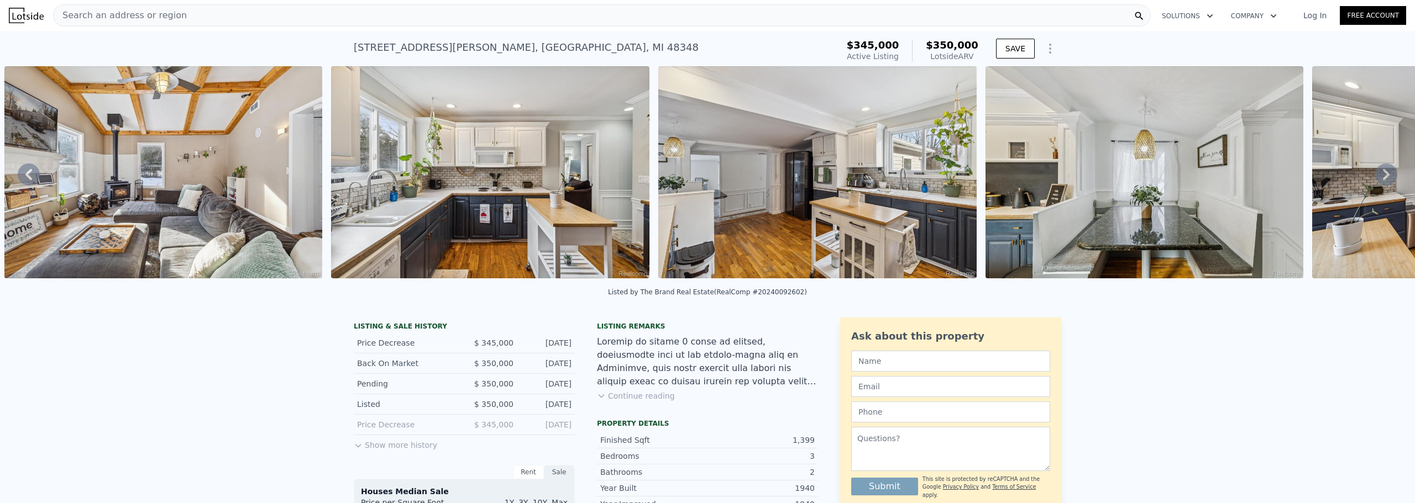
click at [1377, 177] on div "• + − • + − STREET VIEW Loading... SATELLITE VIEW" at bounding box center [707, 174] width 1415 height 216
click at [1382, 177] on icon at bounding box center [1385, 174] width 7 height 11
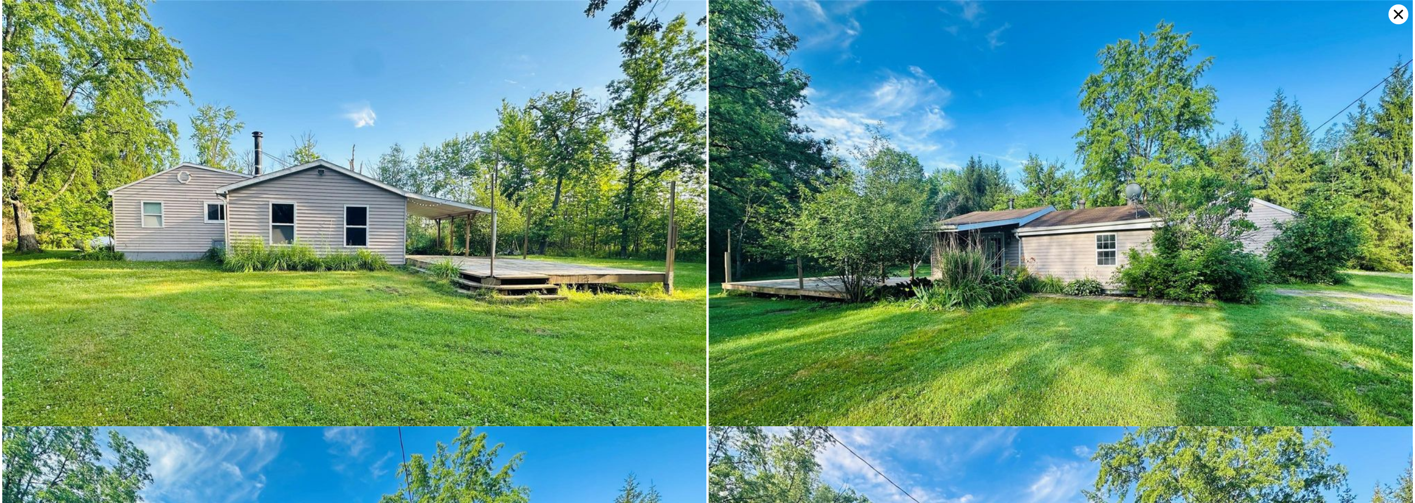
scroll to position [2311, 0]
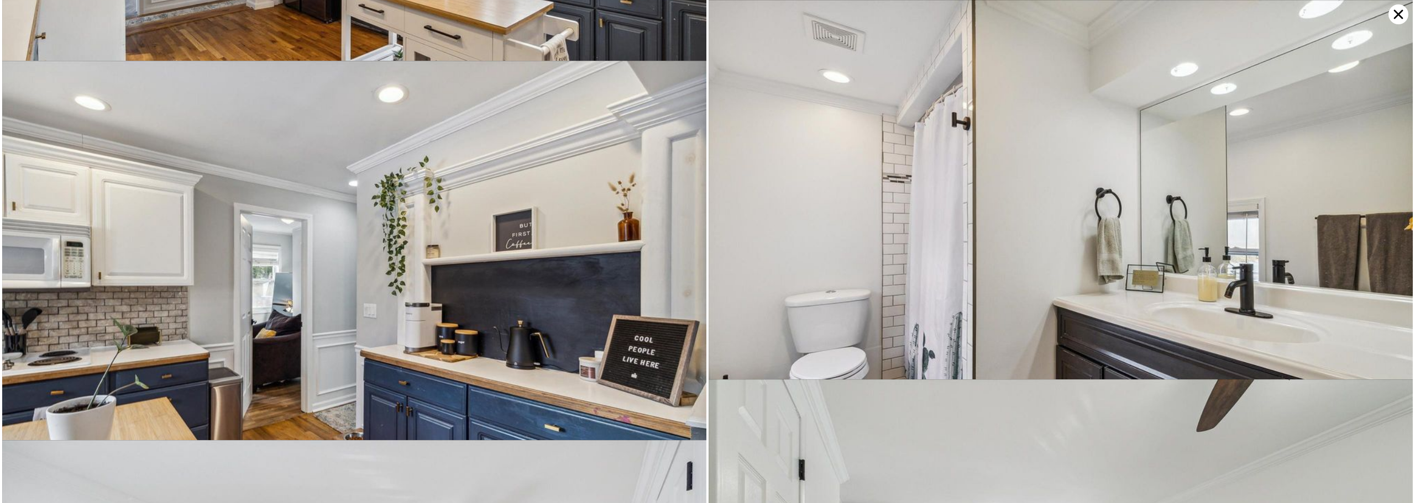
click at [1396, 12] on icon at bounding box center [1398, 14] width 9 height 9
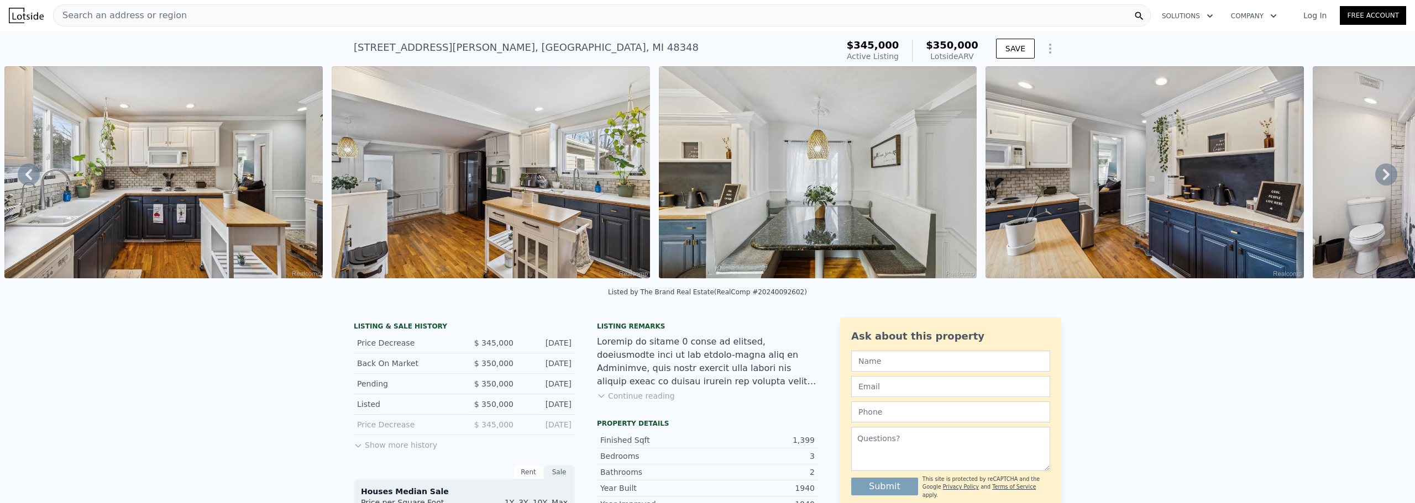
click at [30, 178] on icon at bounding box center [29, 175] width 22 height 22
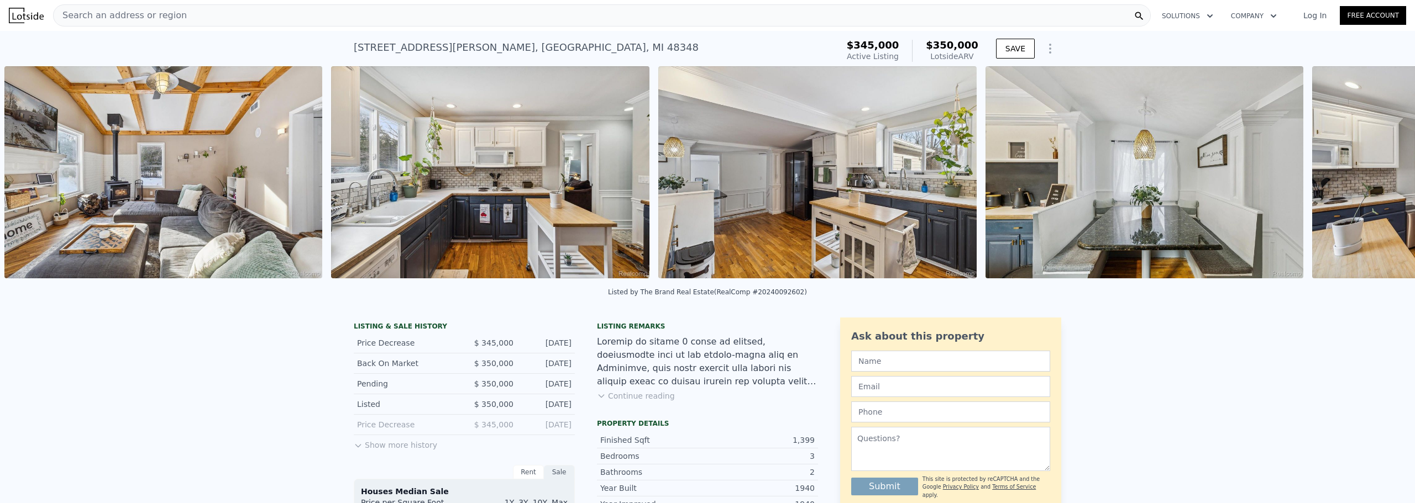
click at [30, 178] on div "• + − • + − STREET VIEW Loading... SATELLITE VIEW" at bounding box center [707, 174] width 1415 height 216
click at [30, 178] on icon at bounding box center [29, 175] width 22 height 22
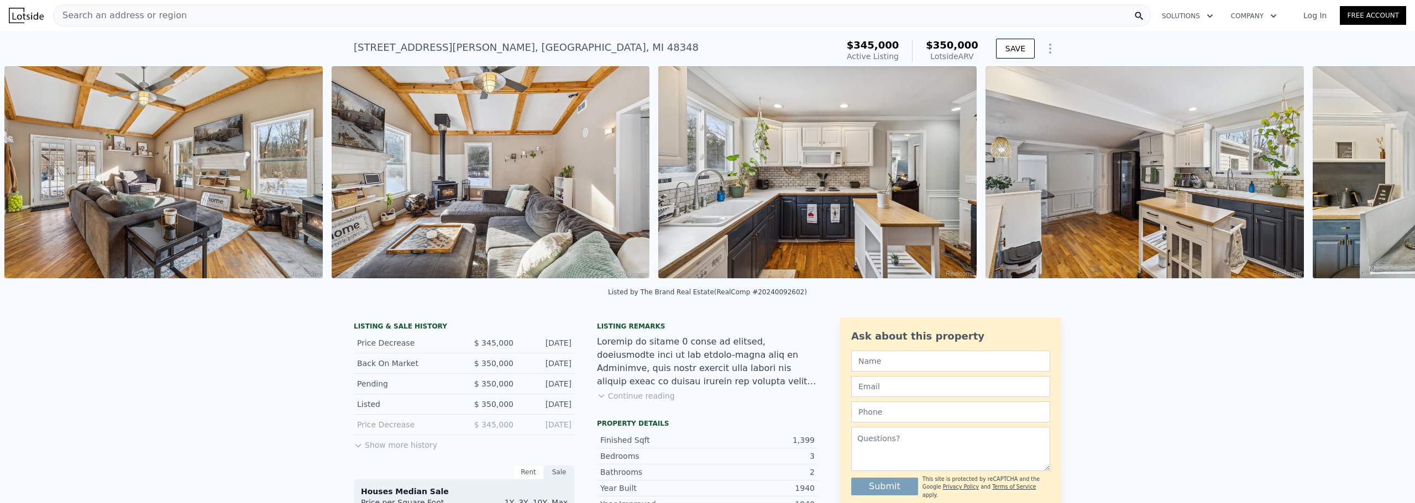
click at [30, 178] on div "• + − • + − STREET VIEW Loading... SATELLITE VIEW" at bounding box center [707, 174] width 1415 height 216
click at [30, 178] on icon at bounding box center [29, 175] width 22 height 22
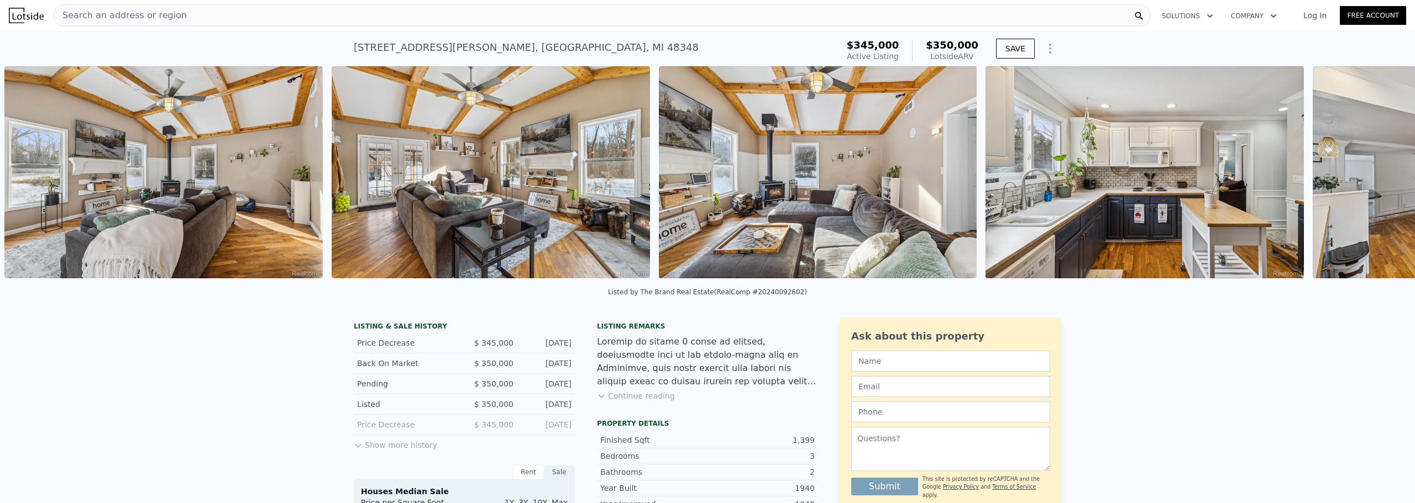
click at [30, 178] on img at bounding box center [163, 172] width 318 height 212
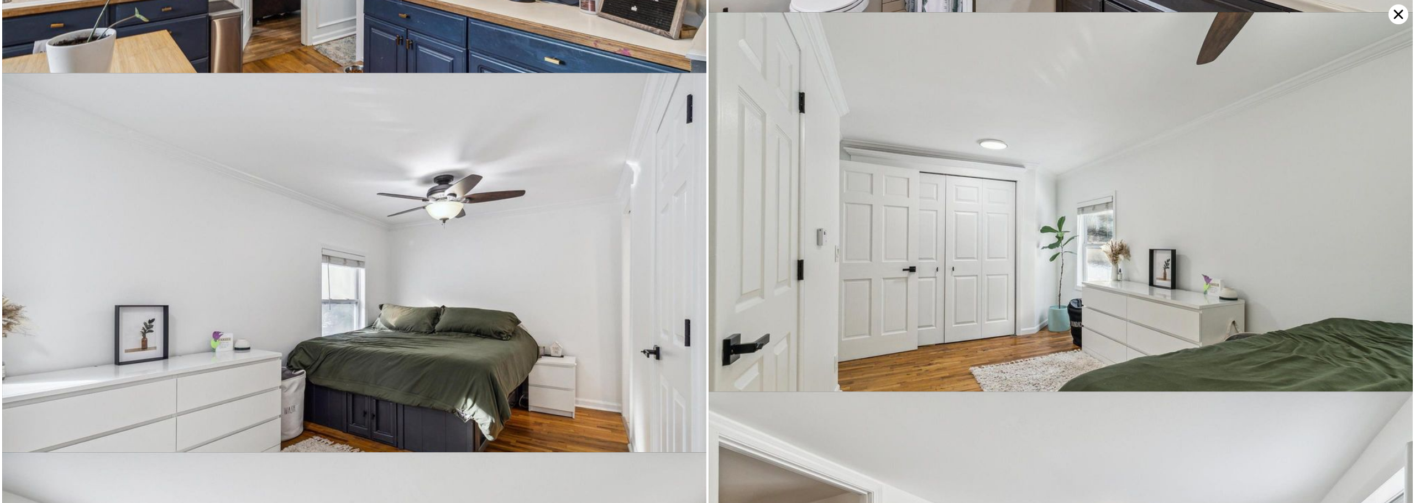
scroll to position [2372, 0]
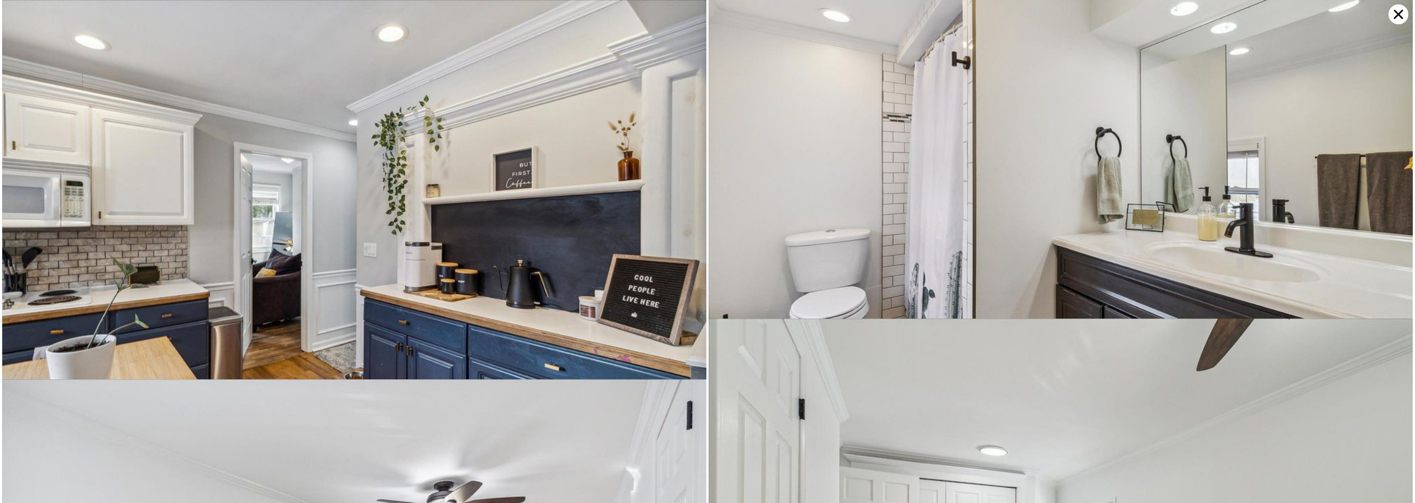
click at [1391, 17] on icon at bounding box center [1398, 14] width 20 height 20
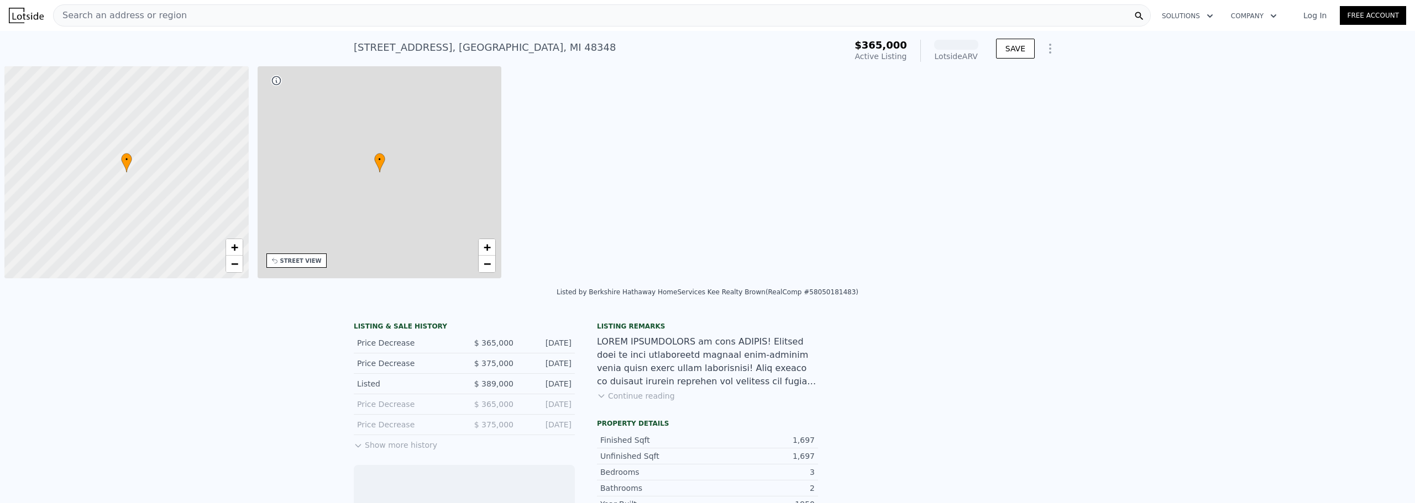
scroll to position [0, 4]
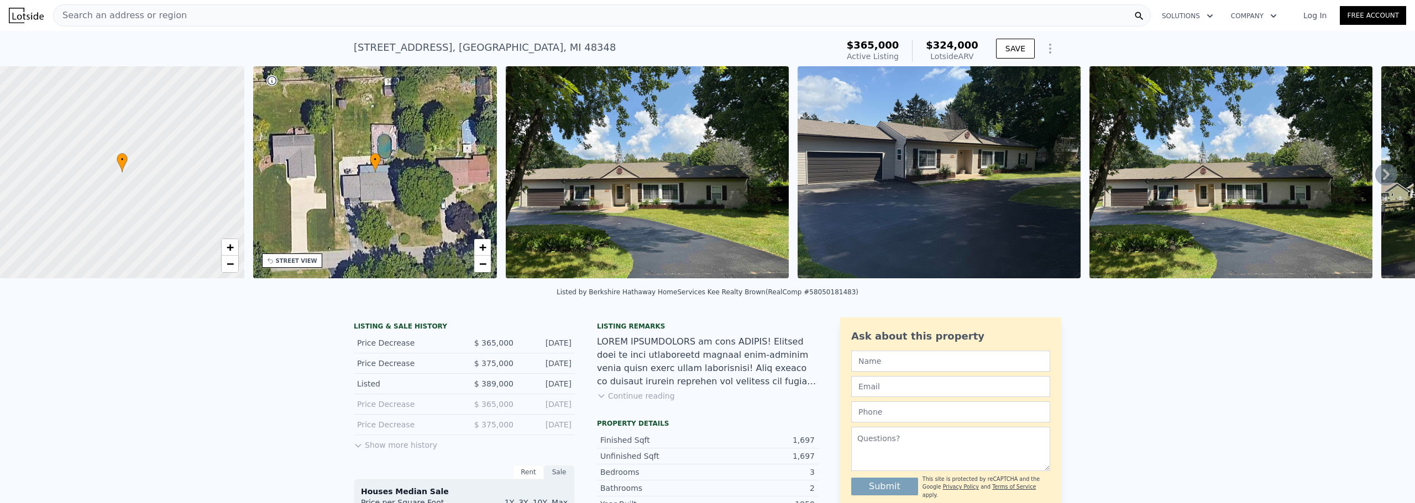
click at [1384, 181] on icon at bounding box center [1386, 175] width 22 height 22
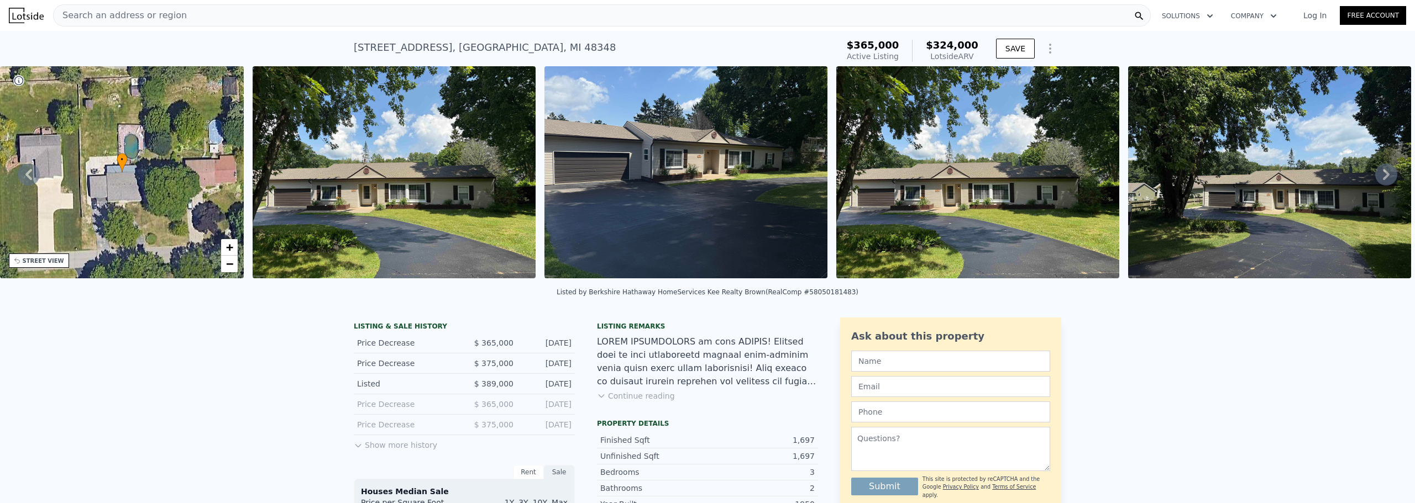
click at [1384, 177] on icon at bounding box center [1386, 175] width 22 height 22
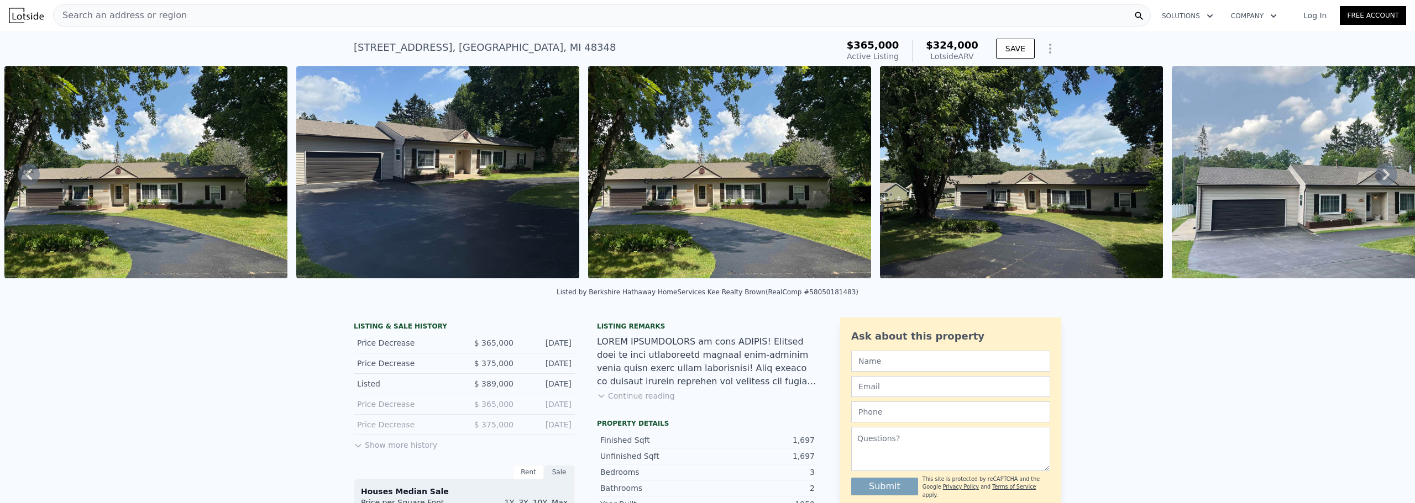
click at [1379, 172] on icon at bounding box center [1386, 175] width 22 height 22
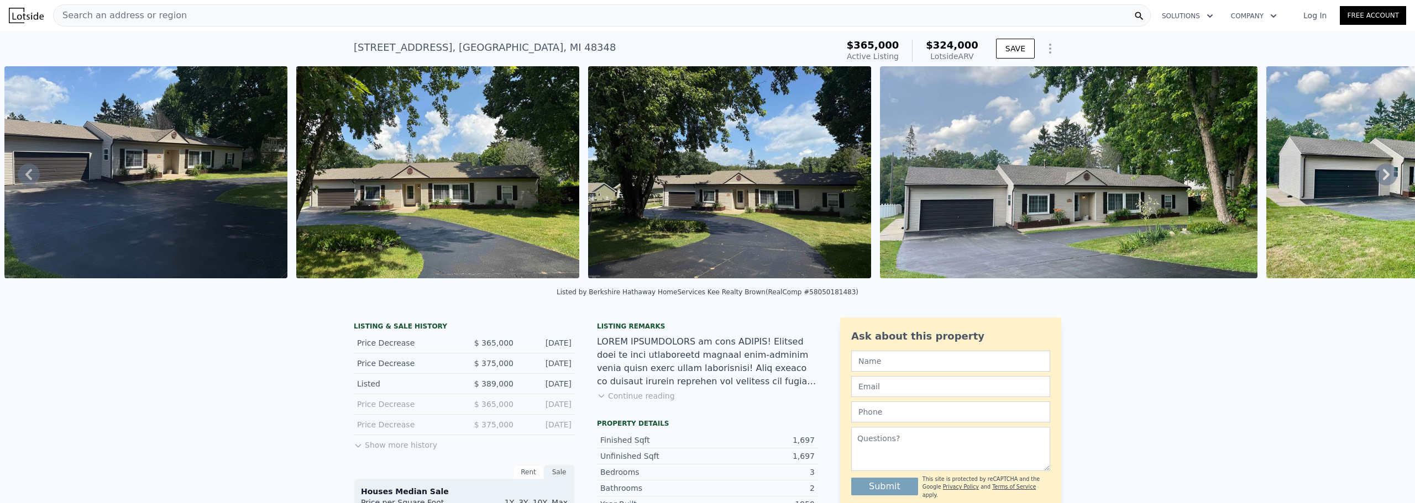
click at [1379, 172] on icon at bounding box center [1386, 175] width 22 height 22
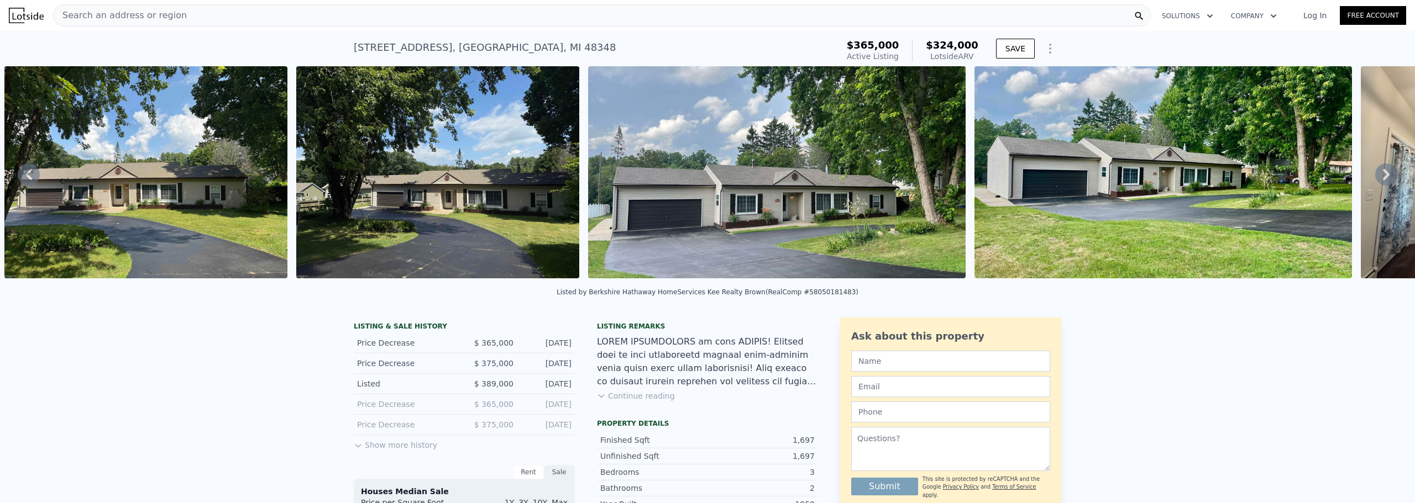
click at [1379, 172] on icon at bounding box center [1386, 175] width 22 height 22
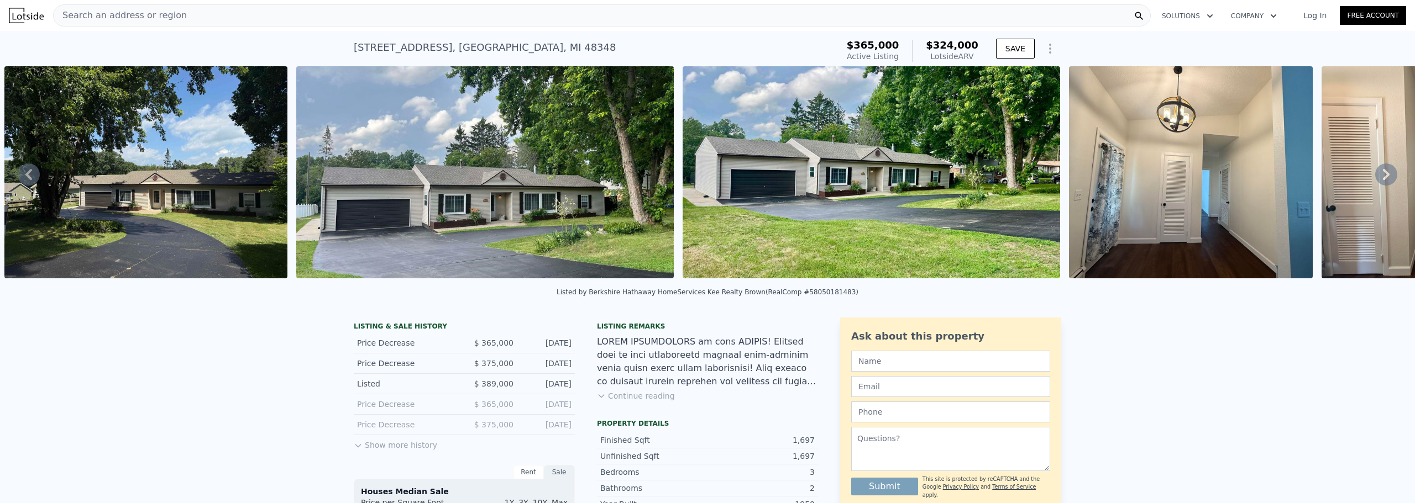
click at [1379, 172] on icon at bounding box center [1386, 175] width 22 height 22
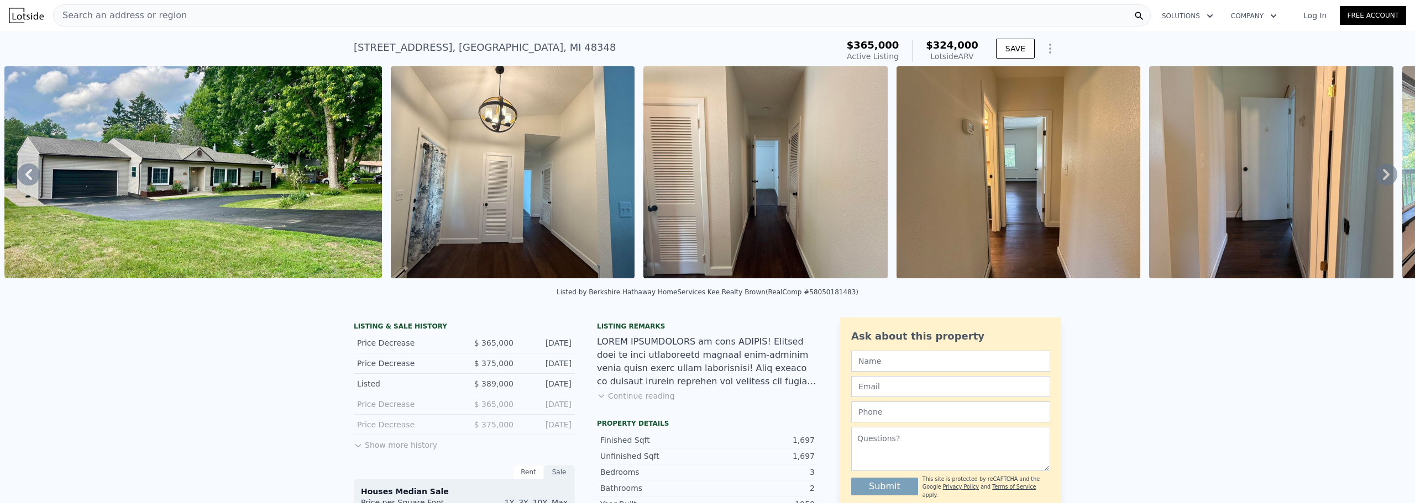
click at [1379, 172] on icon at bounding box center [1386, 175] width 22 height 22
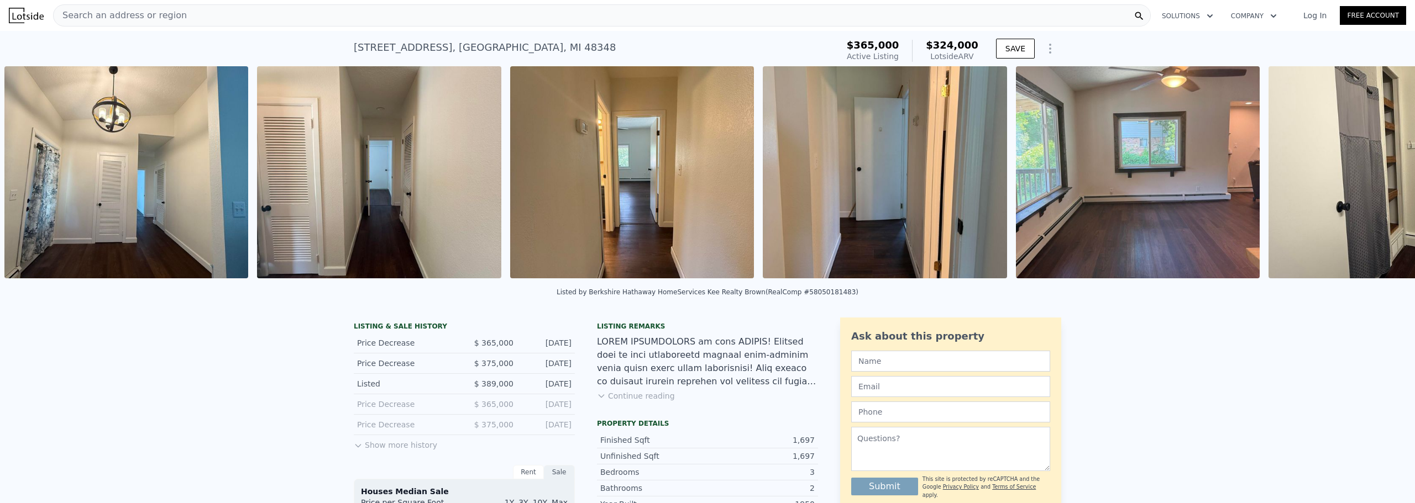
click at [1379, 173] on div "• + − • + − STREET VIEW Loading... SATELLITE VIEW" at bounding box center [707, 174] width 1415 height 216
click at [1381, 182] on icon at bounding box center [1386, 175] width 22 height 22
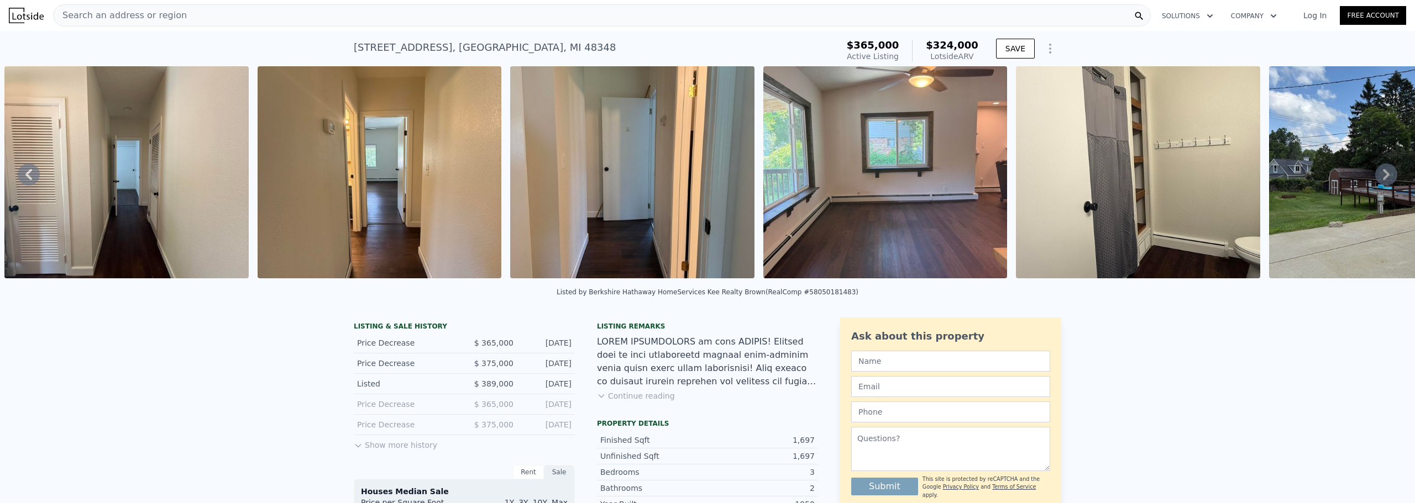
click at [1381, 178] on icon at bounding box center [1386, 175] width 22 height 22
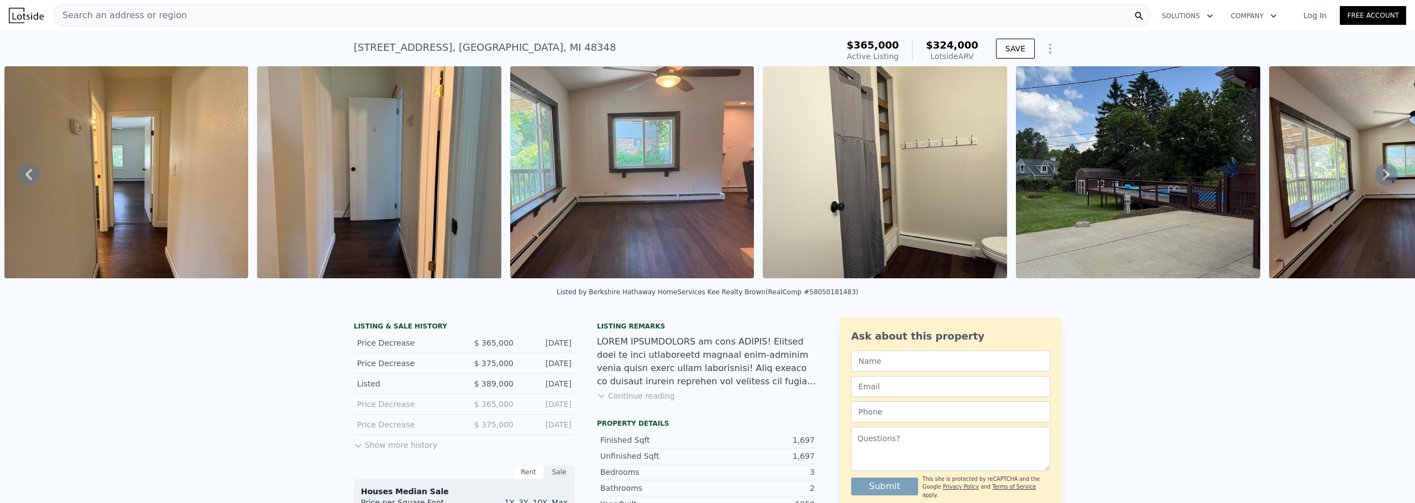
click at [1381, 179] on icon at bounding box center [1386, 175] width 22 height 22
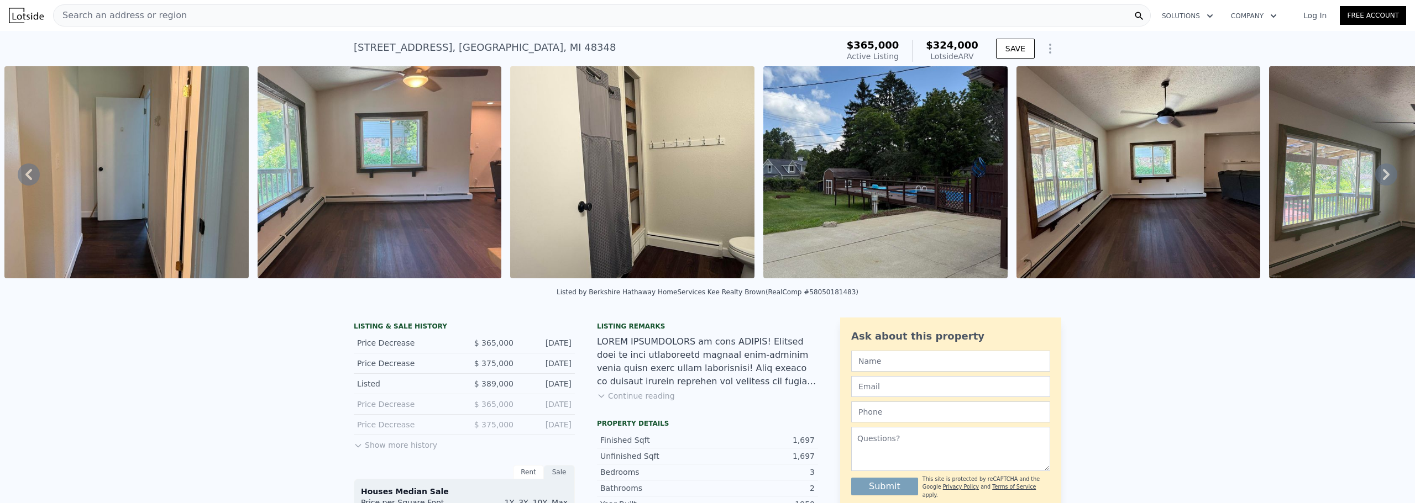
click at [1381, 179] on icon at bounding box center [1386, 175] width 22 height 22
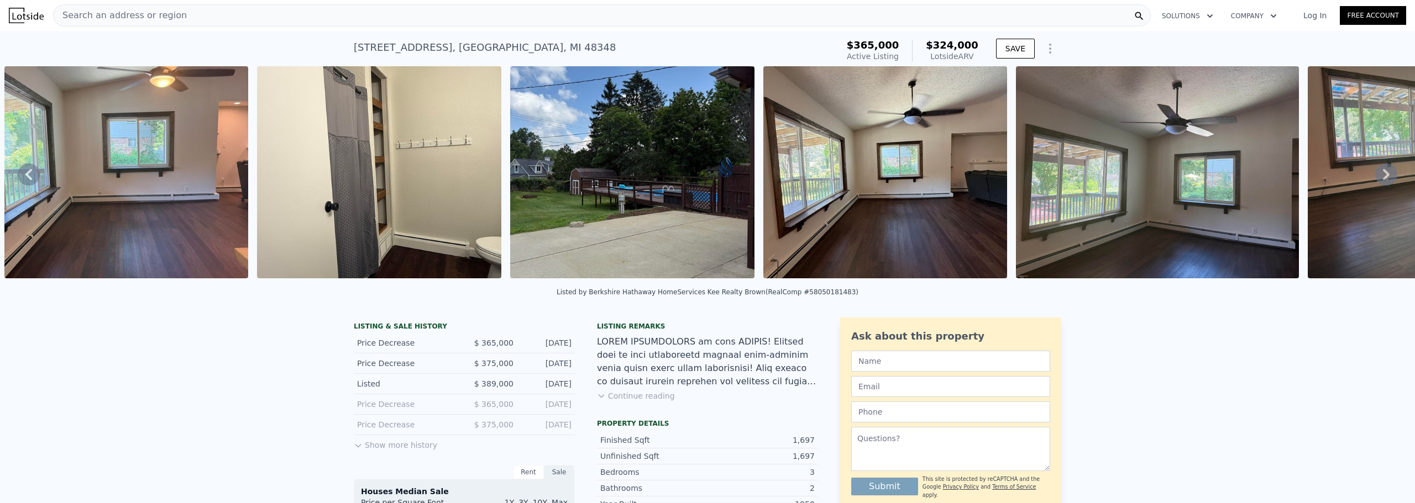
click at [1382, 180] on icon at bounding box center [1385, 174] width 7 height 11
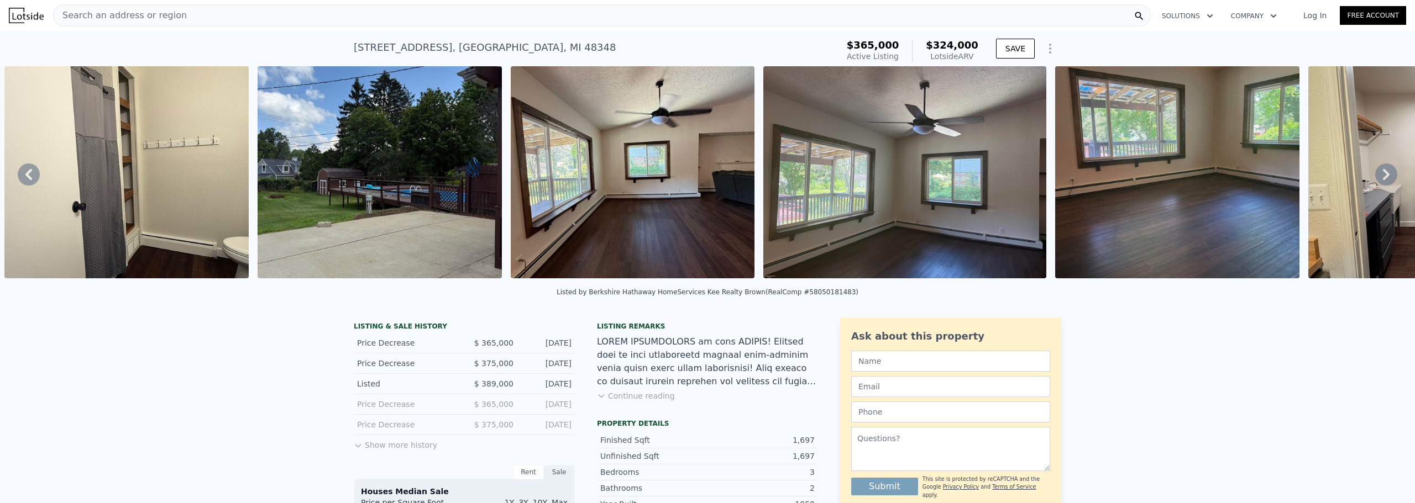
click at [1382, 180] on icon at bounding box center [1385, 174] width 7 height 11
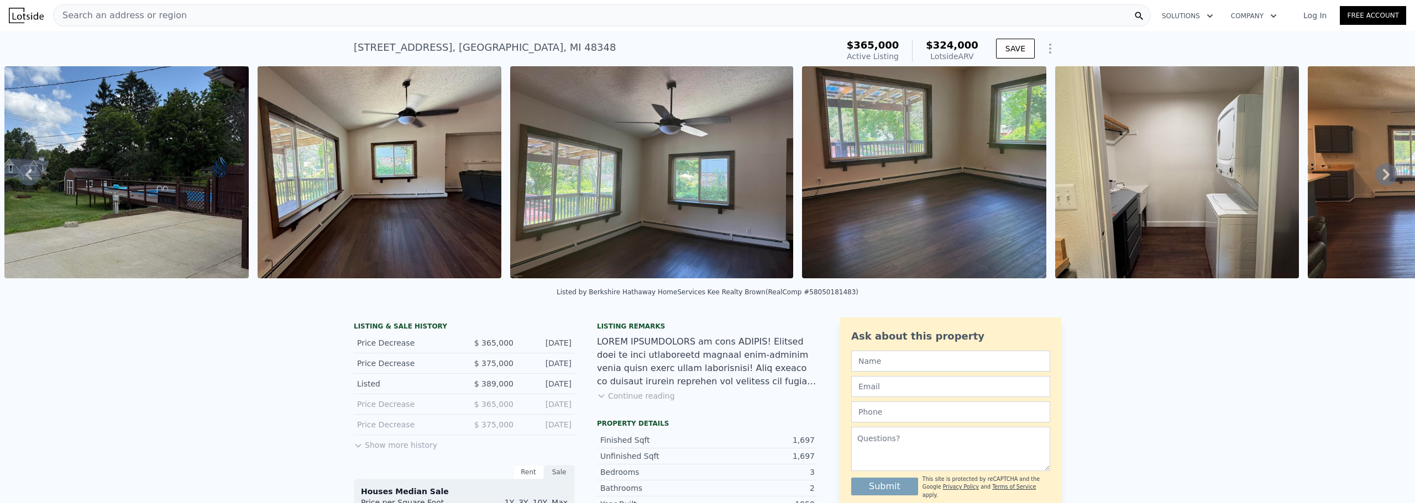
click at [1382, 180] on icon at bounding box center [1385, 174] width 7 height 11
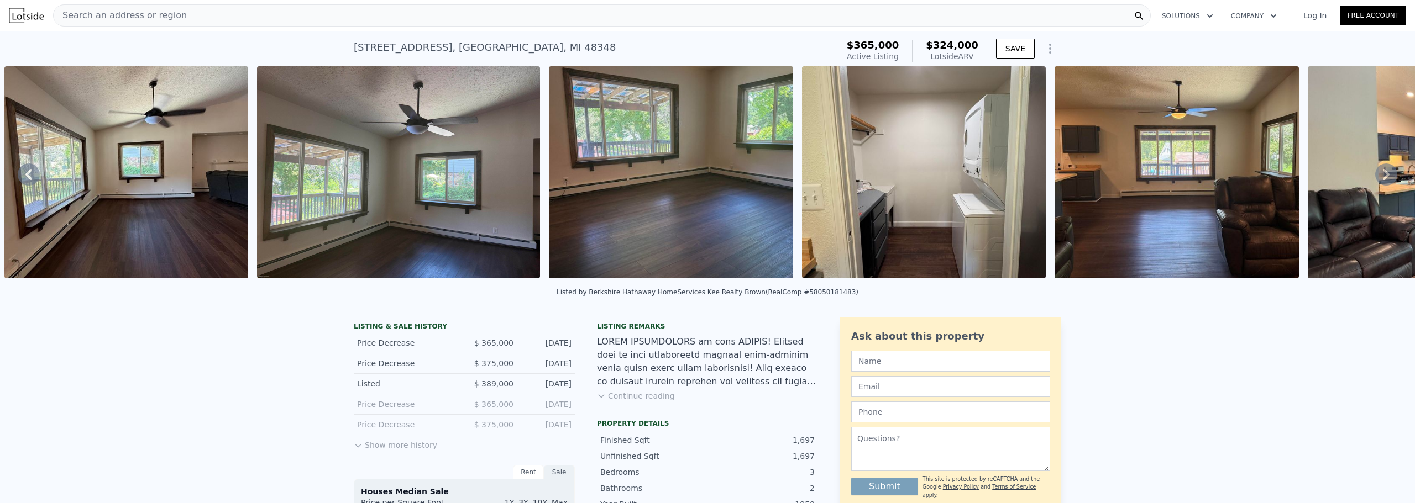
click at [1382, 180] on icon at bounding box center [1385, 174] width 7 height 11
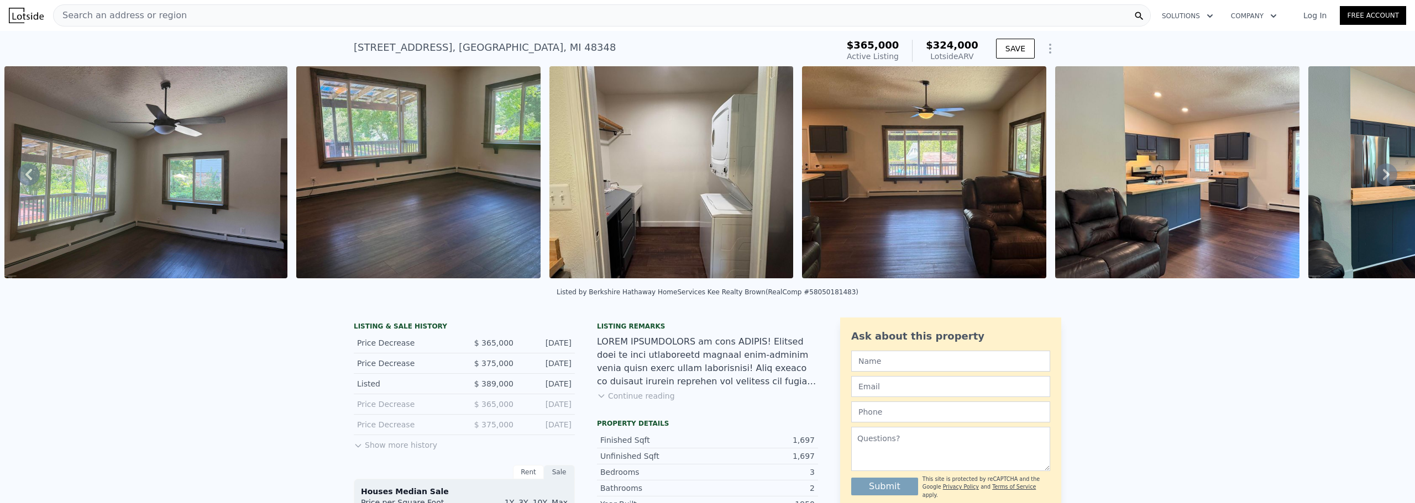
click at [1379, 180] on div "• + − • + − STREET VIEW Loading... SATELLITE VIEW" at bounding box center [707, 174] width 1415 height 216
click at [1382, 180] on icon at bounding box center [1385, 174] width 7 height 11
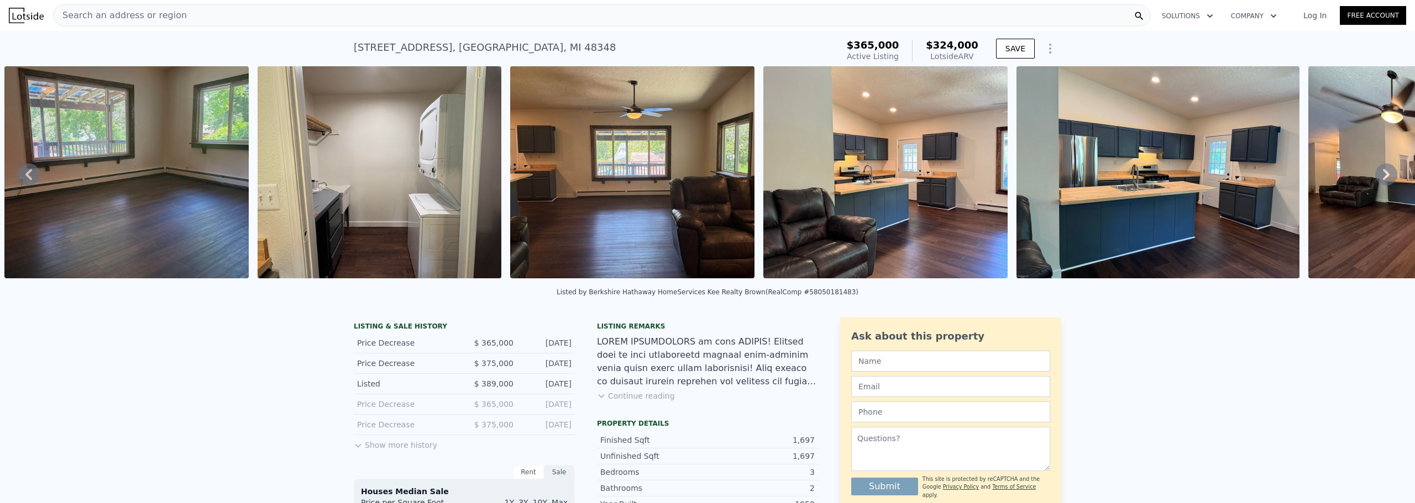
click at [1382, 180] on icon at bounding box center [1385, 174] width 7 height 11
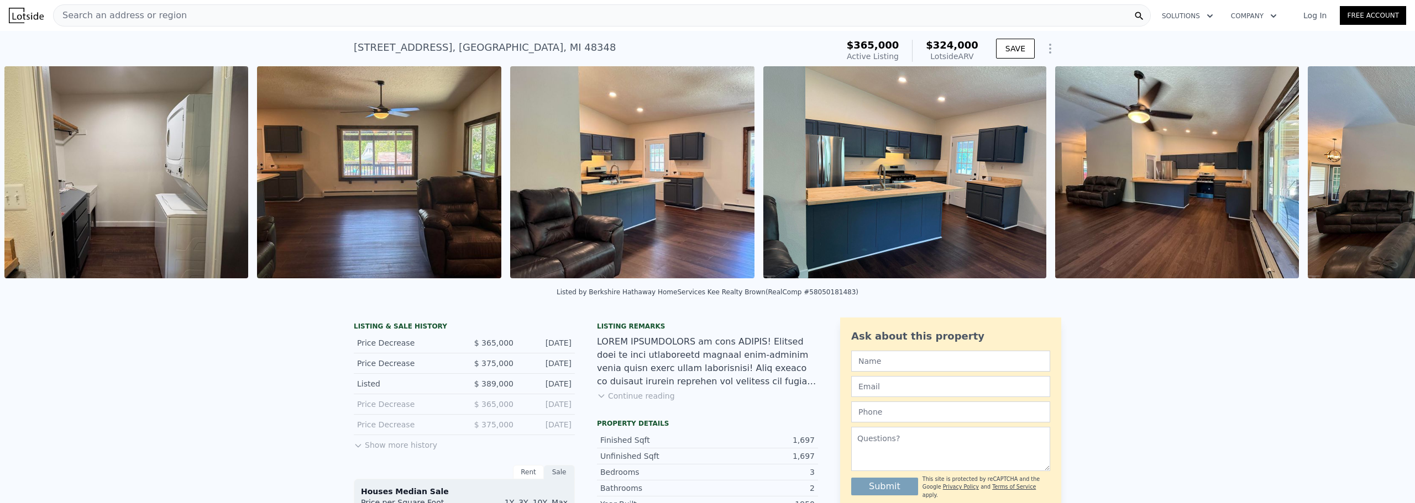
scroll to position [0, 5265]
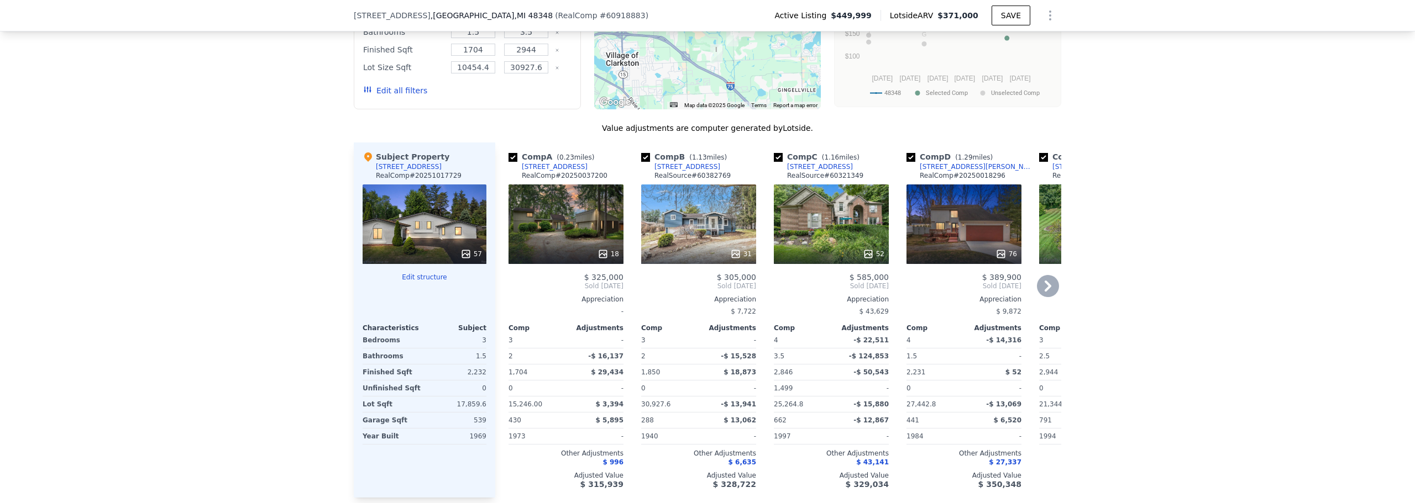
scroll to position [1046, 0]
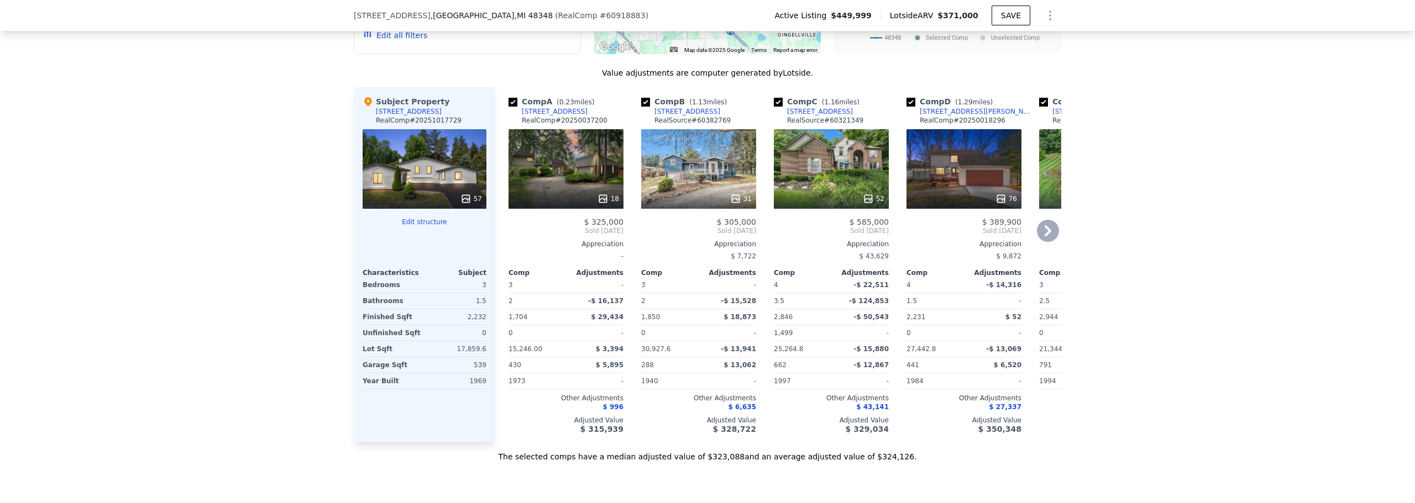
click at [1044, 236] on icon at bounding box center [1047, 230] width 7 height 11
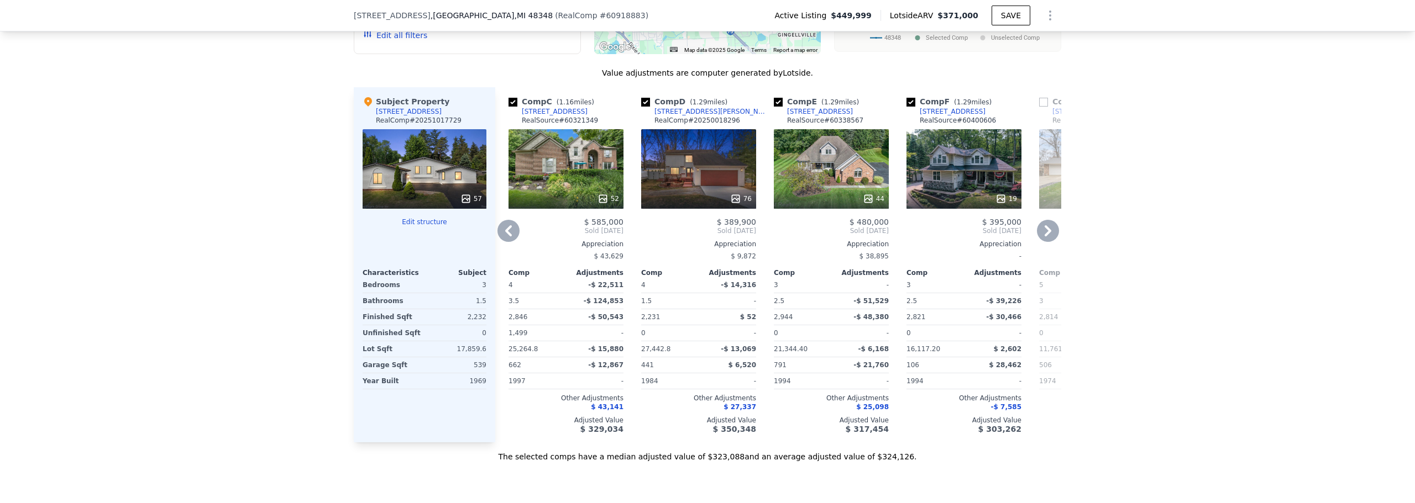
click at [1045, 236] on icon at bounding box center [1047, 230] width 7 height 11
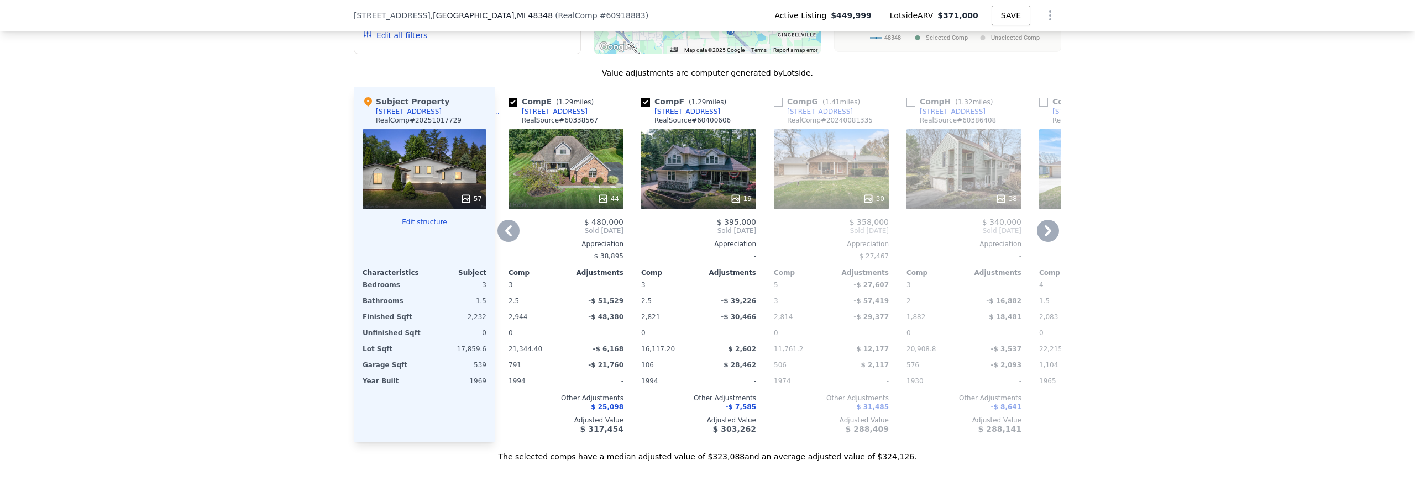
click at [1045, 236] on icon at bounding box center [1047, 230] width 7 height 11
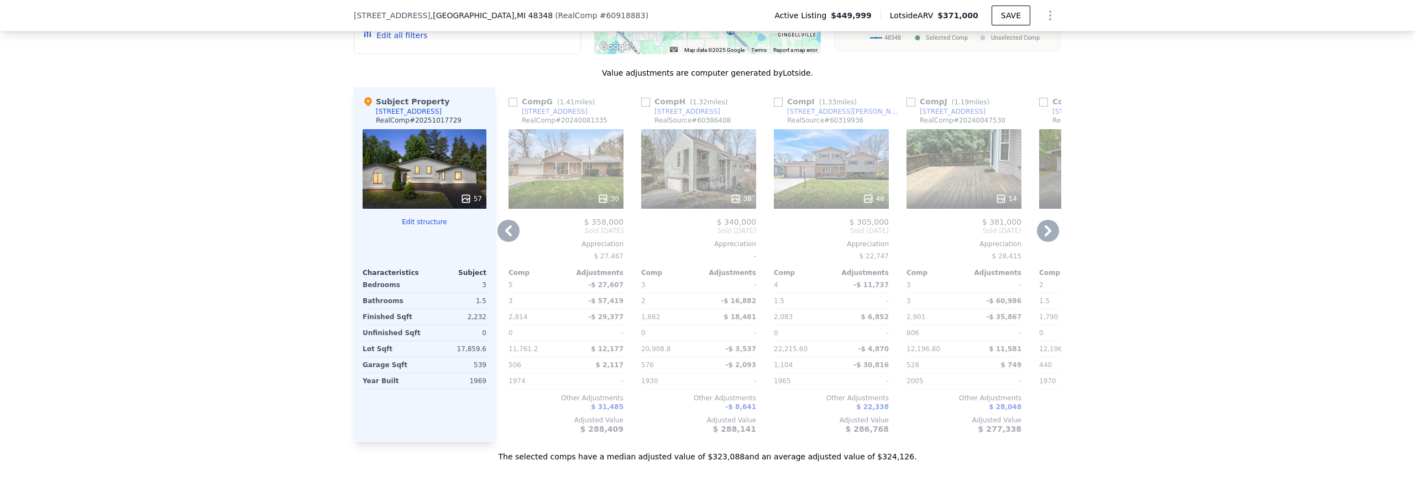
click at [1044, 236] on icon at bounding box center [1047, 230] width 7 height 11
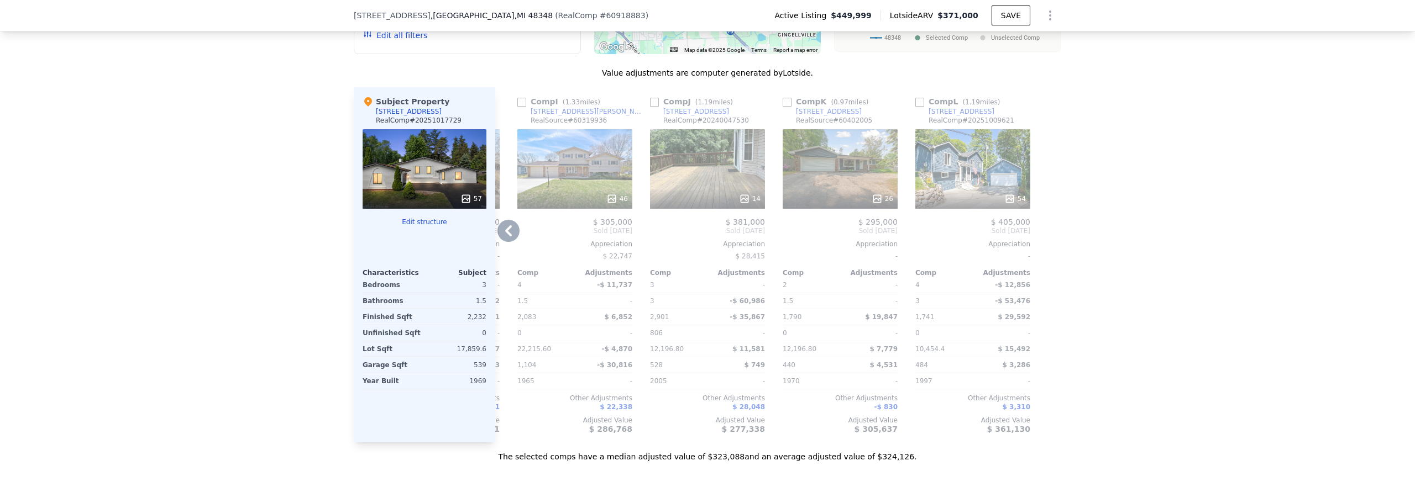
click at [509, 242] on icon at bounding box center [508, 231] width 22 height 22
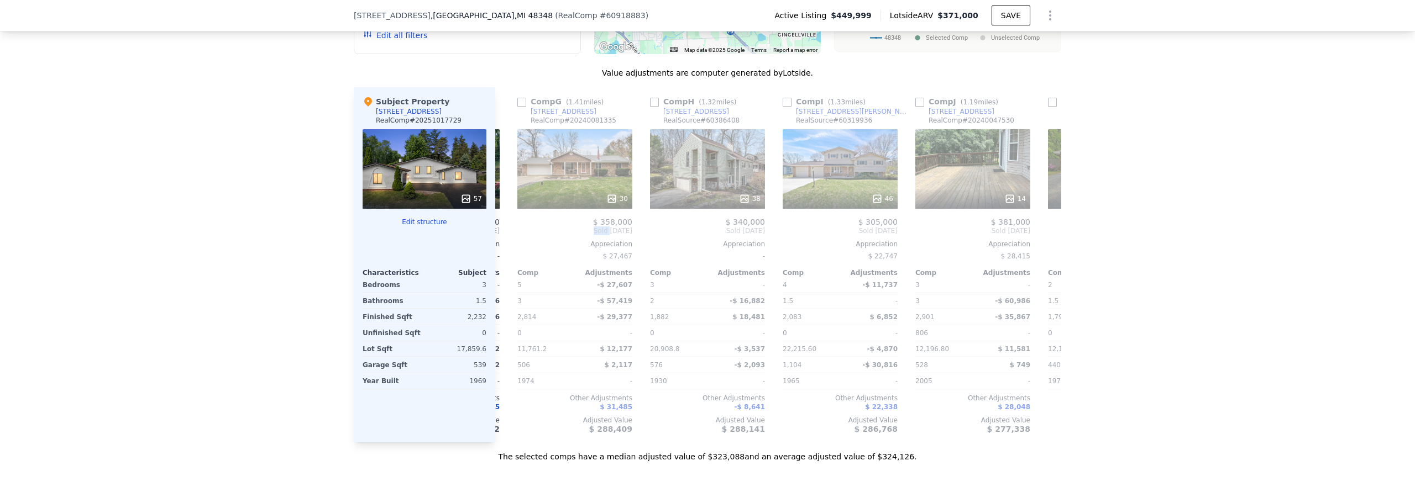
click at [509, 249] on div "Comp A ( 0.23 miles) 5462 Boyne Highland Trl RealComp # 20250037200 18 $ 325,00…" at bounding box center [778, 264] width 566 height 355
click at [507, 242] on icon at bounding box center [508, 231] width 22 height 22
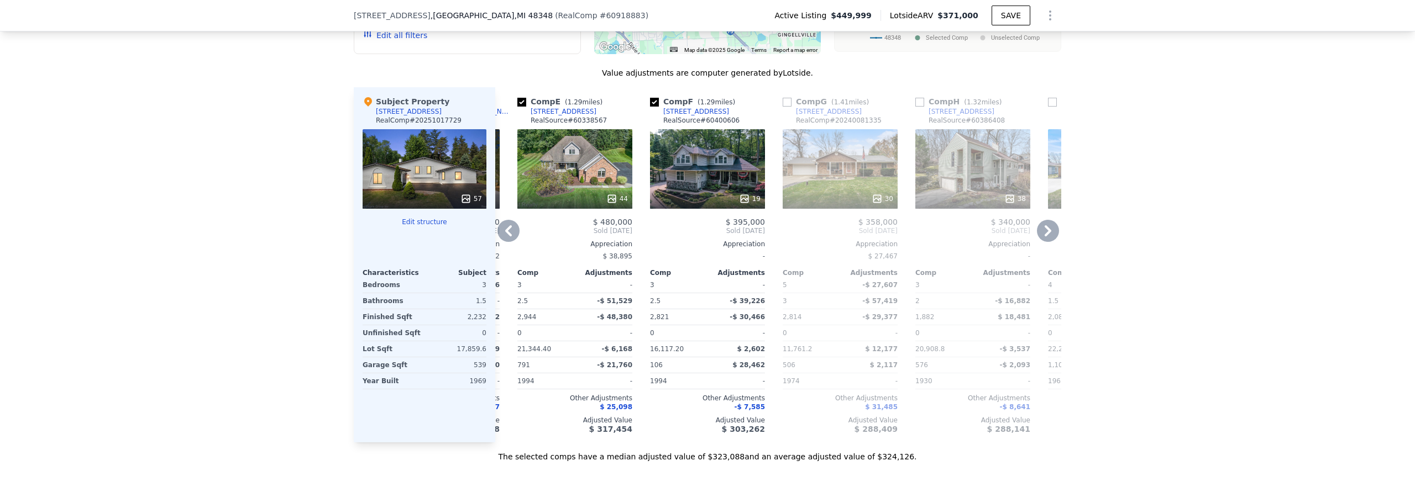
click at [501, 242] on icon at bounding box center [508, 231] width 22 height 22
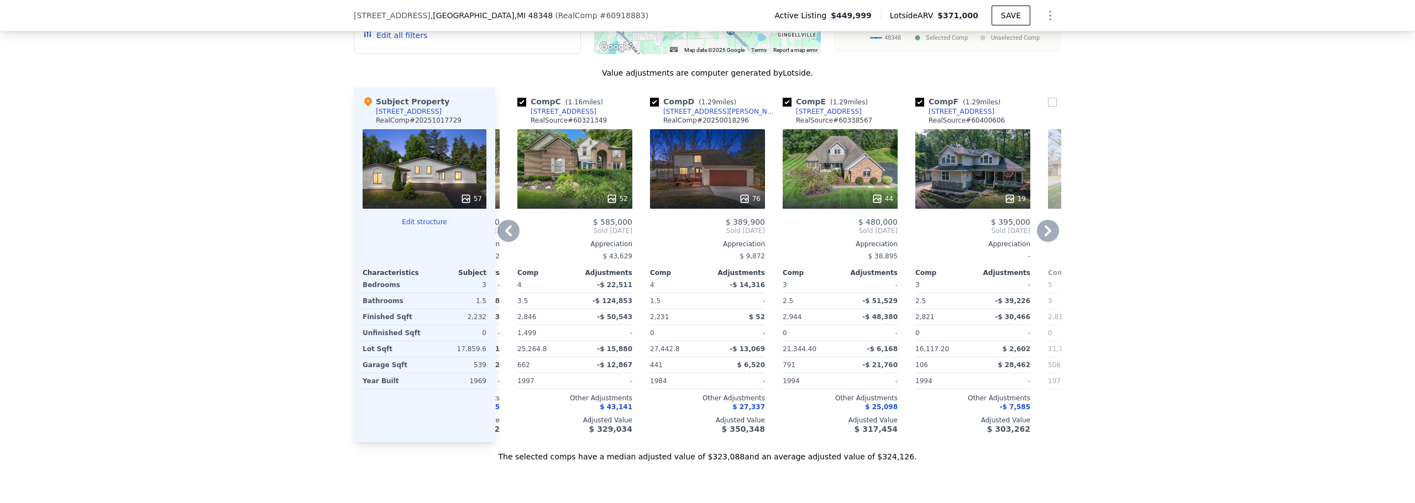
click at [500, 242] on icon at bounding box center [508, 231] width 22 height 22
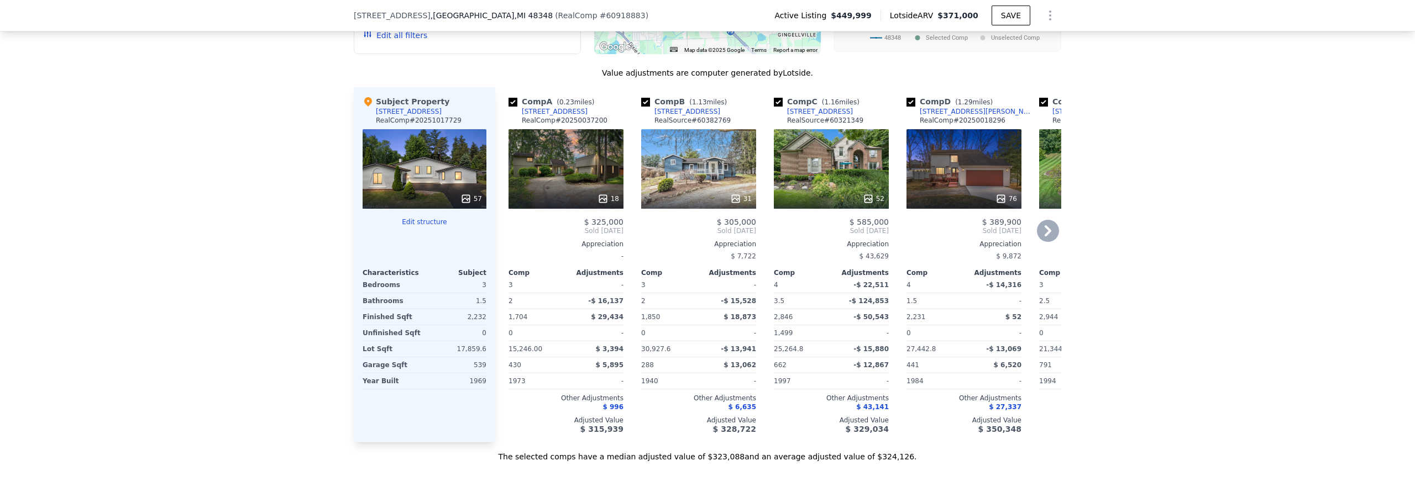
click at [504, 256] on div "Comp A ( 0.23 miles) 5462 Boyne Highland Trl RealComp # 20250037200 18 $ 325,00…" at bounding box center [566, 264] width 124 height 355
click at [433, 202] on div "57" at bounding box center [424, 169] width 124 height 80
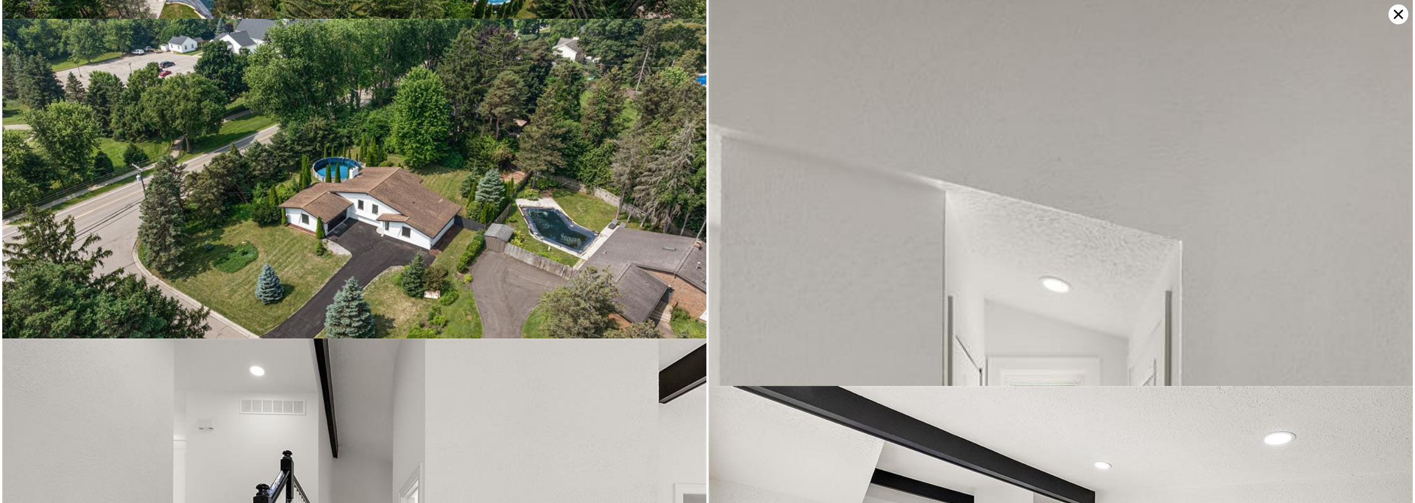
scroll to position [2855, 0]
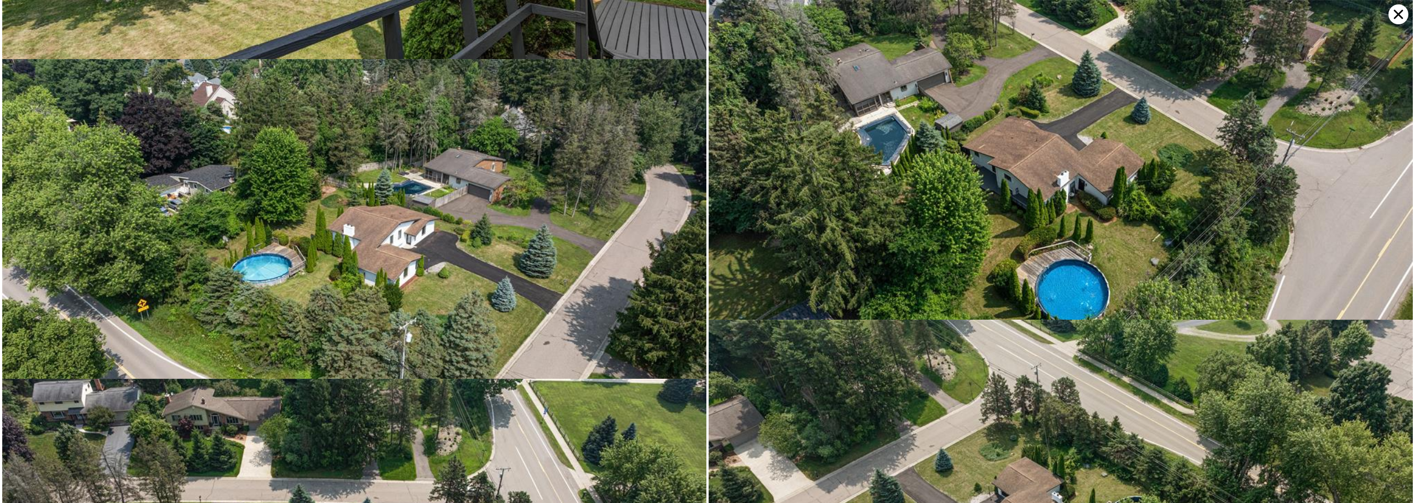
click at [1389, 17] on icon at bounding box center [1398, 14] width 20 height 20
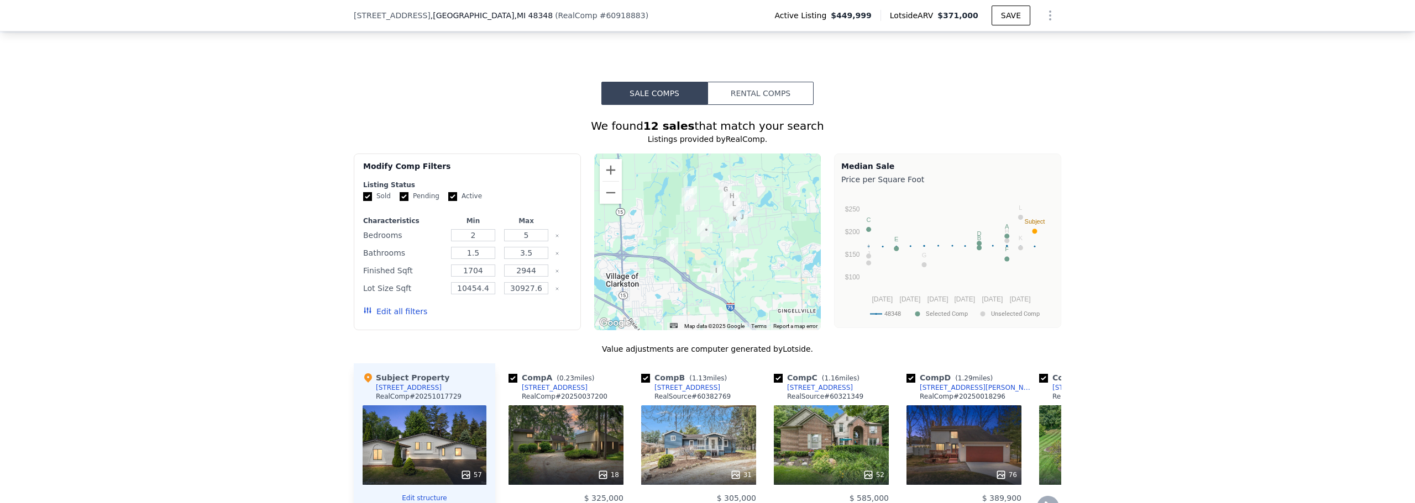
scroll to position [991, 0]
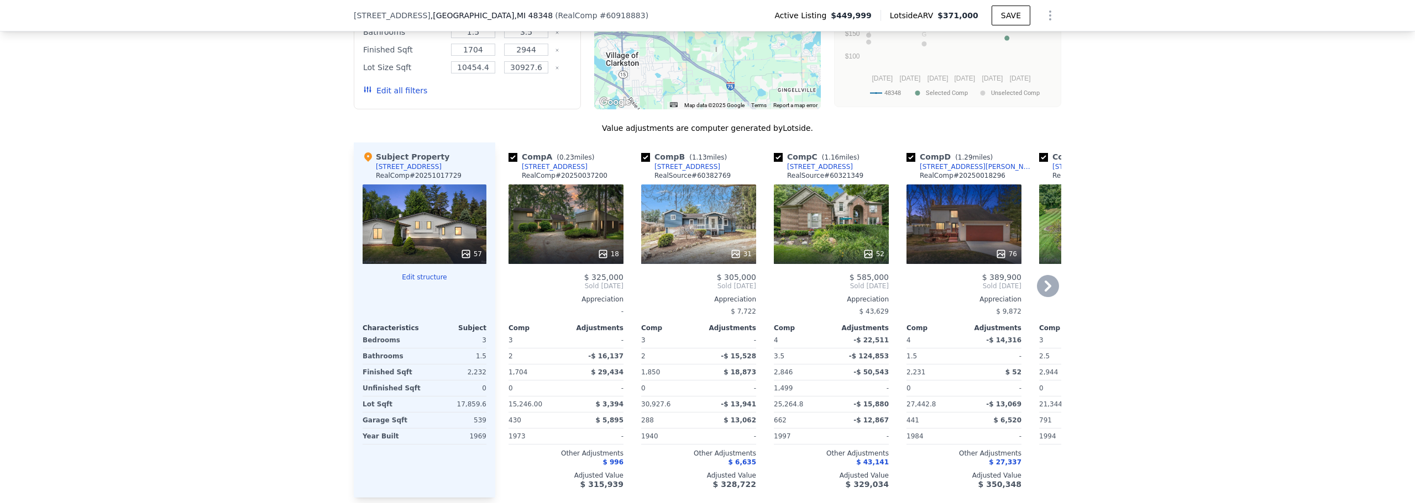
click at [419, 291] on div at bounding box center [424, 286] width 124 height 9
click at [420, 234] on div "57" at bounding box center [424, 225] width 124 height 80
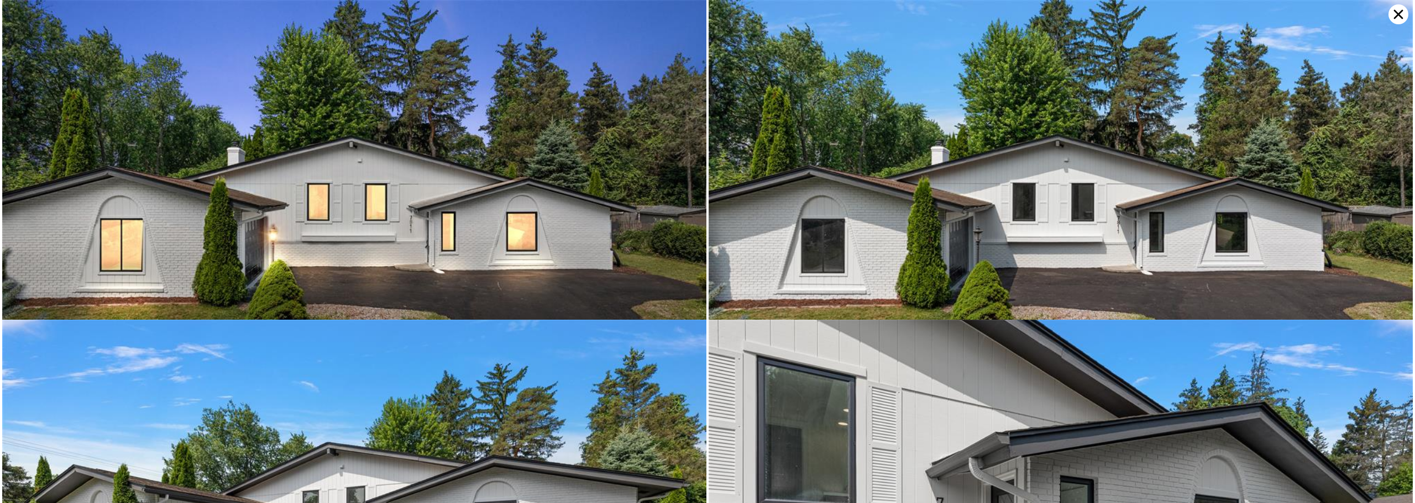
click at [1398, 14] on icon at bounding box center [1398, 14] width 9 height 9
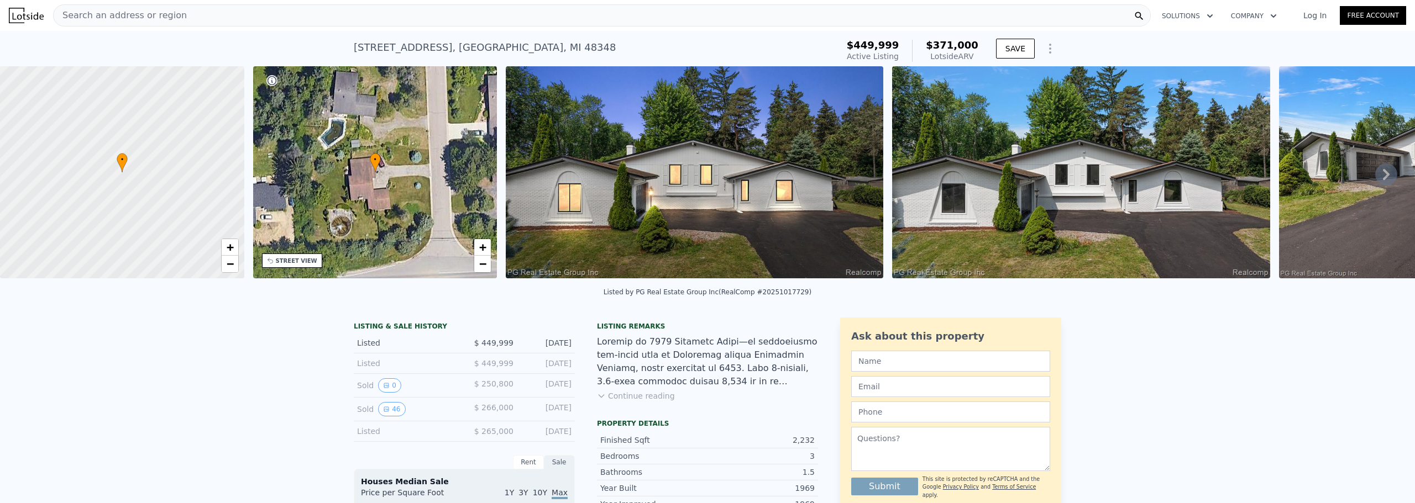
scroll to position [217, 0]
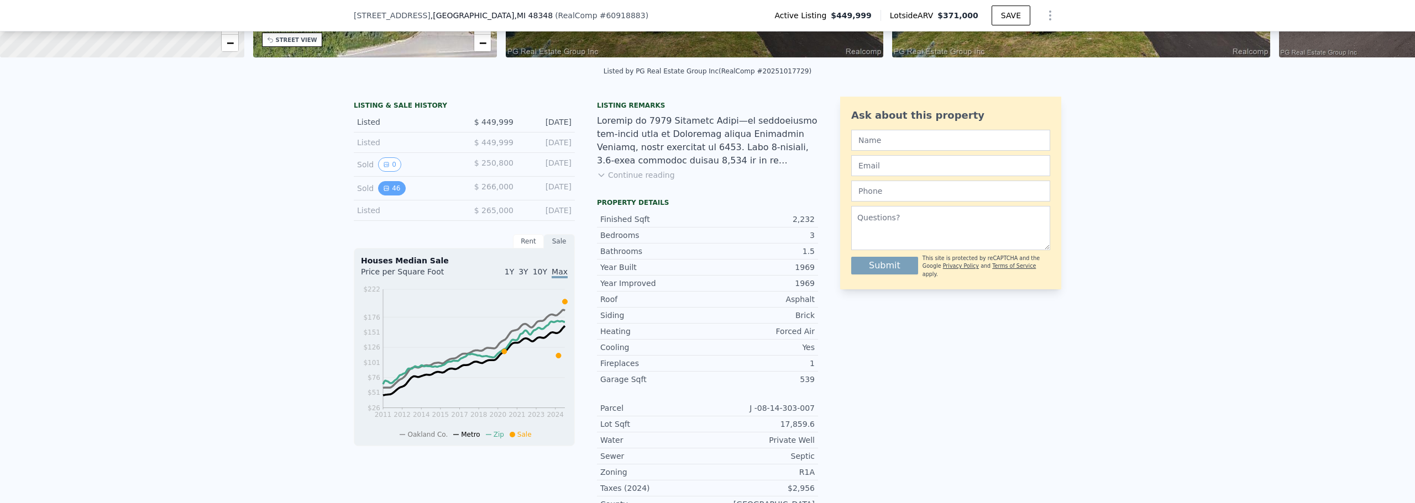
click at [387, 196] on button "46" at bounding box center [391, 188] width 27 height 14
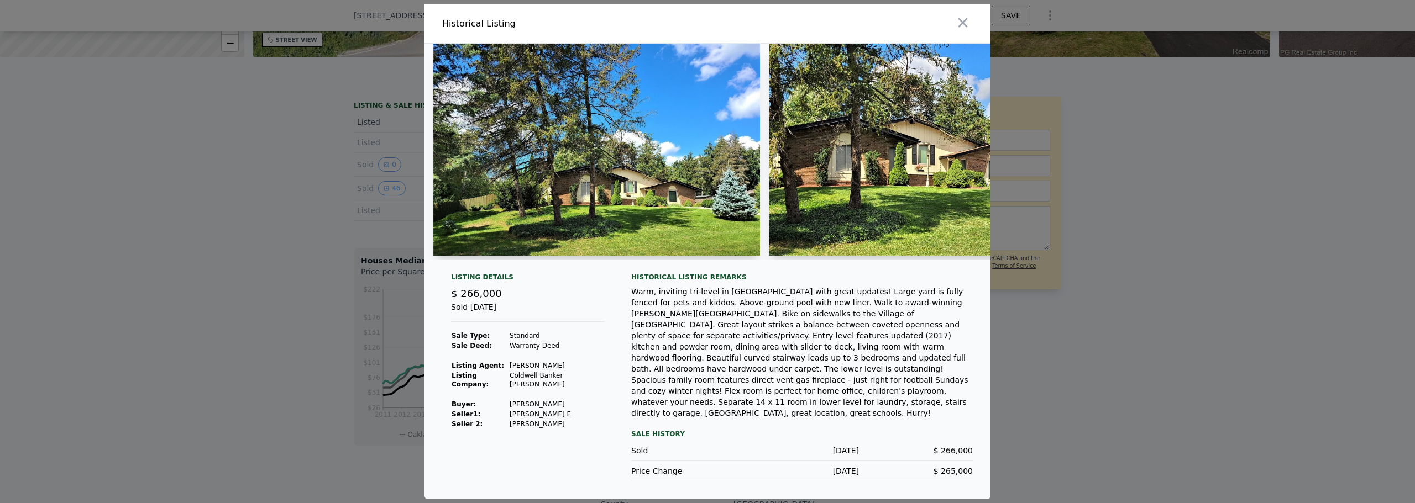
click at [646, 167] on img at bounding box center [596, 150] width 327 height 212
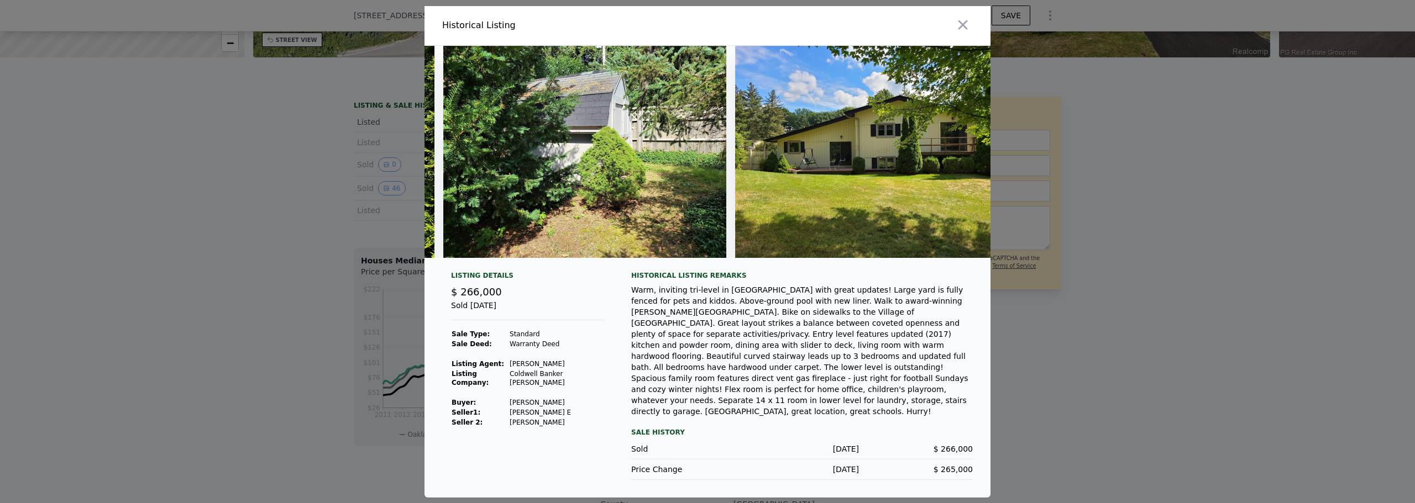
scroll to position [0, 12220]
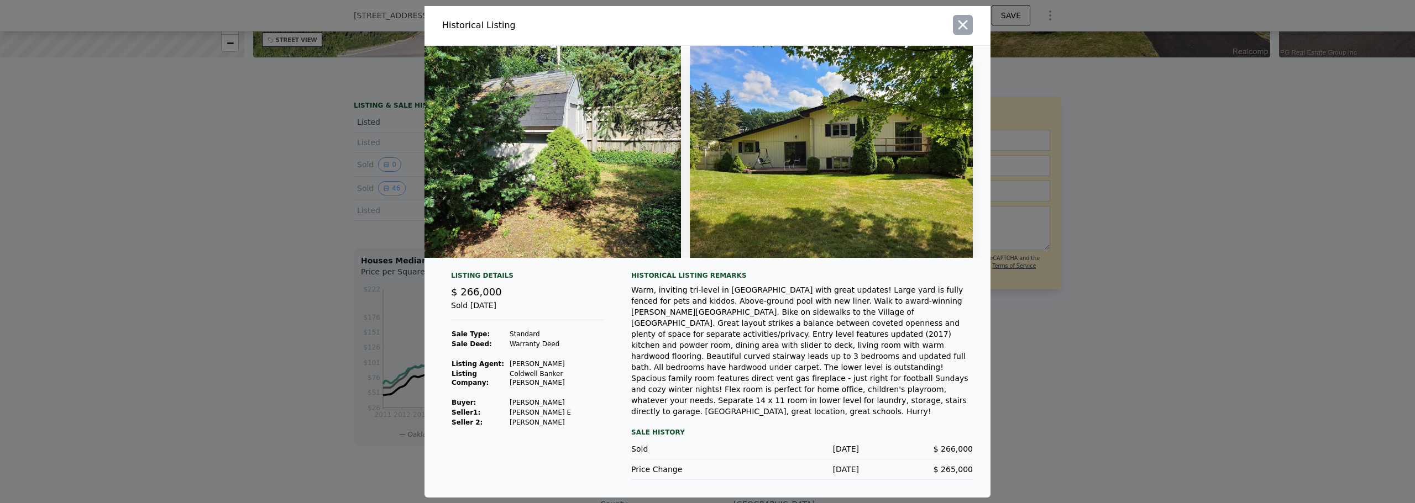
click at [967, 31] on icon "button" at bounding box center [962, 24] width 15 height 15
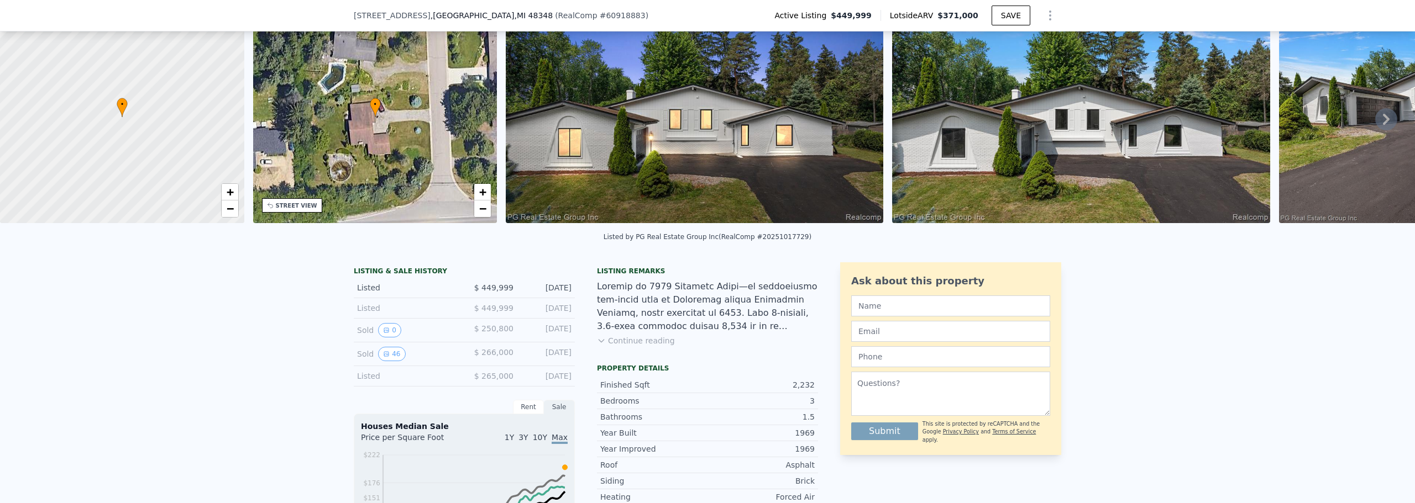
scroll to position [0, 0]
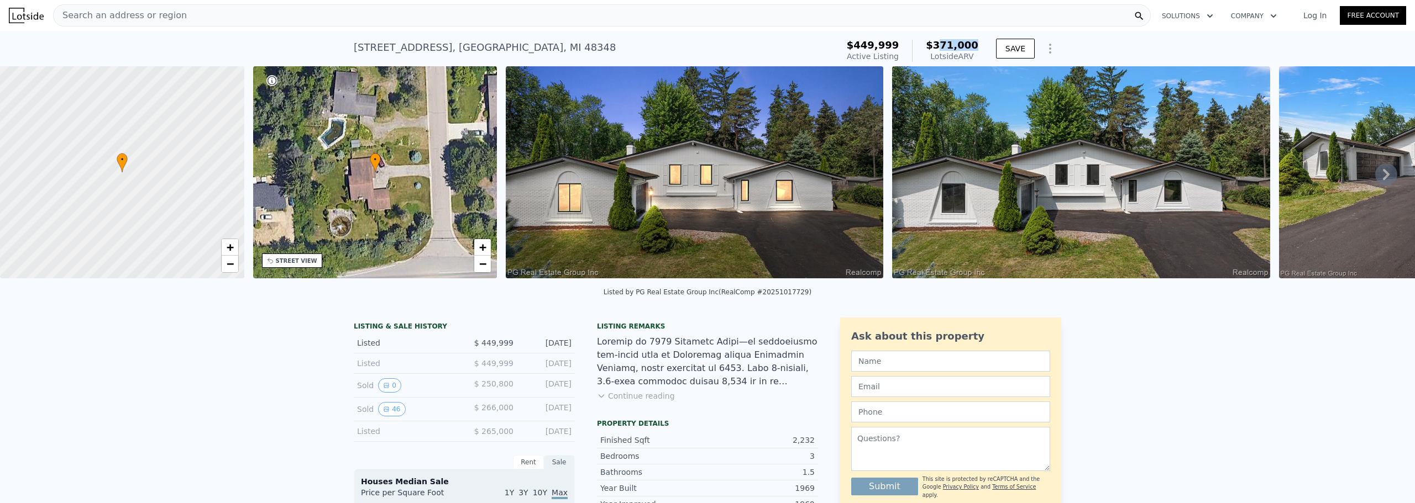
drag, startPoint x: 976, startPoint y: 45, endPoint x: 938, endPoint y: 44, distance: 37.6
click at [940, 44] on span "$371,000" at bounding box center [952, 45] width 52 height 12
drag, startPoint x: 874, startPoint y: 43, endPoint x: 908, endPoint y: 38, distance: 35.2
click at [908, 38] on div "$449,999 Active Listing $371,000 Lotside ARV" at bounding box center [912, 50] width 140 height 31
drag, startPoint x: 938, startPoint y: 45, endPoint x: 976, endPoint y: 50, distance: 38.4
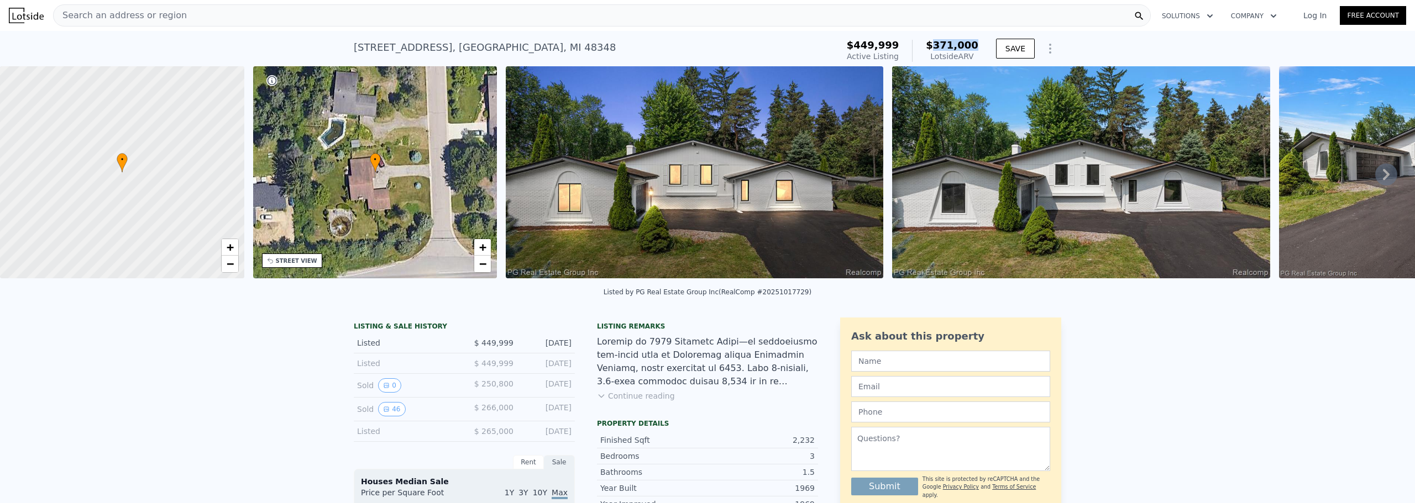
click at [977, 49] on div "$449,999 Active Listing $371,000 Lotside ARV" at bounding box center [912, 50] width 140 height 31
drag, startPoint x: 974, startPoint y: 59, endPoint x: 937, endPoint y: 54, distance: 36.8
click at [937, 54] on div "Lotside ARV" at bounding box center [952, 56] width 52 height 11
drag, startPoint x: 906, startPoint y: 43, endPoint x: 873, endPoint y: 41, distance: 32.6
click at [873, 41] on span "$449,999" at bounding box center [873, 45] width 52 height 12
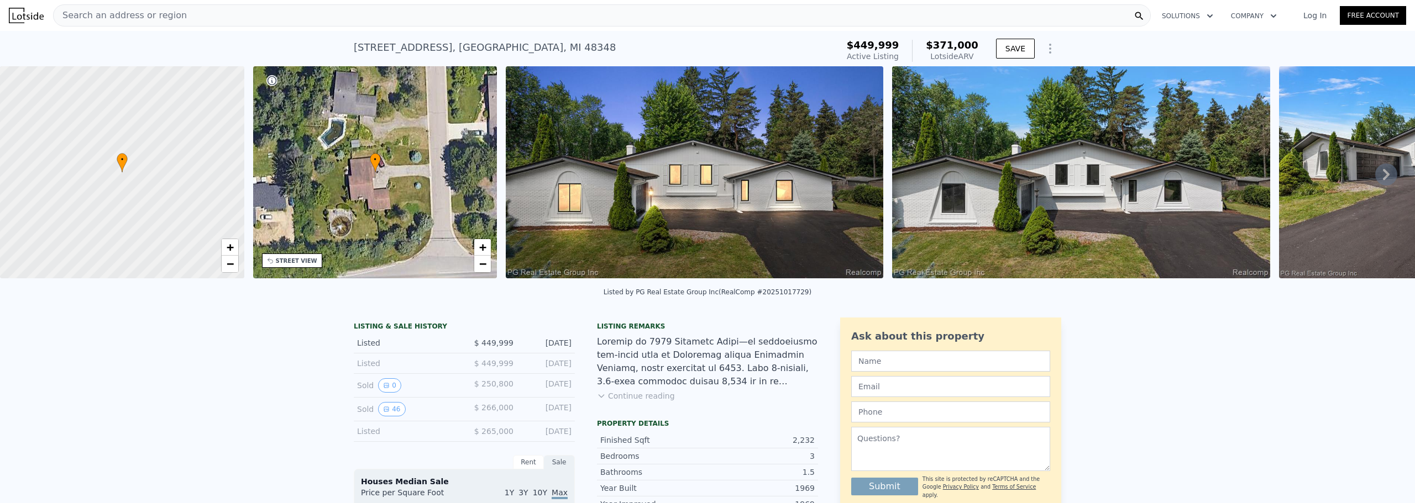
click at [979, 56] on div "$449,999 Active Listing $371,000 Lotside ARV" at bounding box center [912, 50] width 140 height 31
click at [481, 269] on span "−" at bounding box center [482, 264] width 7 height 14
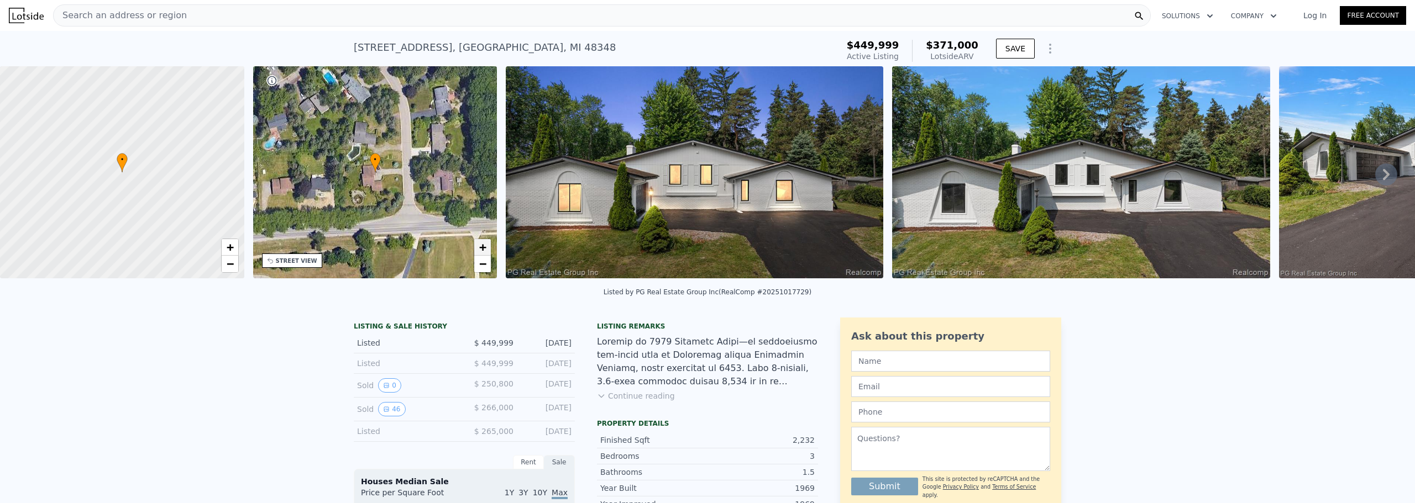
click at [482, 243] on span "+" at bounding box center [482, 247] width 7 height 14
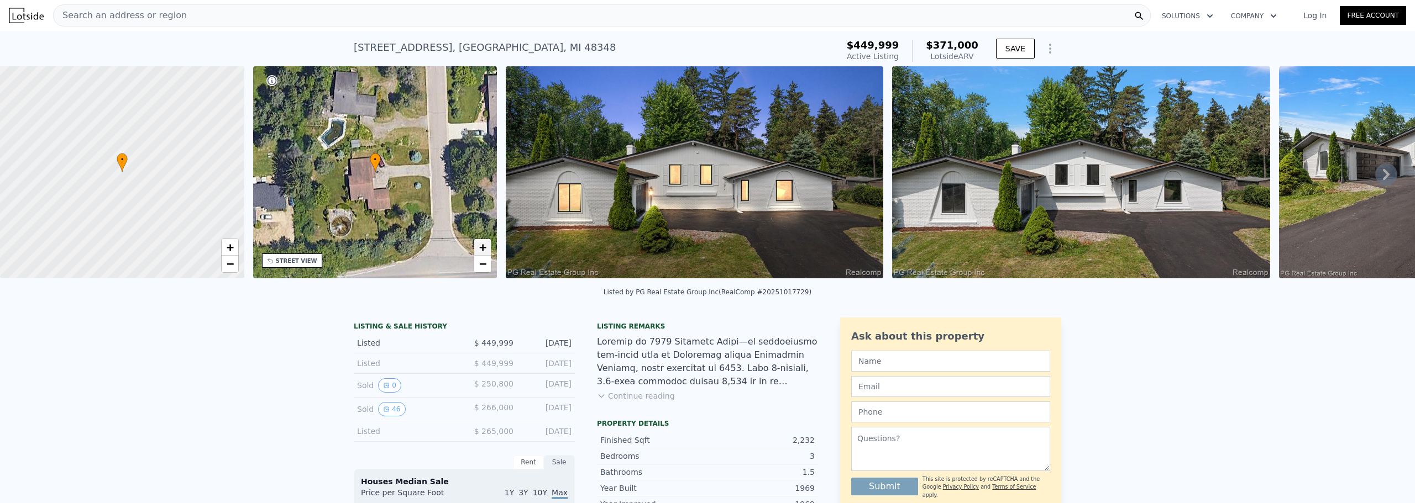
click at [482, 242] on span "+" at bounding box center [482, 247] width 7 height 14
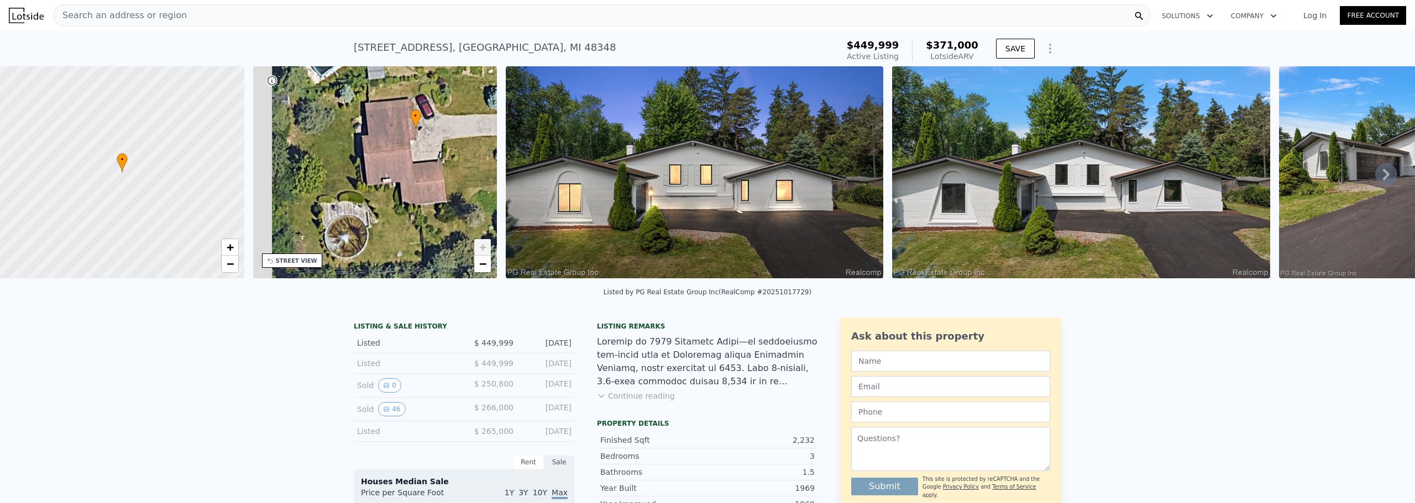
drag, startPoint x: 397, startPoint y: 238, endPoint x: 437, endPoint y: 196, distance: 57.8
click at [437, 196] on div "• + −" at bounding box center [375, 172] width 244 height 212
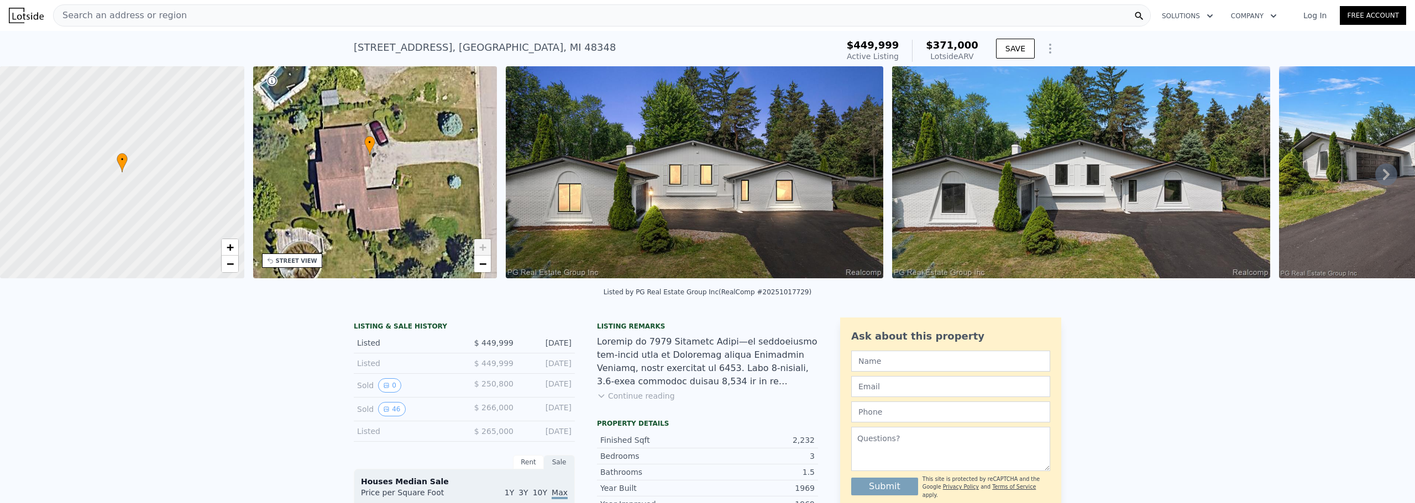
drag, startPoint x: 389, startPoint y: 164, endPoint x: 341, endPoint y: 188, distance: 53.6
click at [341, 188] on div "• + −" at bounding box center [375, 172] width 244 height 212
click at [604, 402] on button "Continue reading" at bounding box center [636, 396] width 78 height 11
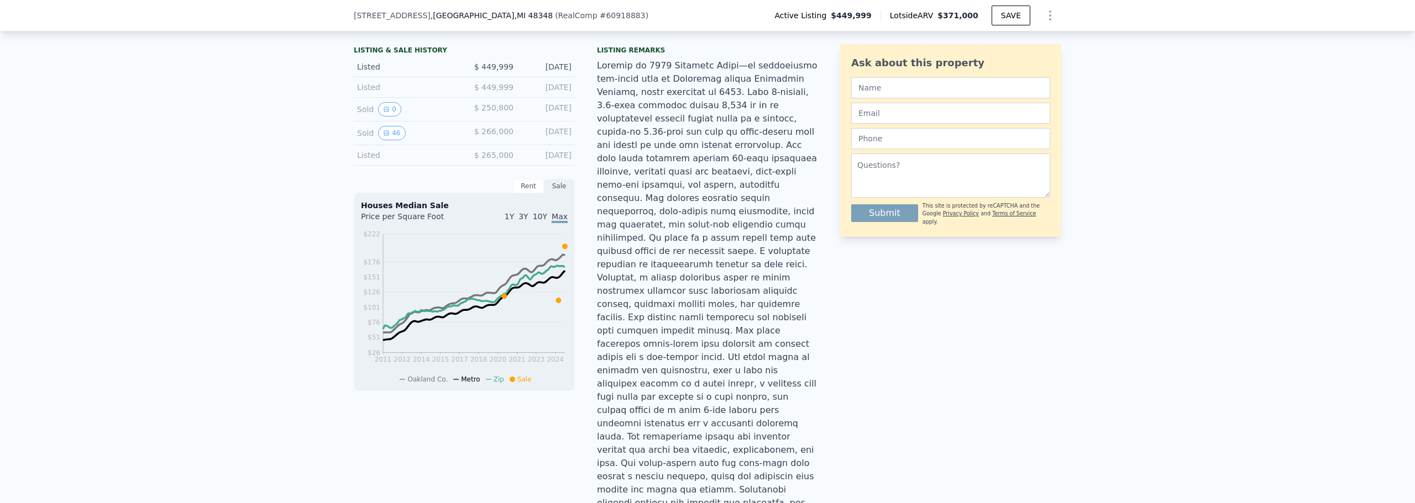
scroll to position [328, 0]
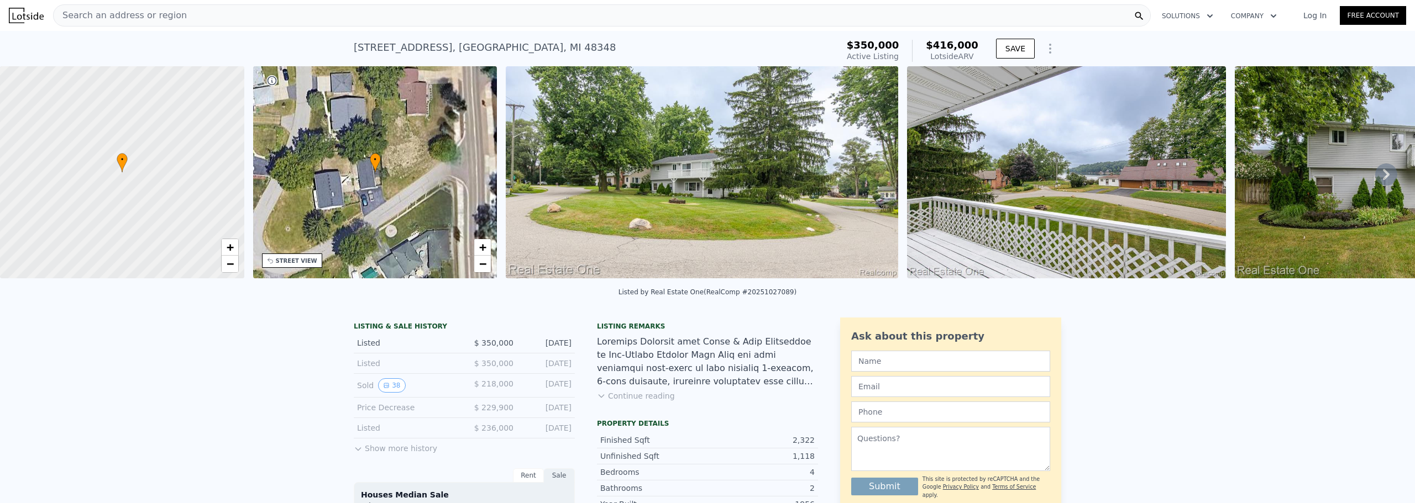
click at [1382, 175] on icon at bounding box center [1385, 174] width 7 height 11
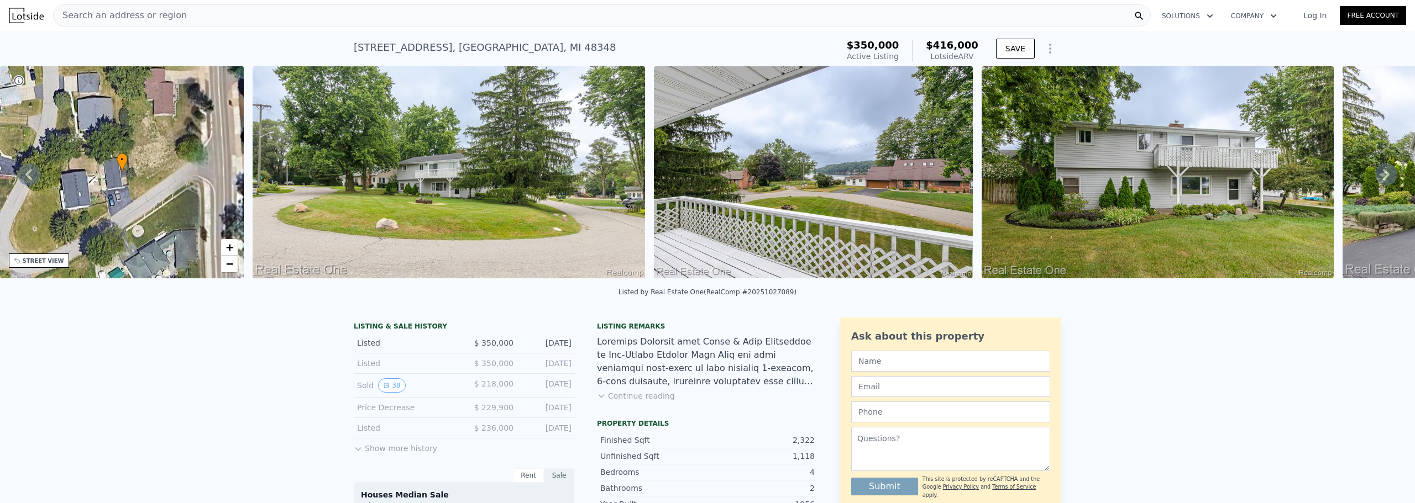
click at [1382, 175] on icon at bounding box center [1385, 174] width 7 height 11
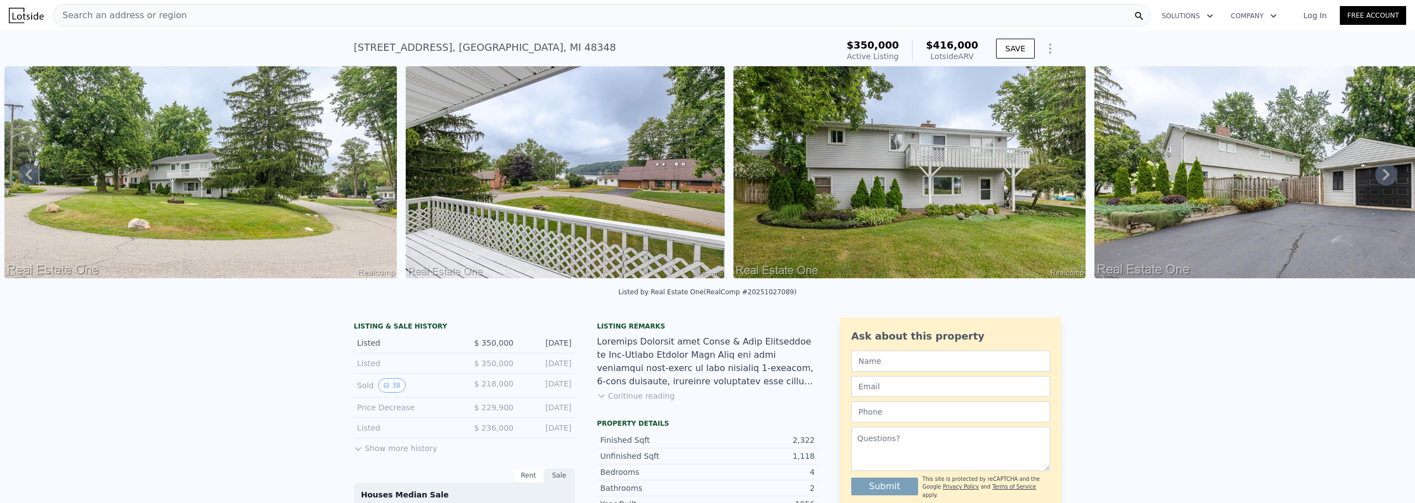
click at [1382, 175] on icon at bounding box center [1385, 174] width 7 height 11
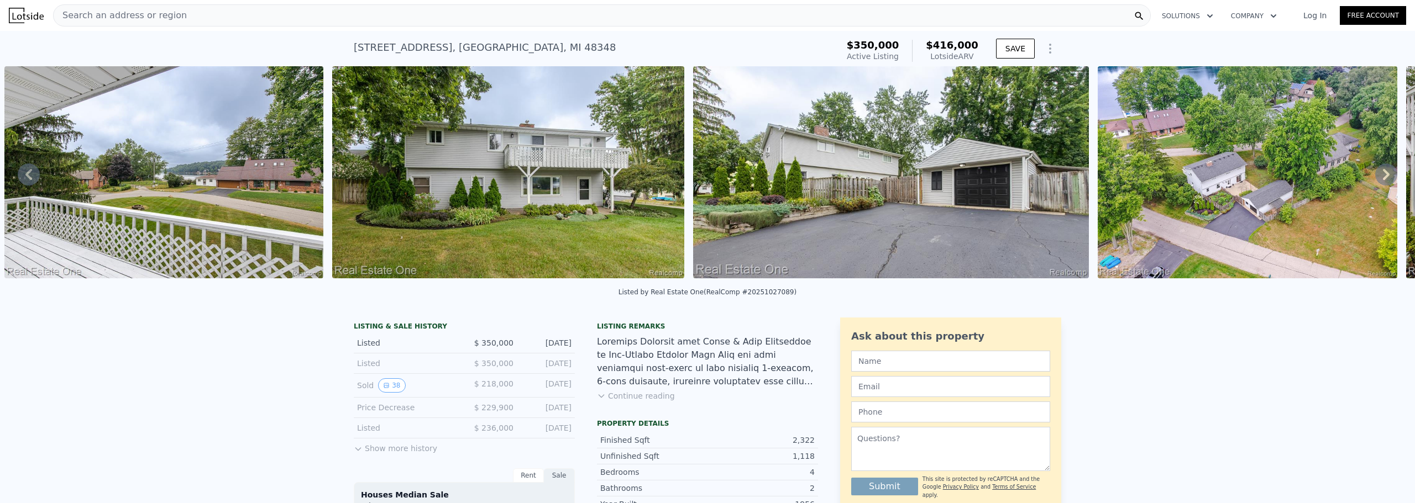
click at [1382, 175] on icon at bounding box center [1385, 174] width 7 height 11
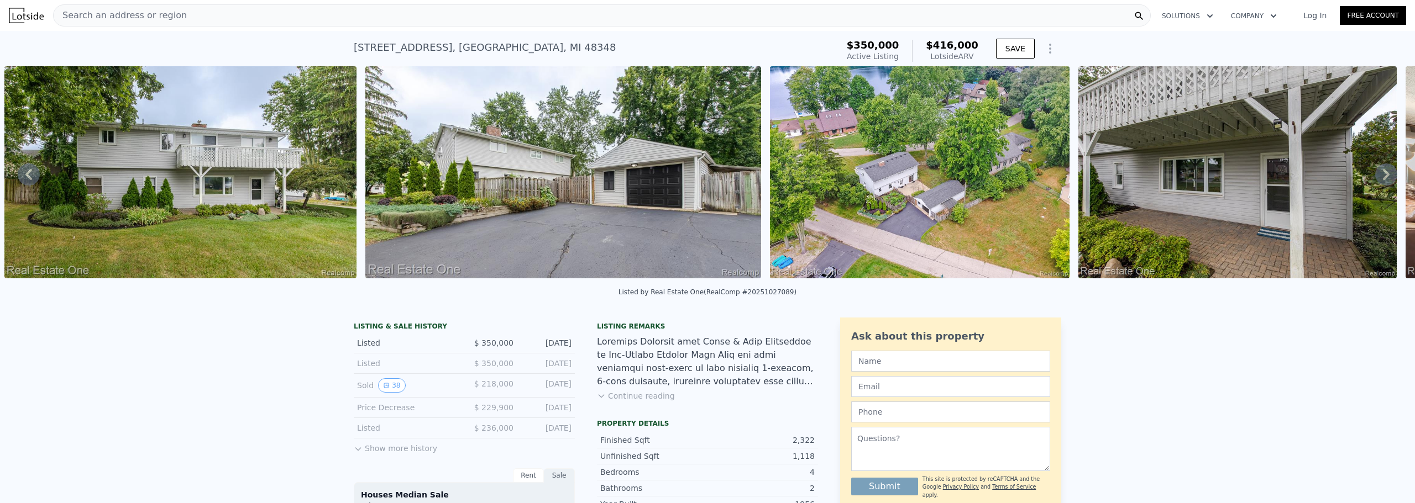
click at [1382, 175] on icon at bounding box center [1385, 174] width 7 height 11
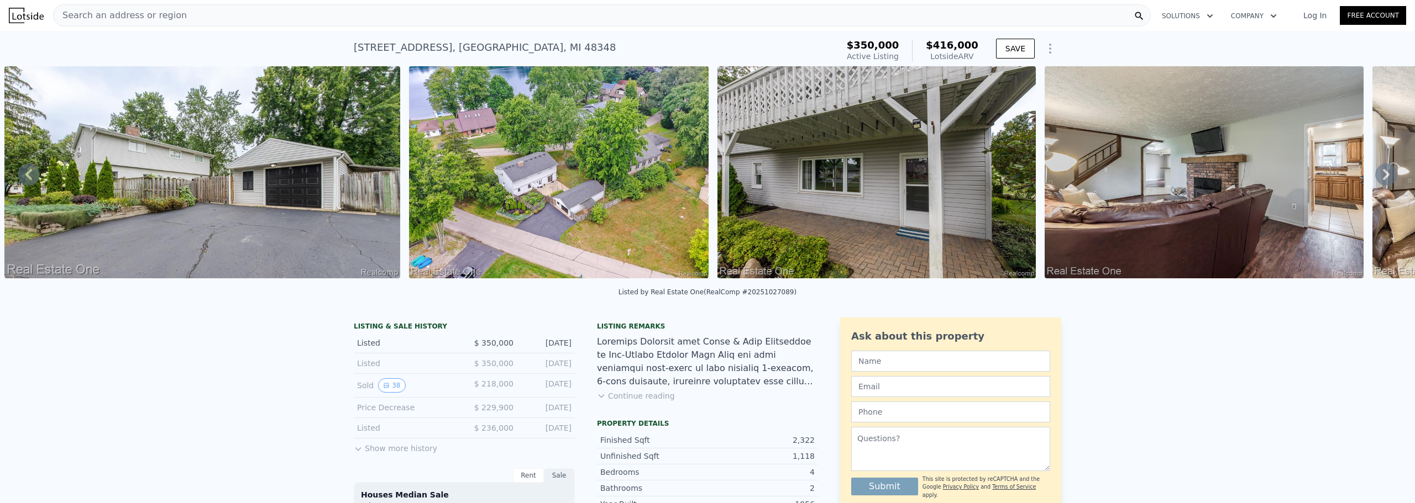
click at [1382, 175] on icon at bounding box center [1385, 174] width 7 height 11
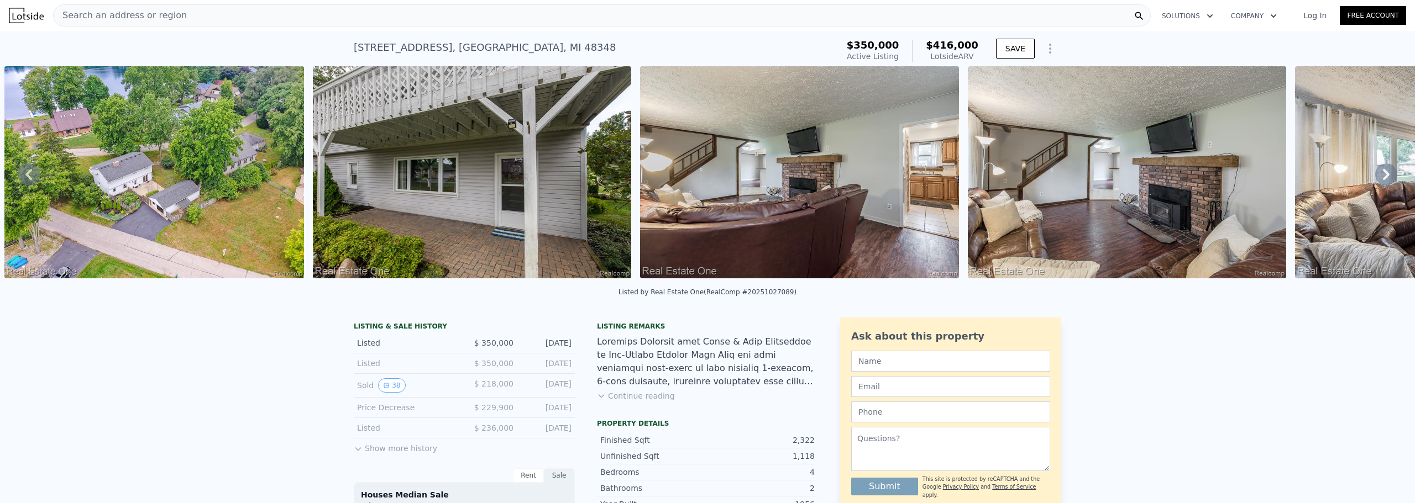
click at [1382, 175] on icon at bounding box center [1385, 174] width 7 height 11
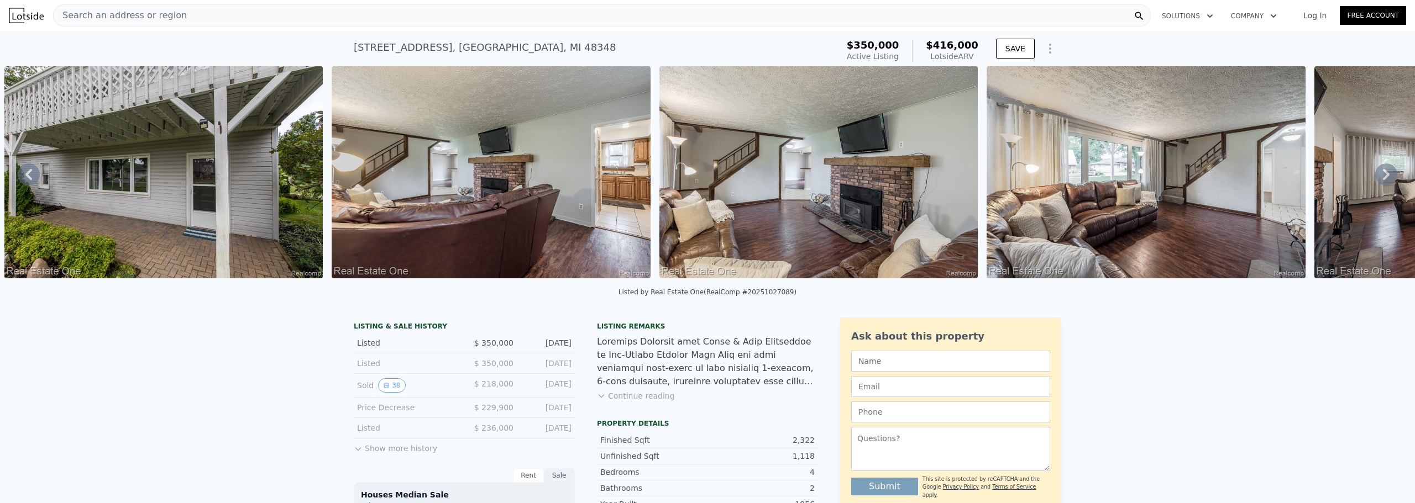
click at [1382, 175] on icon at bounding box center [1385, 174] width 7 height 11
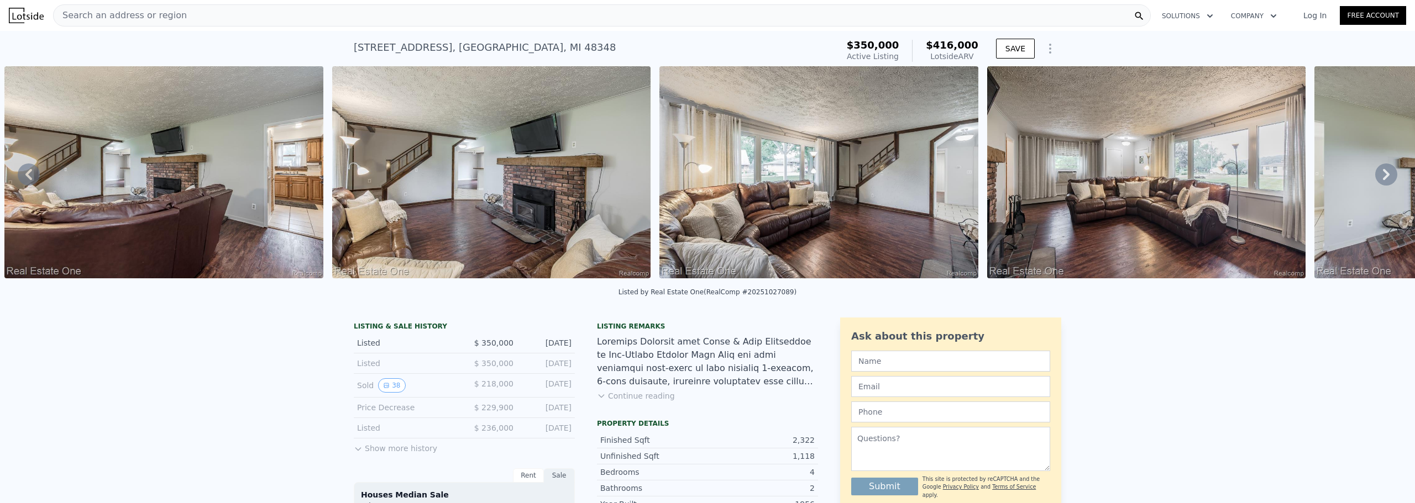
click at [1382, 175] on icon at bounding box center [1385, 174] width 7 height 11
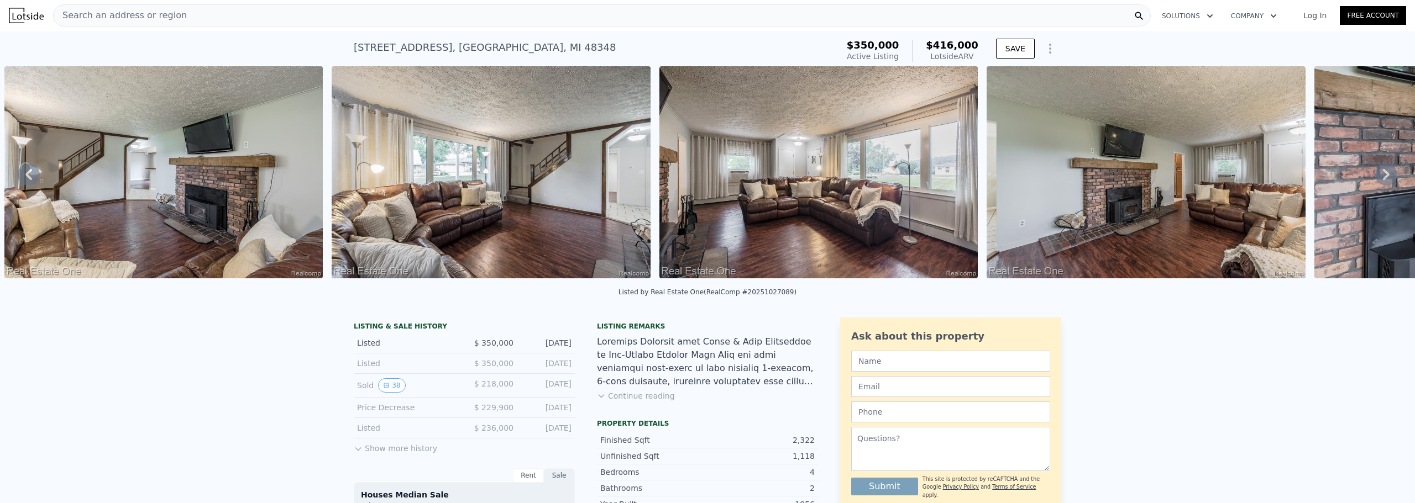
click at [1376, 175] on div "• + − • + − STREET VIEW Loading... SATELLITE VIEW" at bounding box center [707, 174] width 1415 height 216
click at [1375, 186] on icon at bounding box center [1386, 175] width 22 height 22
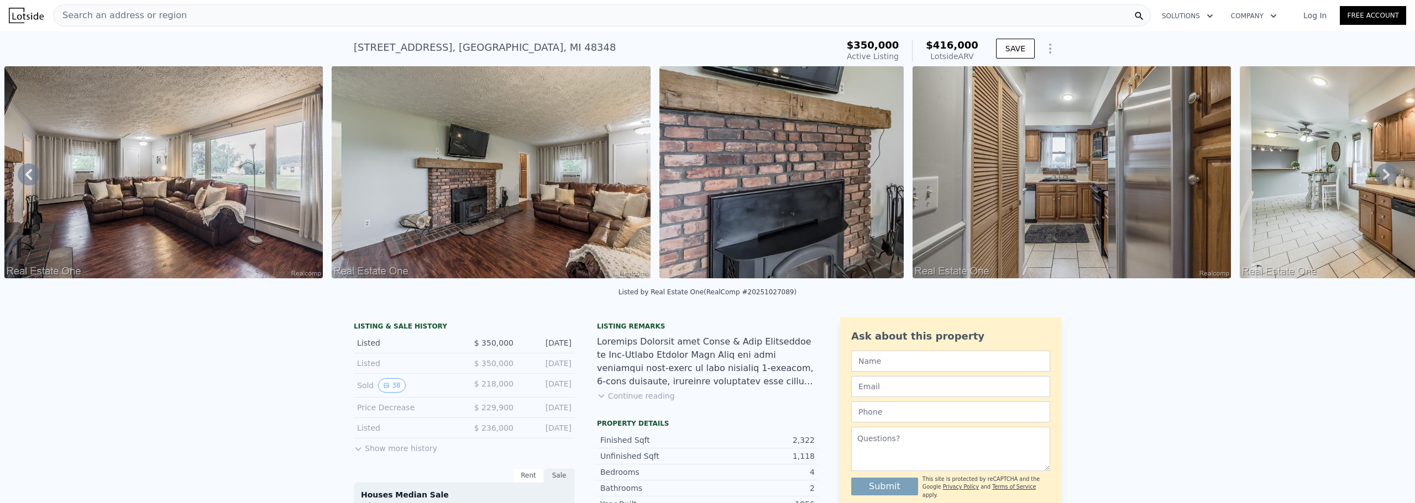
click at [1375, 186] on icon at bounding box center [1386, 175] width 22 height 22
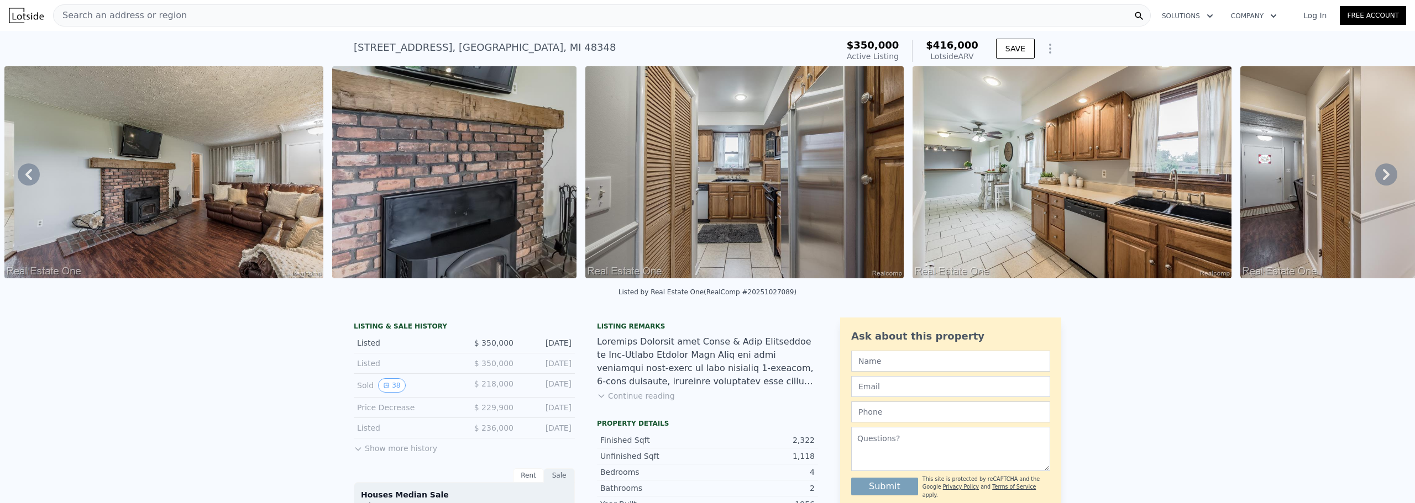
click at [1375, 186] on icon at bounding box center [1386, 175] width 22 height 22
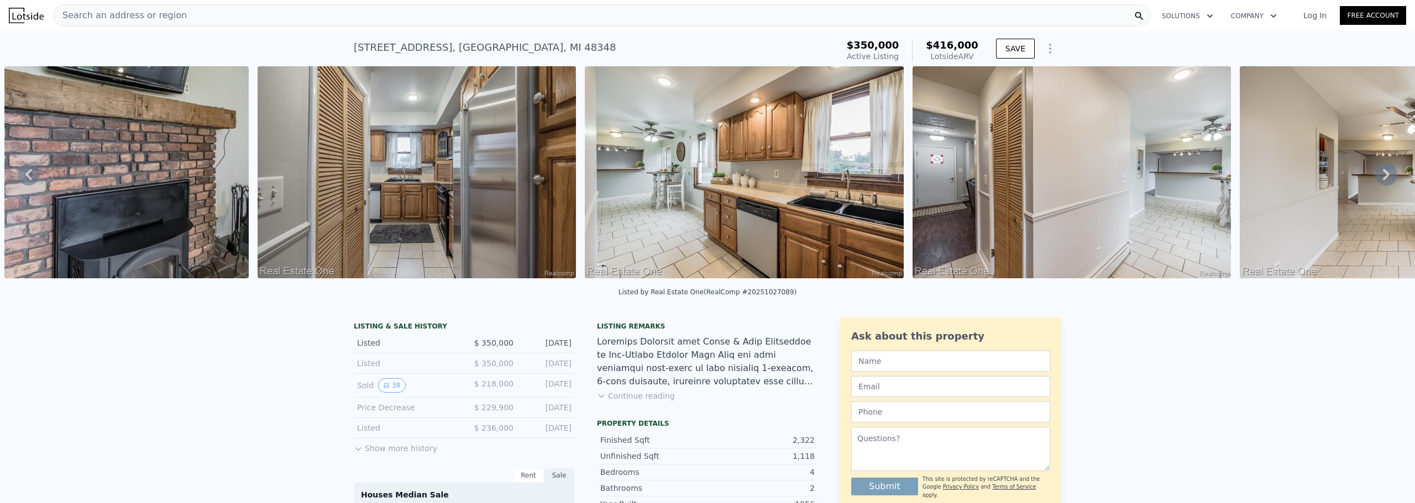
click at [1375, 186] on icon at bounding box center [1386, 175] width 22 height 22
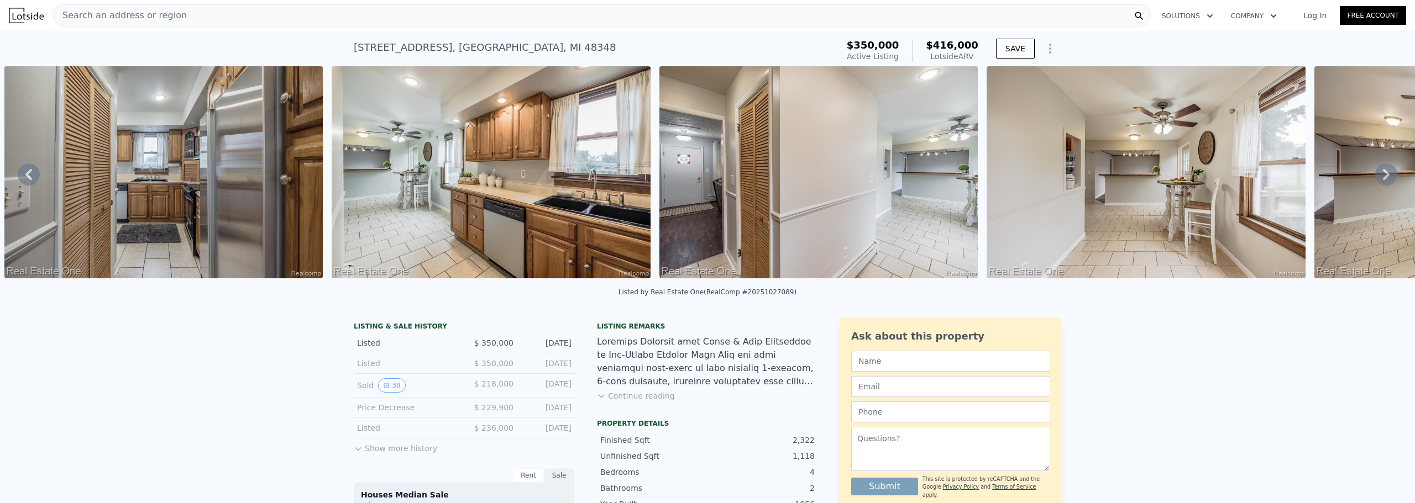
click at [1375, 186] on icon at bounding box center [1386, 175] width 22 height 22
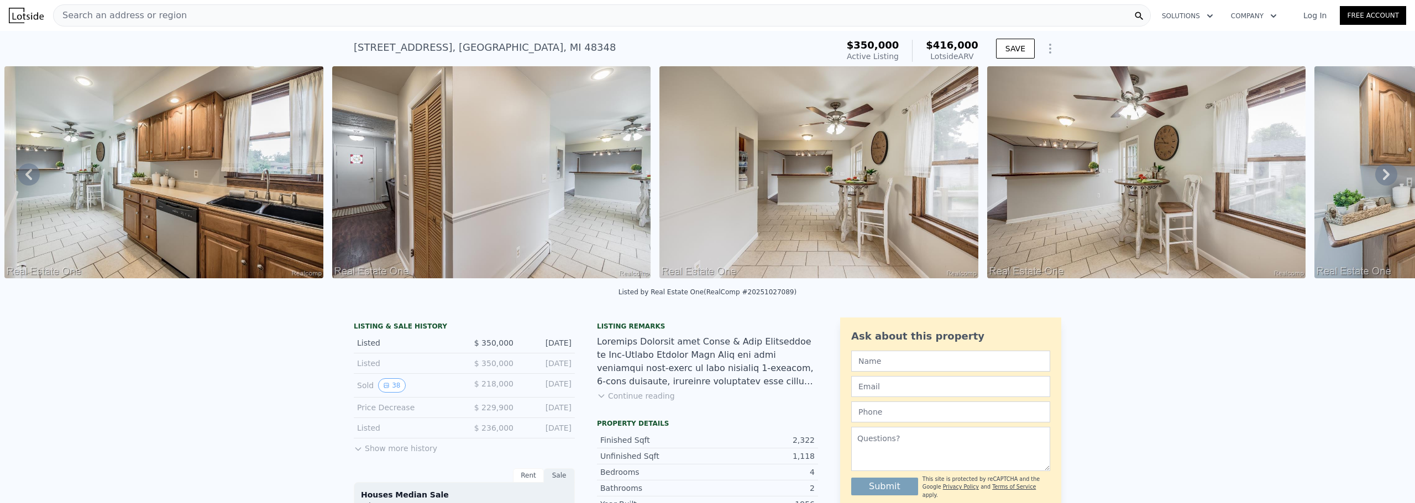
click at [1375, 177] on icon at bounding box center [1386, 175] width 22 height 22
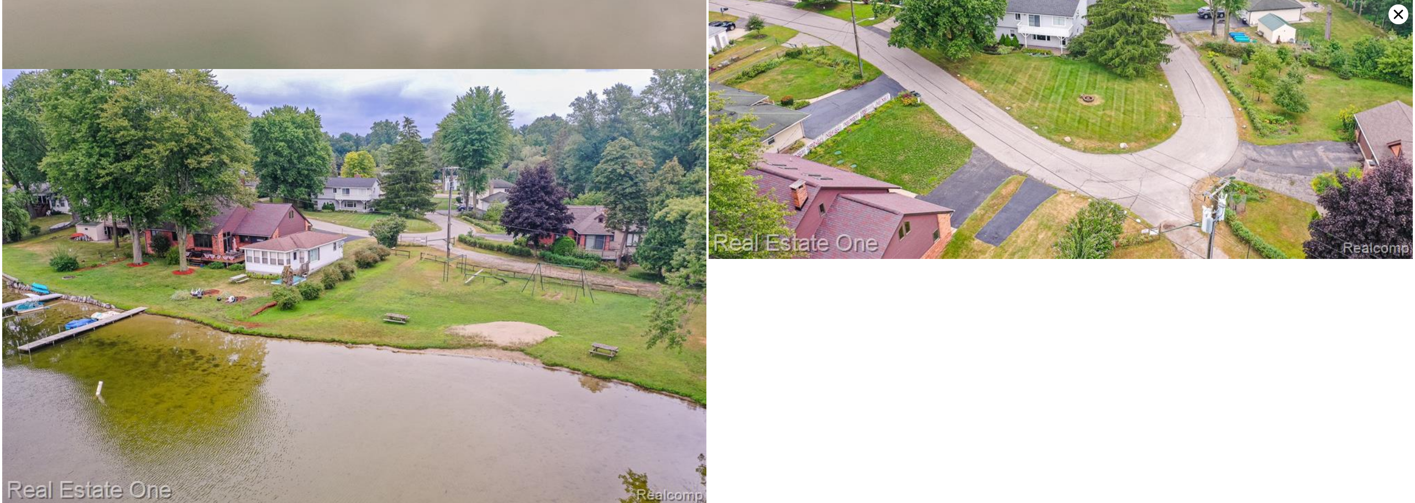
scroll to position [12322, 0]
click at [1395, 18] on icon at bounding box center [1398, 14] width 9 height 9
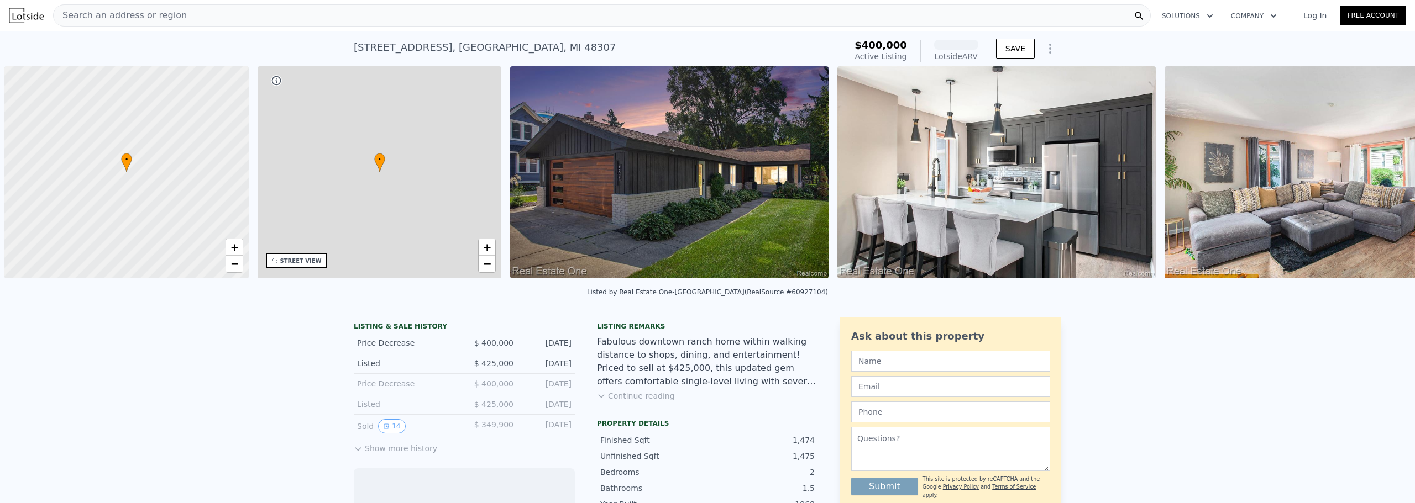
scroll to position [0, 4]
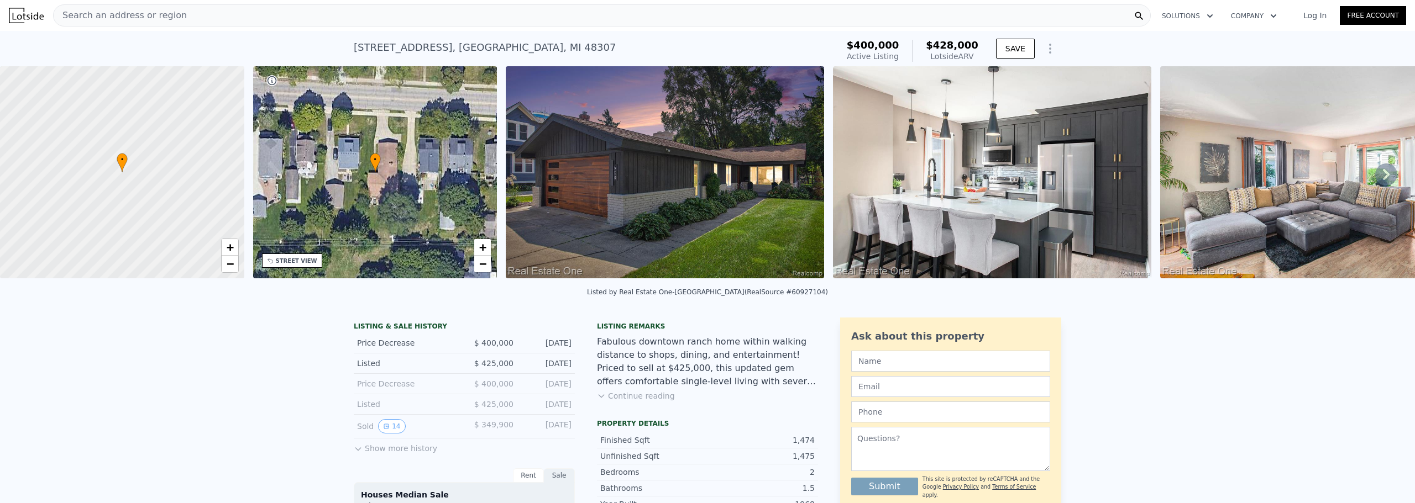
click at [1375, 176] on icon at bounding box center [1386, 175] width 22 height 22
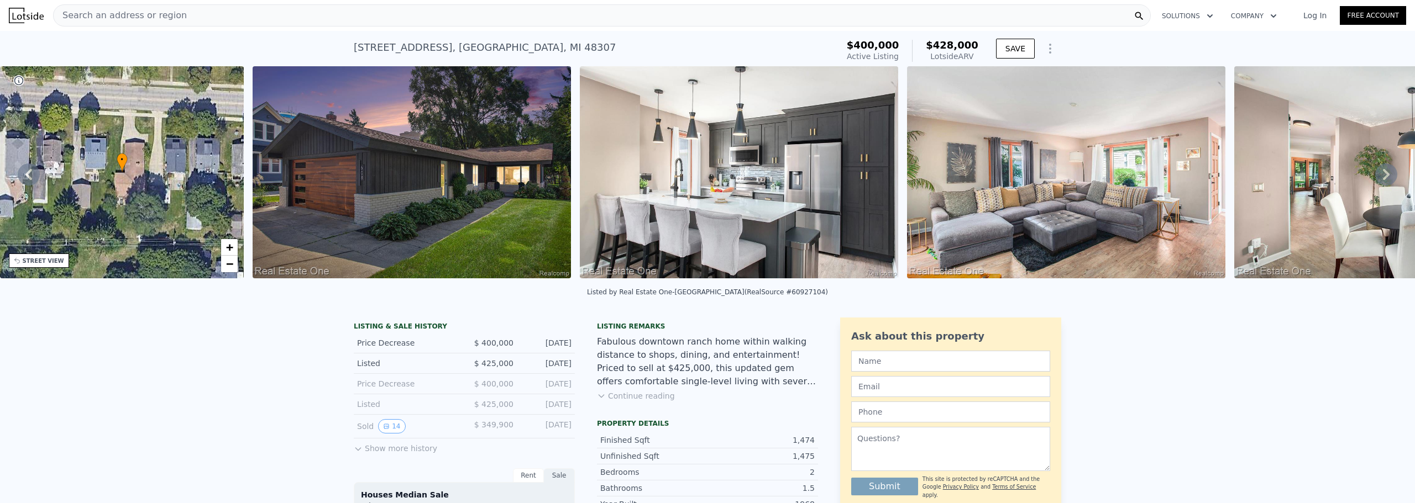
click at [1381, 176] on icon at bounding box center [1386, 175] width 22 height 22
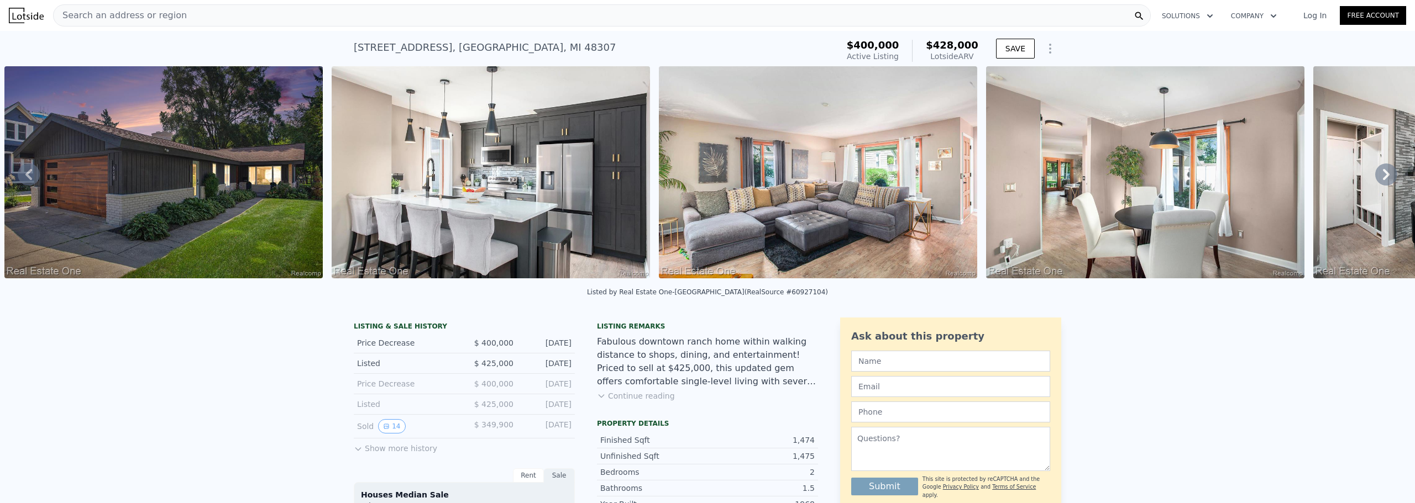
click at [1381, 176] on icon at bounding box center [1386, 175] width 22 height 22
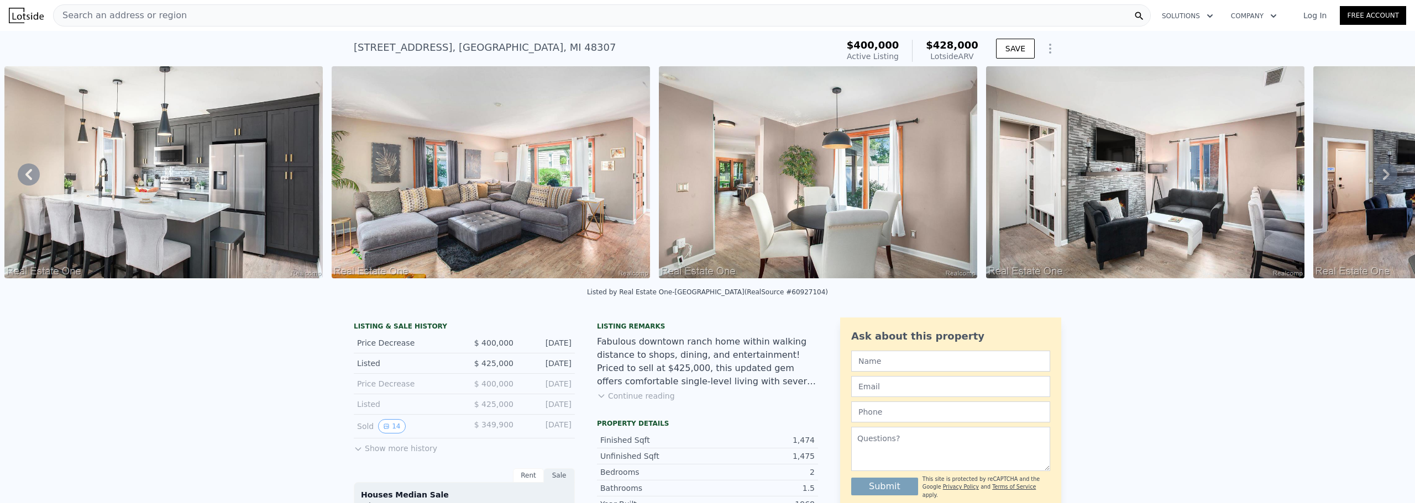
click at [1380, 177] on icon at bounding box center [1386, 175] width 22 height 22
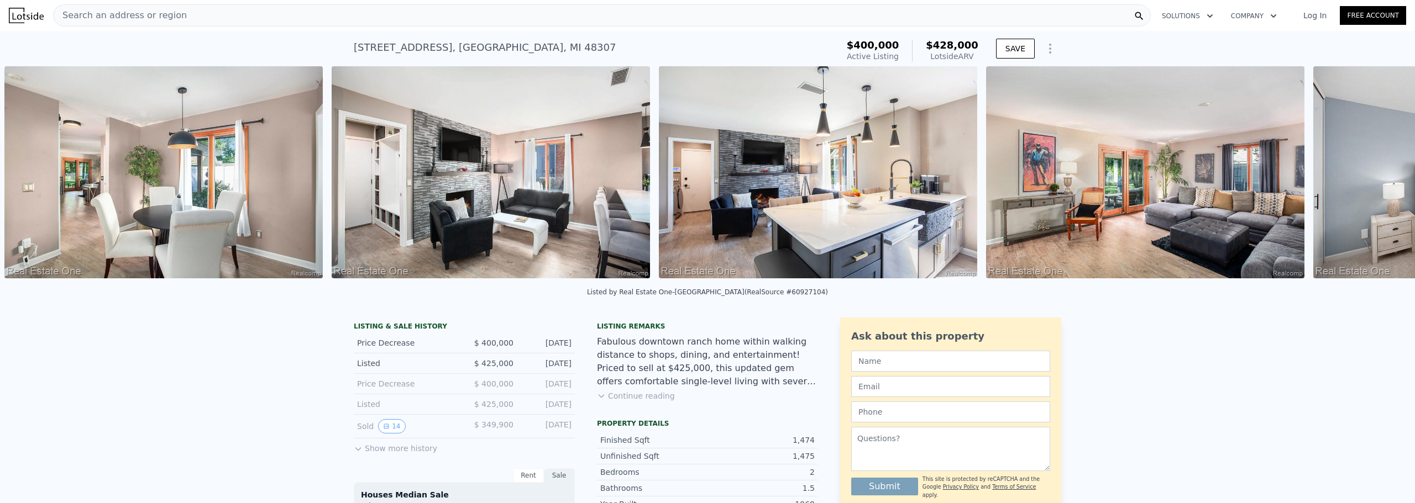
click at [1380, 177] on div "• + − • + − STREET VIEW Loading... SATELLITE VIEW" at bounding box center [707, 174] width 1415 height 216
click at [1380, 177] on icon at bounding box center [1386, 175] width 22 height 22
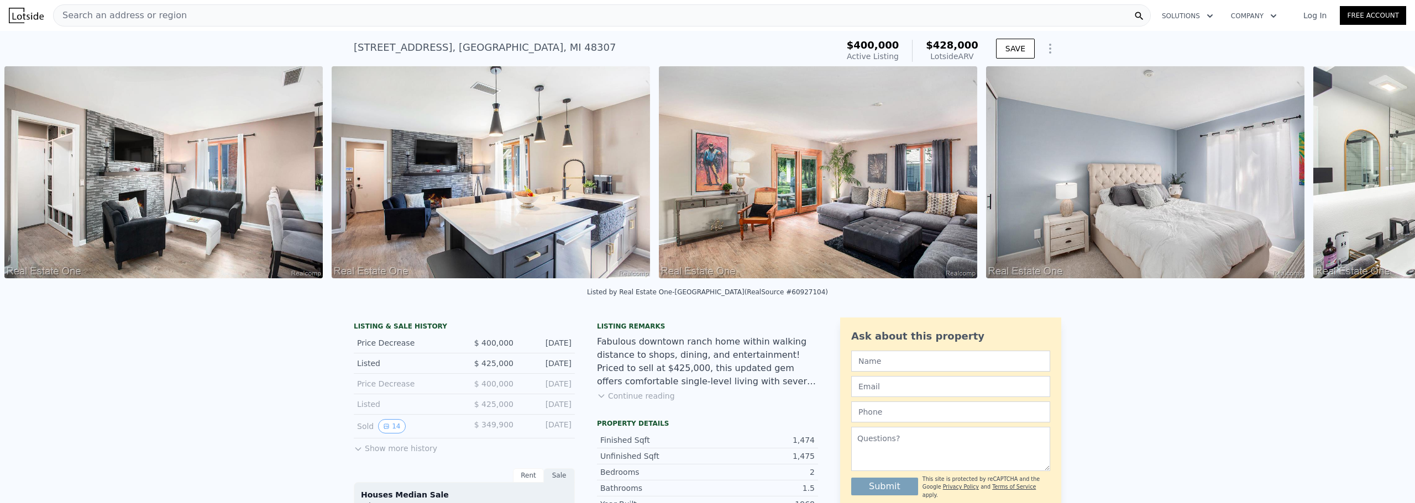
click at [1380, 177] on div "• + − • + − STREET VIEW Loading... SATELLITE VIEW" at bounding box center [707, 174] width 1415 height 216
click at [1380, 177] on icon at bounding box center [1386, 175] width 22 height 22
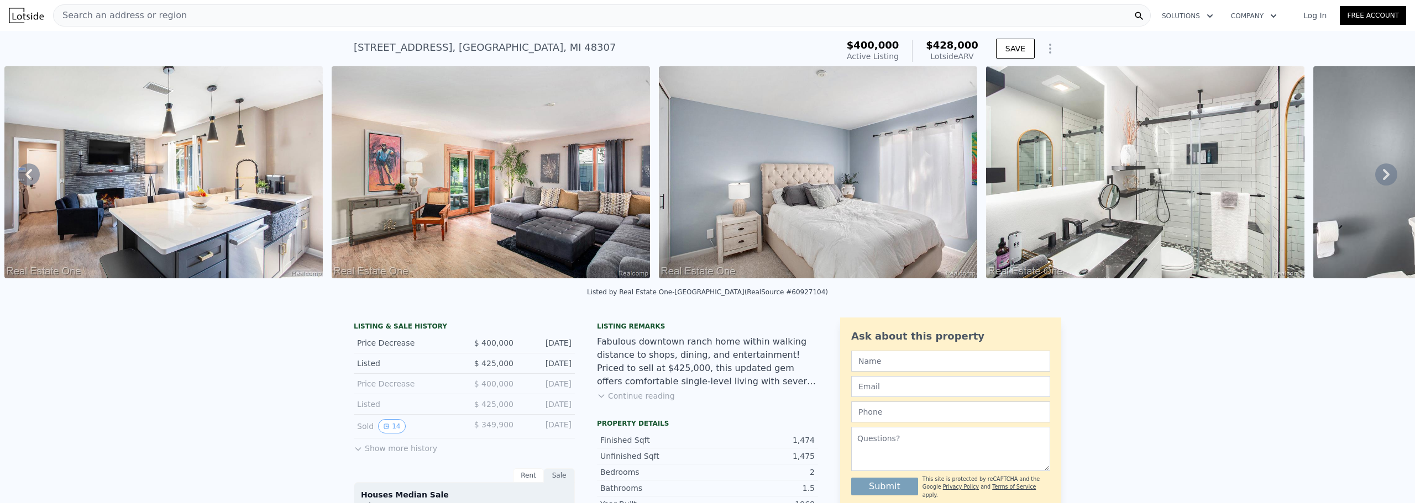
click at [1380, 177] on div "• + − • + − STREET VIEW Loading... SATELLITE VIEW" at bounding box center [707, 174] width 1415 height 216
click at [1380, 177] on icon at bounding box center [1386, 175] width 22 height 22
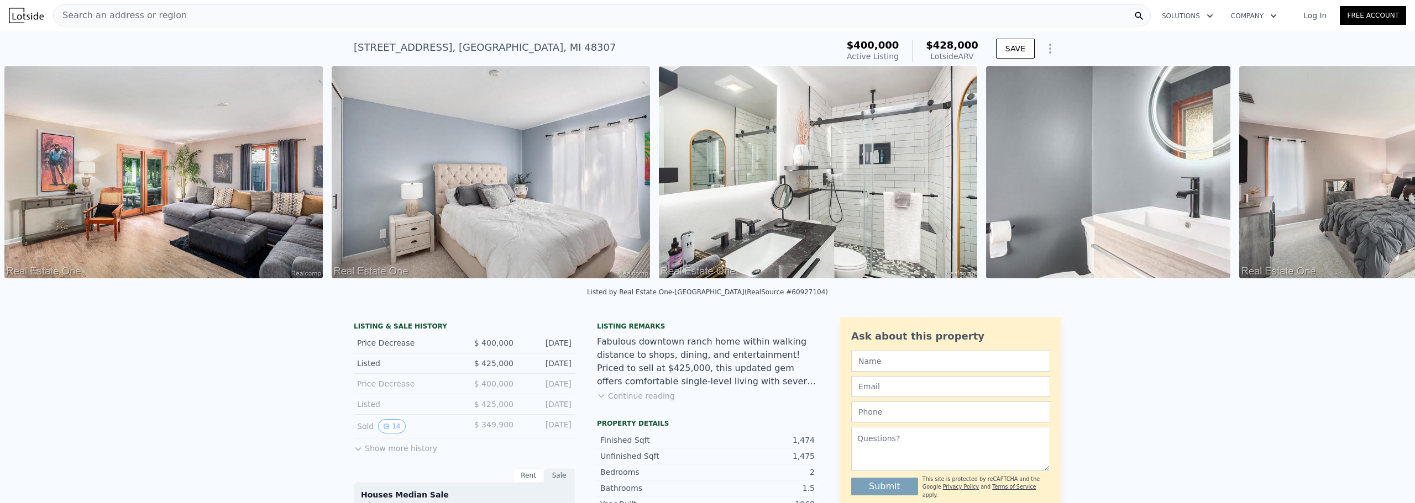
click at [1380, 177] on div "• + − • + − STREET VIEW Loading... SATELLITE VIEW" at bounding box center [707, 174] width 1415 height 216
click at [1379, 174] on icon at bounding box center [1386, 175] width 22 height 22
